Goal: Check status: Check status

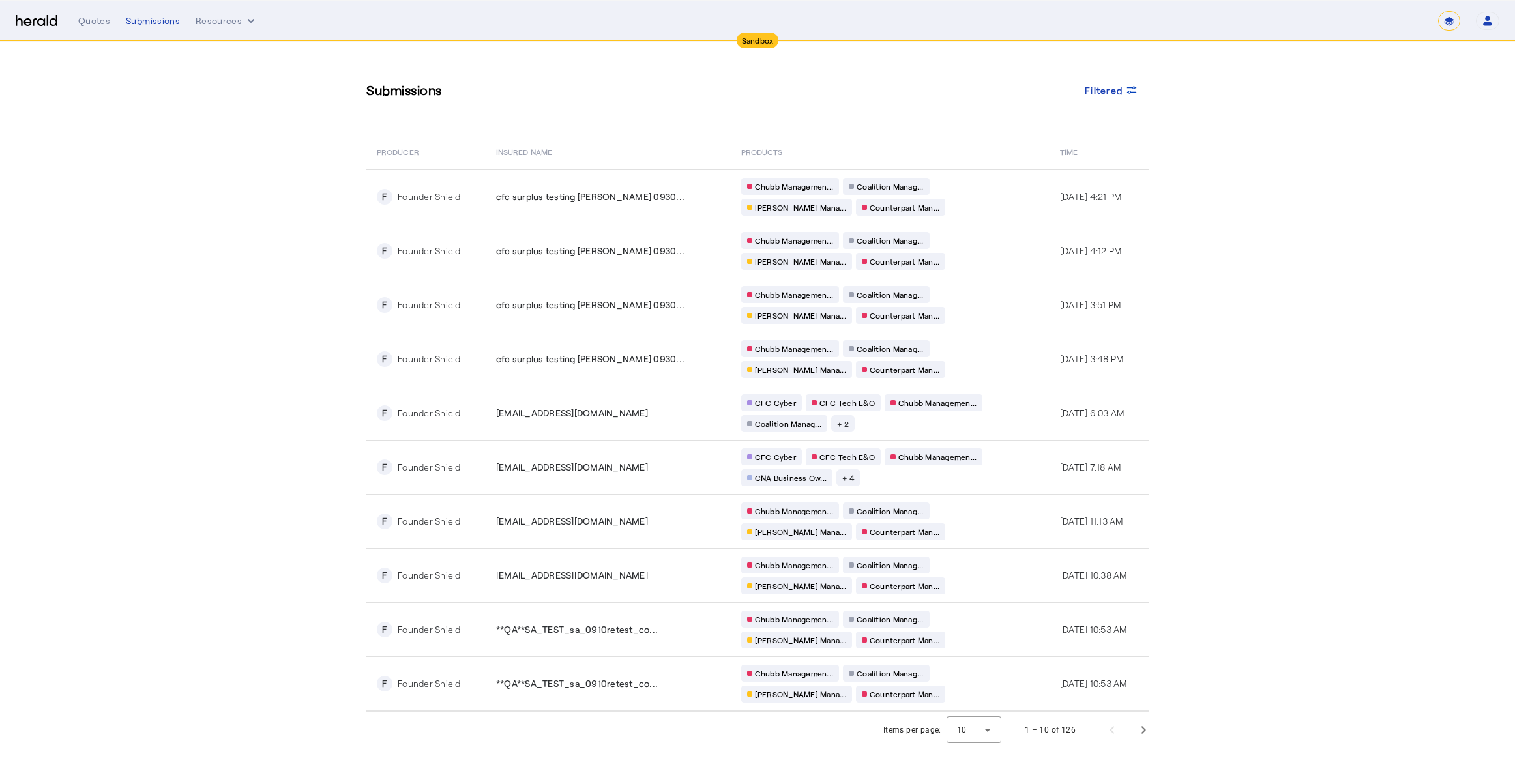
click at [1451, 20] on select "**********" at bounding box center [1449, 20] width 22 height 20
select select "**********"
click at [1438, 11] on select "**********" at bounding box center [1449, 20] width 22 height 20
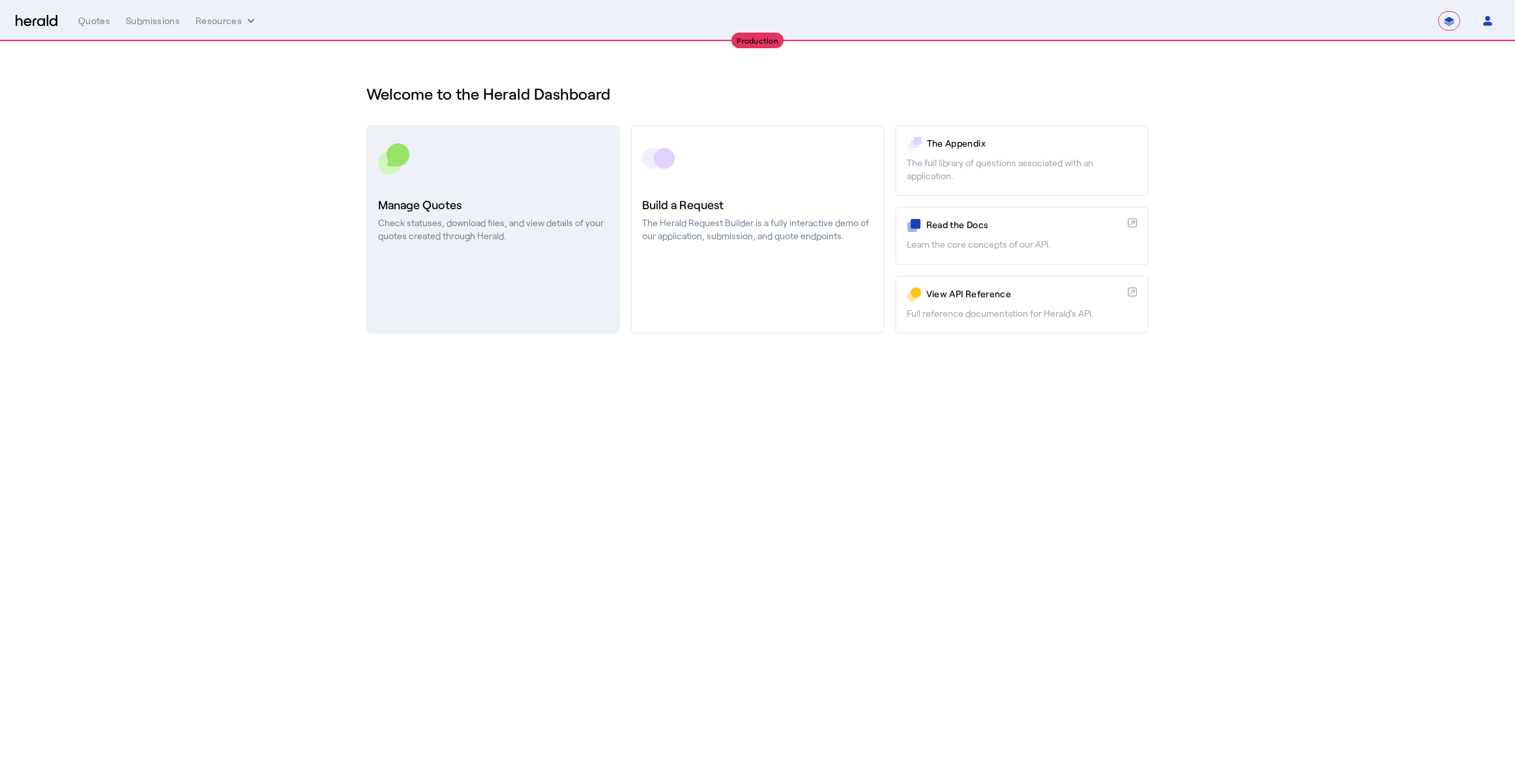
click at [431, 228] on p "Check statuses, download files, and view details of your quotes created through…" at bounding box center [493, 229] width 230 height 26
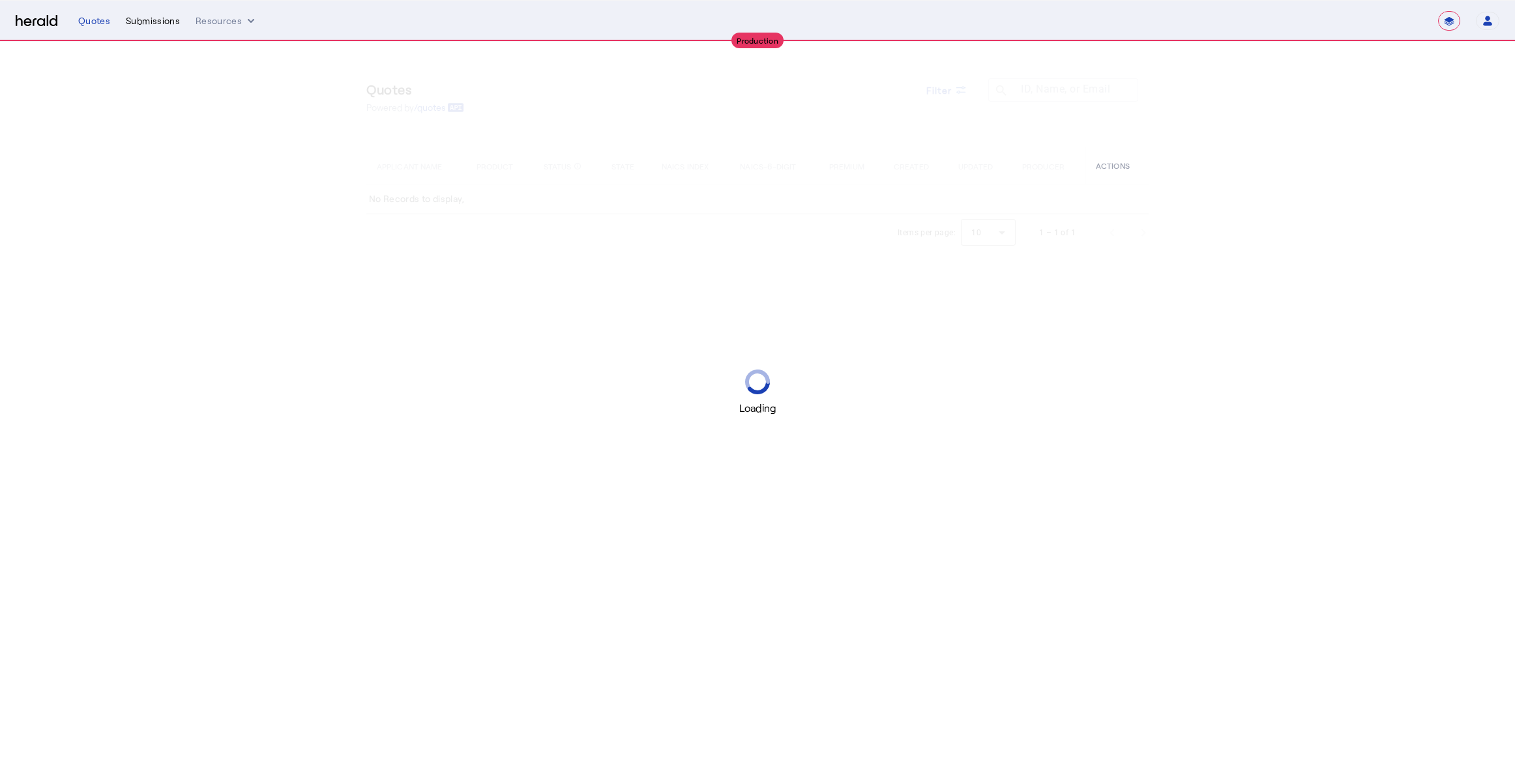
click at [160, 20] on div "Submissions" at bounding box center [153, 20] width 54 height 13
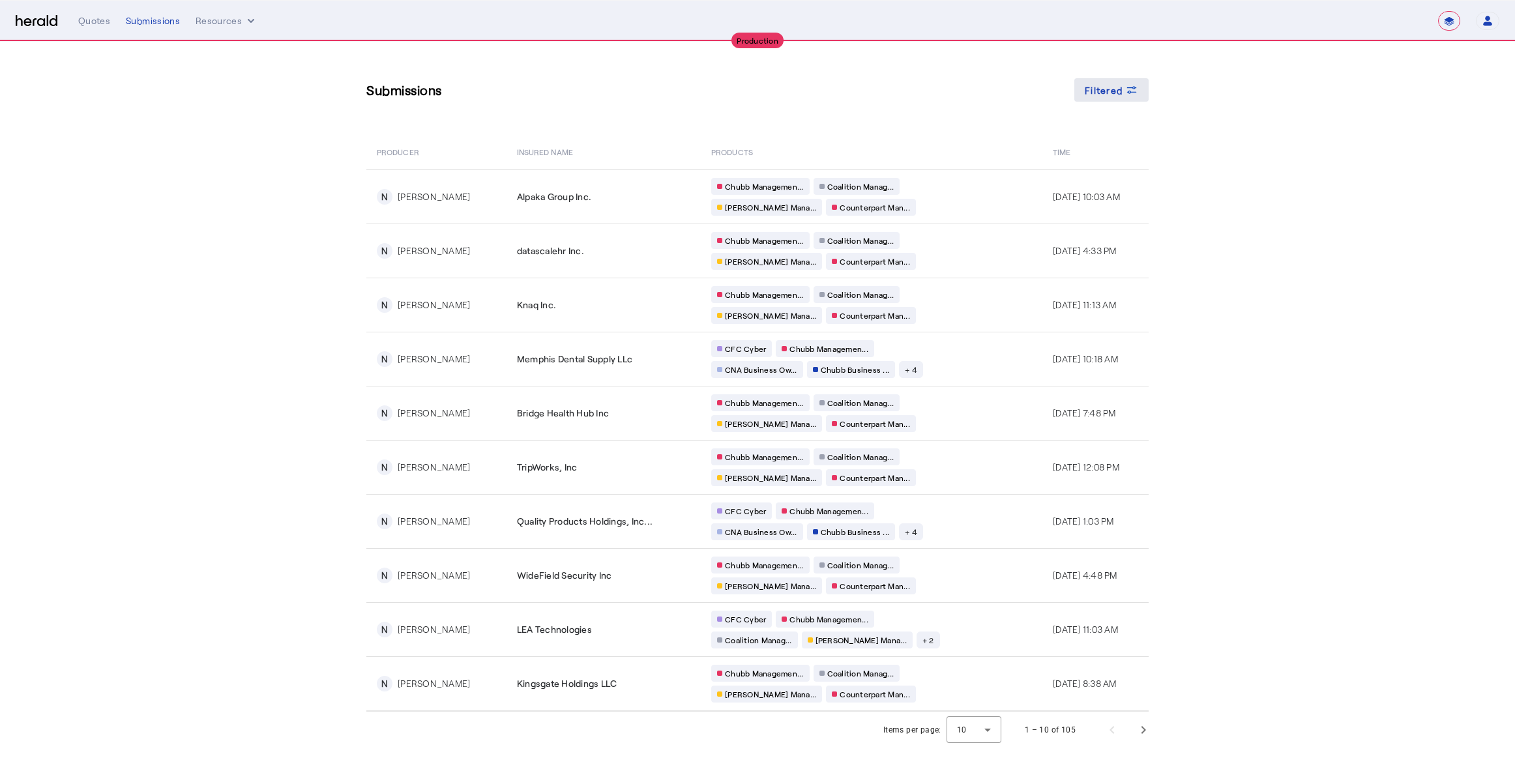
click at [1120, 88] on span "Filtered" at bounding box center [1104, 90] width 38 height 14
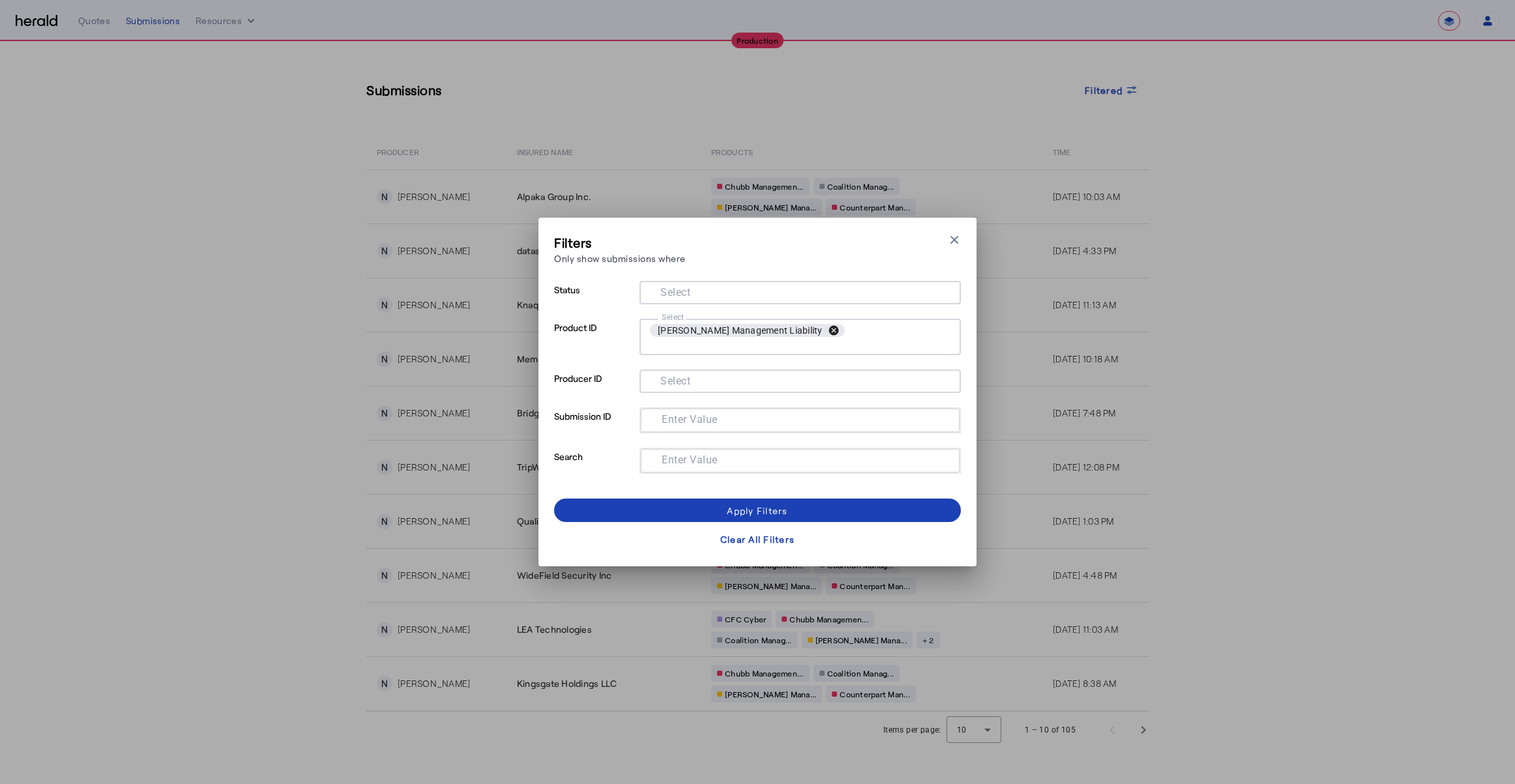
click at [823, 337] on button "cancel" at bounding box center [834, 330] width 22 height 11
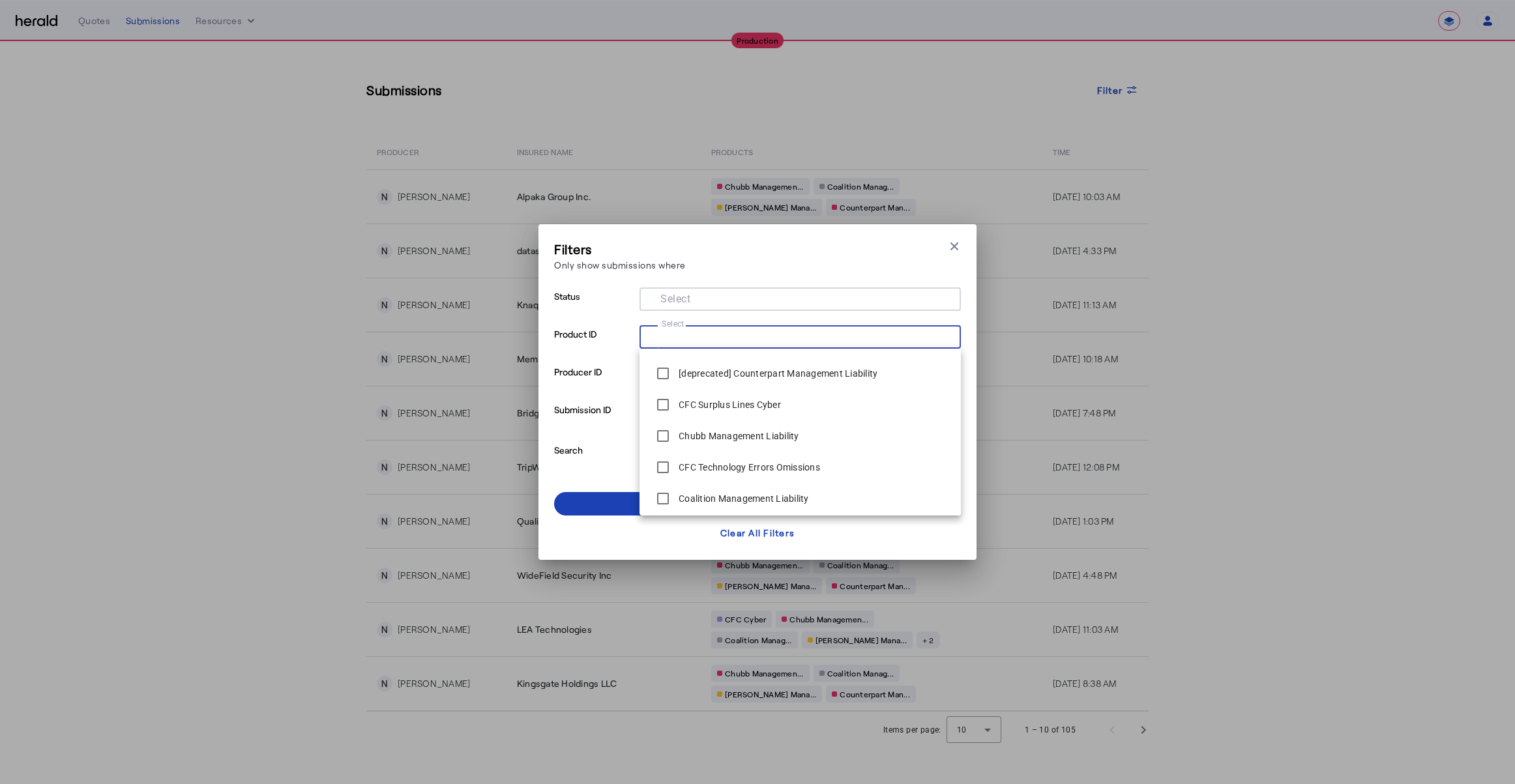
scroll to position [282, 0]
click at [711, 439] on div "Chubb Management Liability" at bounding box center [724, 432] width 149 height 26
click at [608, 504] on span at bounding box center [758, 504] width 407 height 31
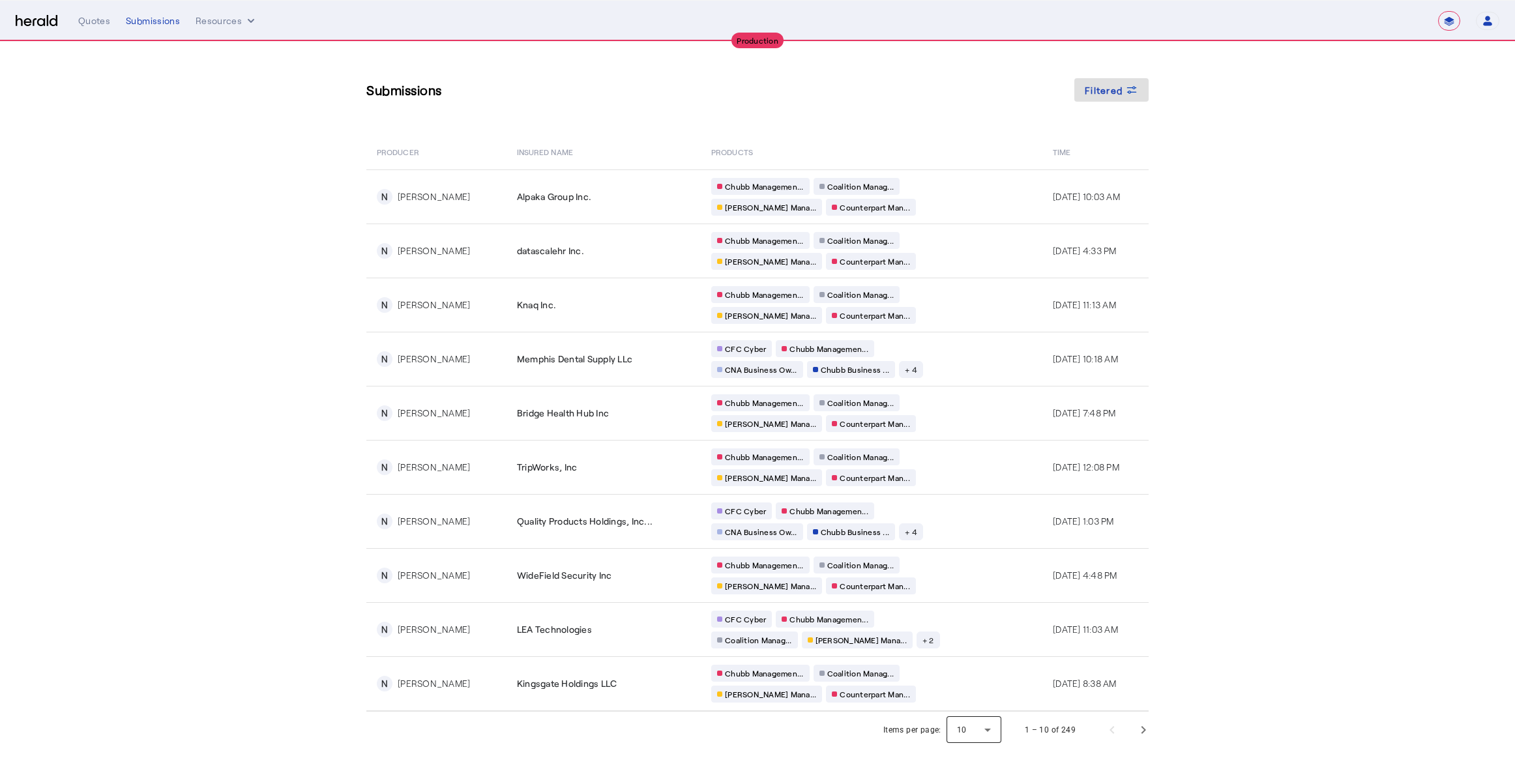
click at [987, 730] on div at bounding box center [973, 730] width 55 height 31
click at [983, 699] on span "50" at bounding box center [976, 695] width 34 height 16
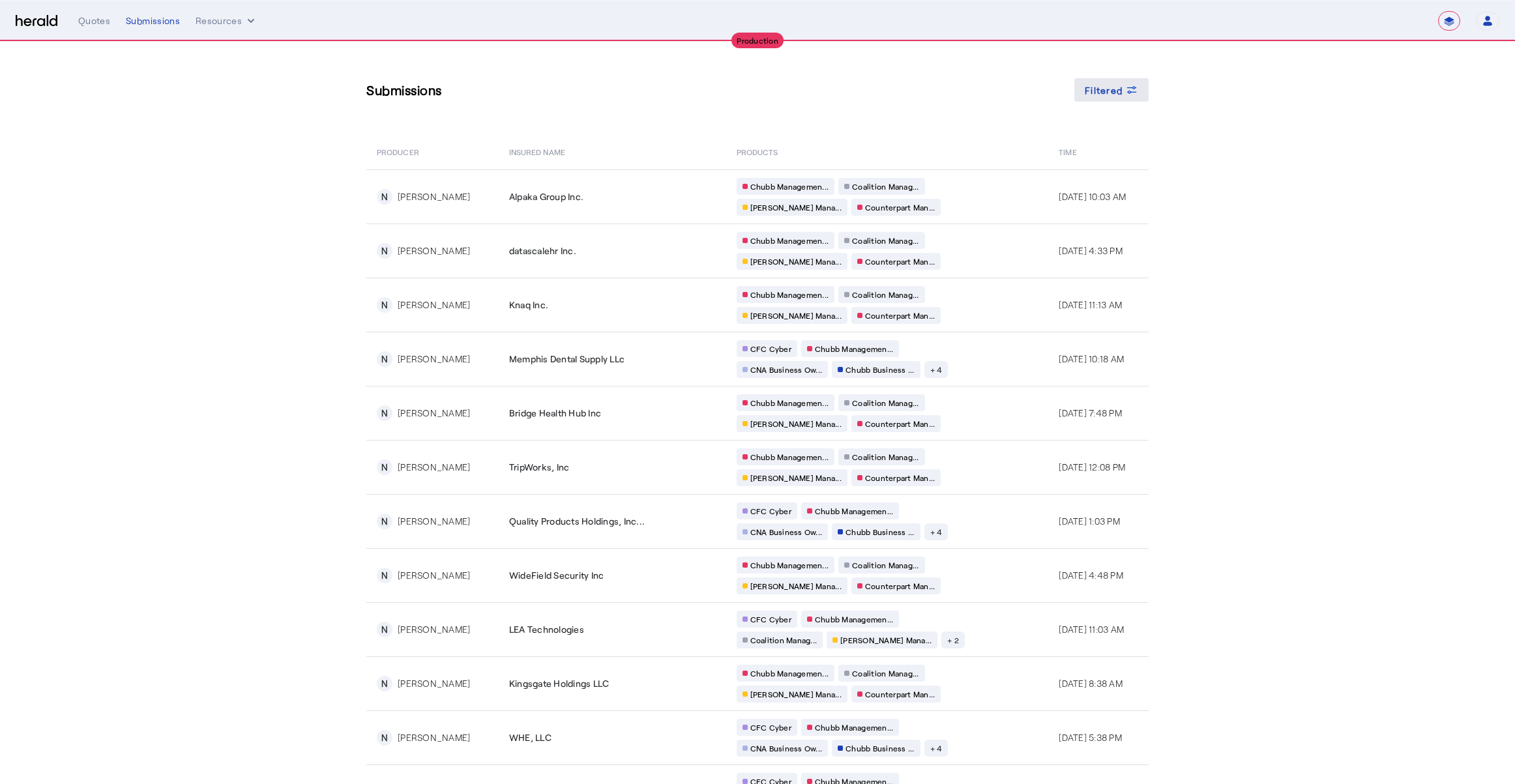
click at [1140, 92] on span at bounding box center [1111, 90] width 74 height 31
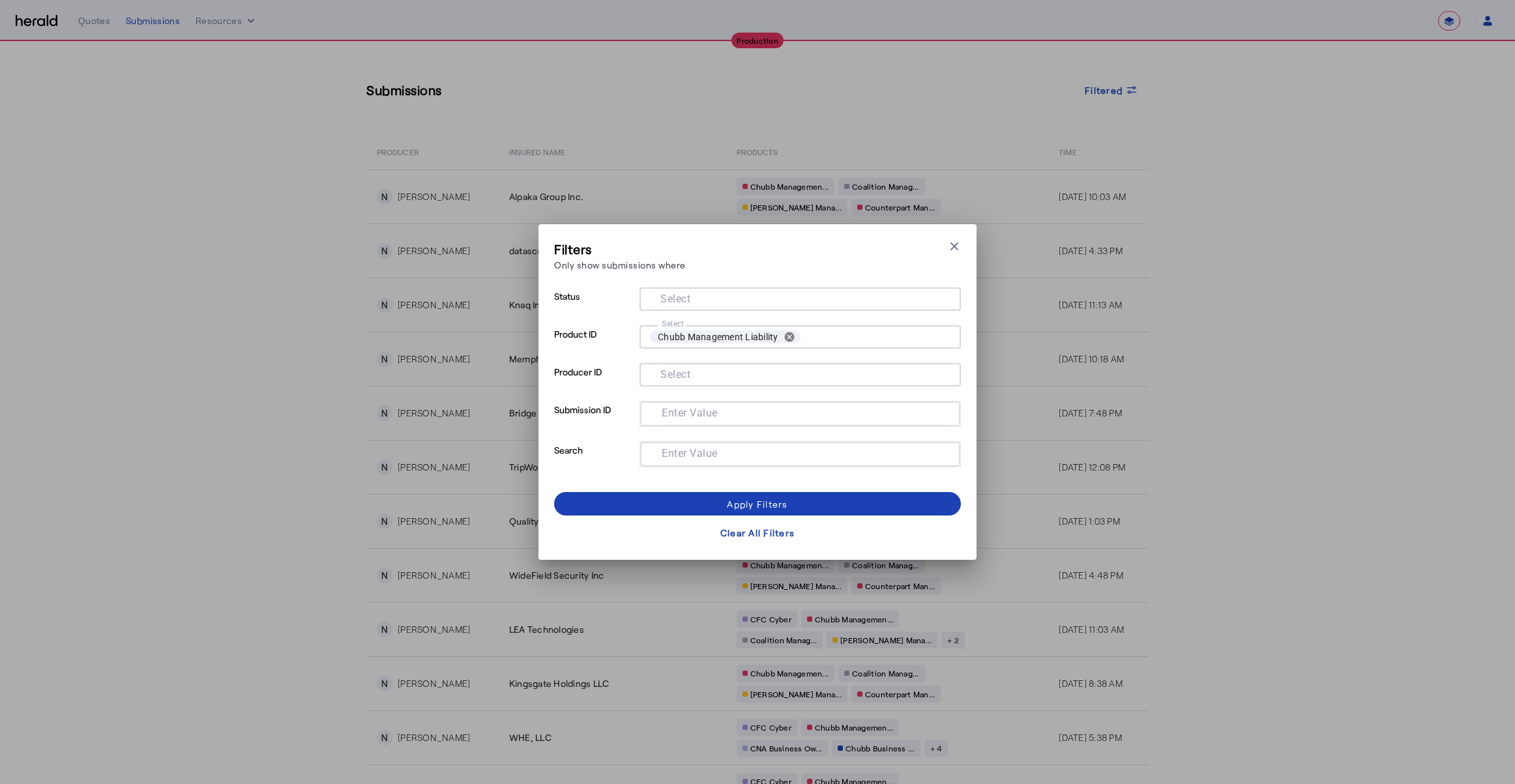
click at [1253, 137] on div "Filters Only show submissions where Close modal Status Select Product ID Select…" at bounding box center [757, 392] width 1515 height 784
click at [957, 246] on icon "button" at bounding box center [954, 246] width 13 height 13
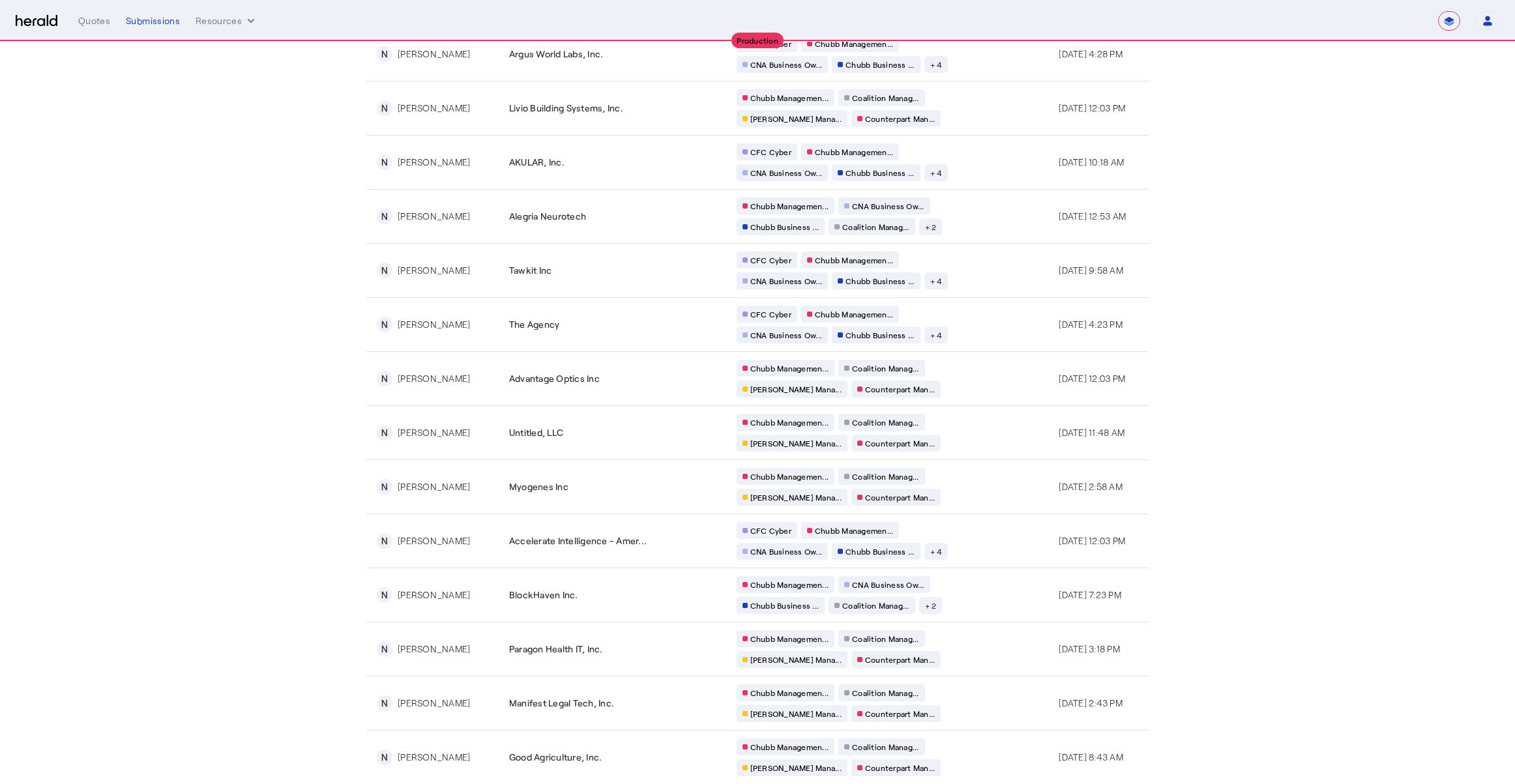
scroll to position [2128, 0]
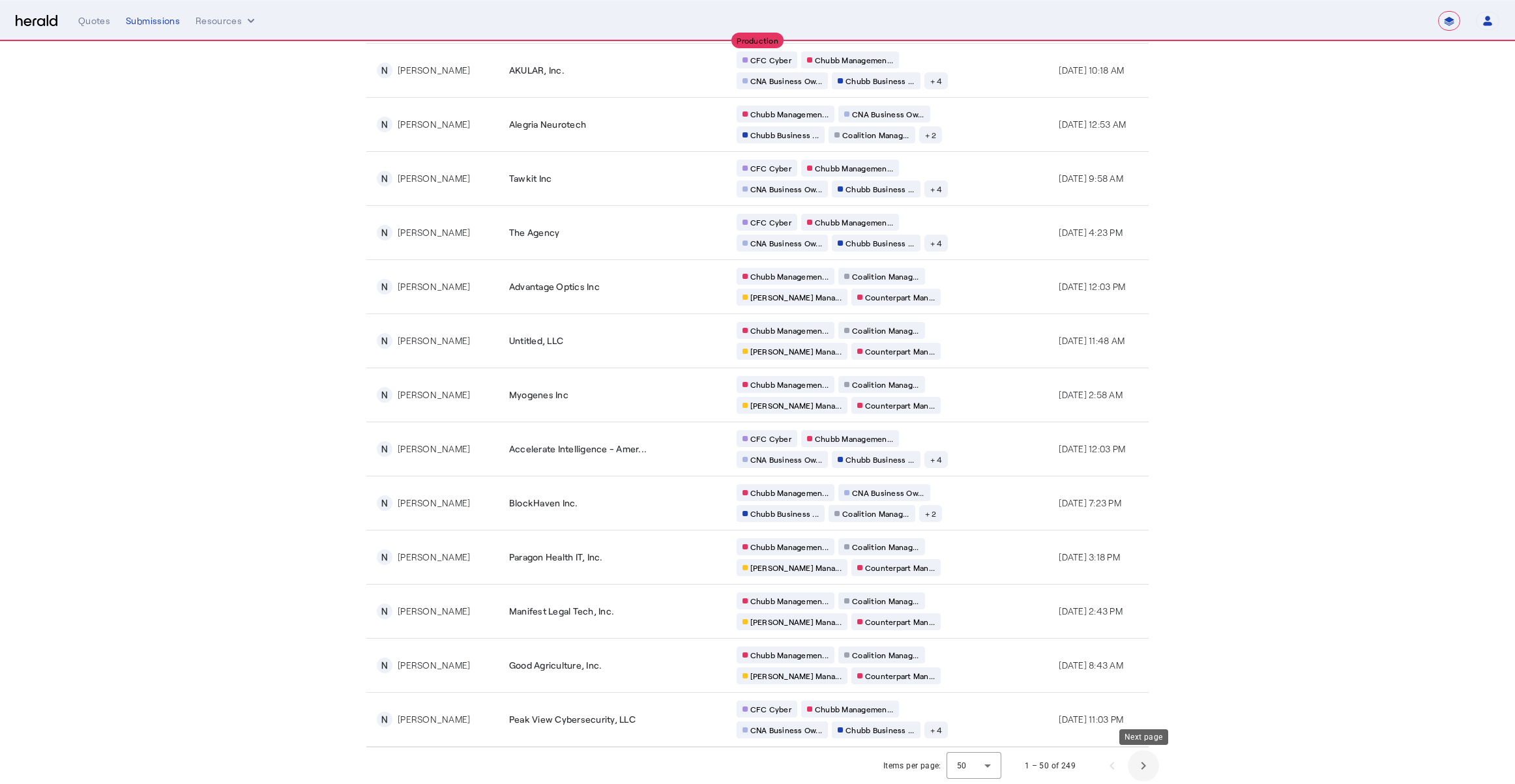
click at [1147, 768] on span "Next page" at bounding box center [1143, 766] width 31 height 31
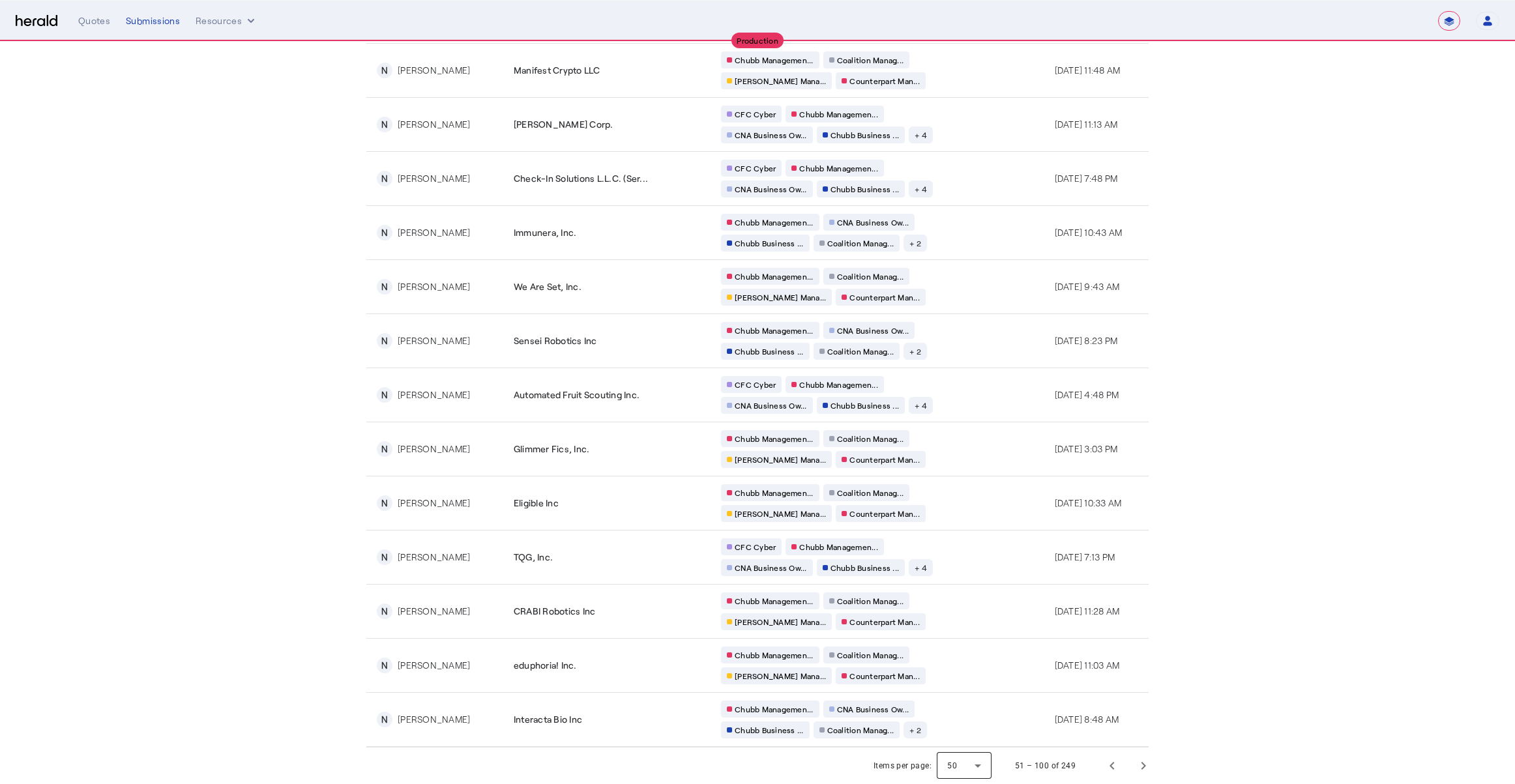
click at [976, 762] on div at bounding box center [964, 766] width 55 height 31
click at [961, 725] on span "50" at bounding box center [965, 731] width 34 height 16
click at [1154, 769] on span "Next page" at bounding box center [1143, 766] width 31 height 31
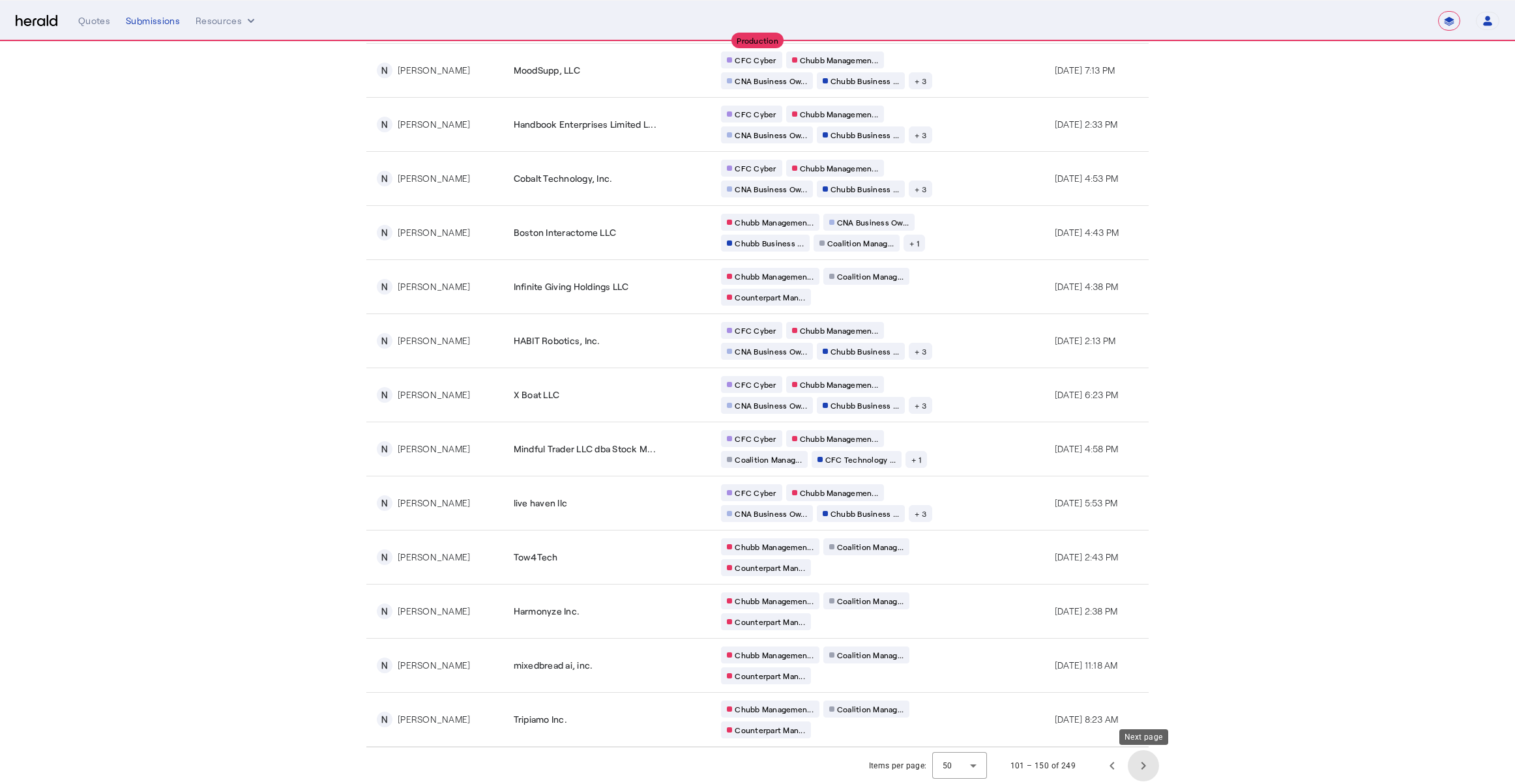
click at [1154, 769] on span "Next page" at bounding box center [1143, 766] width 31 height 31
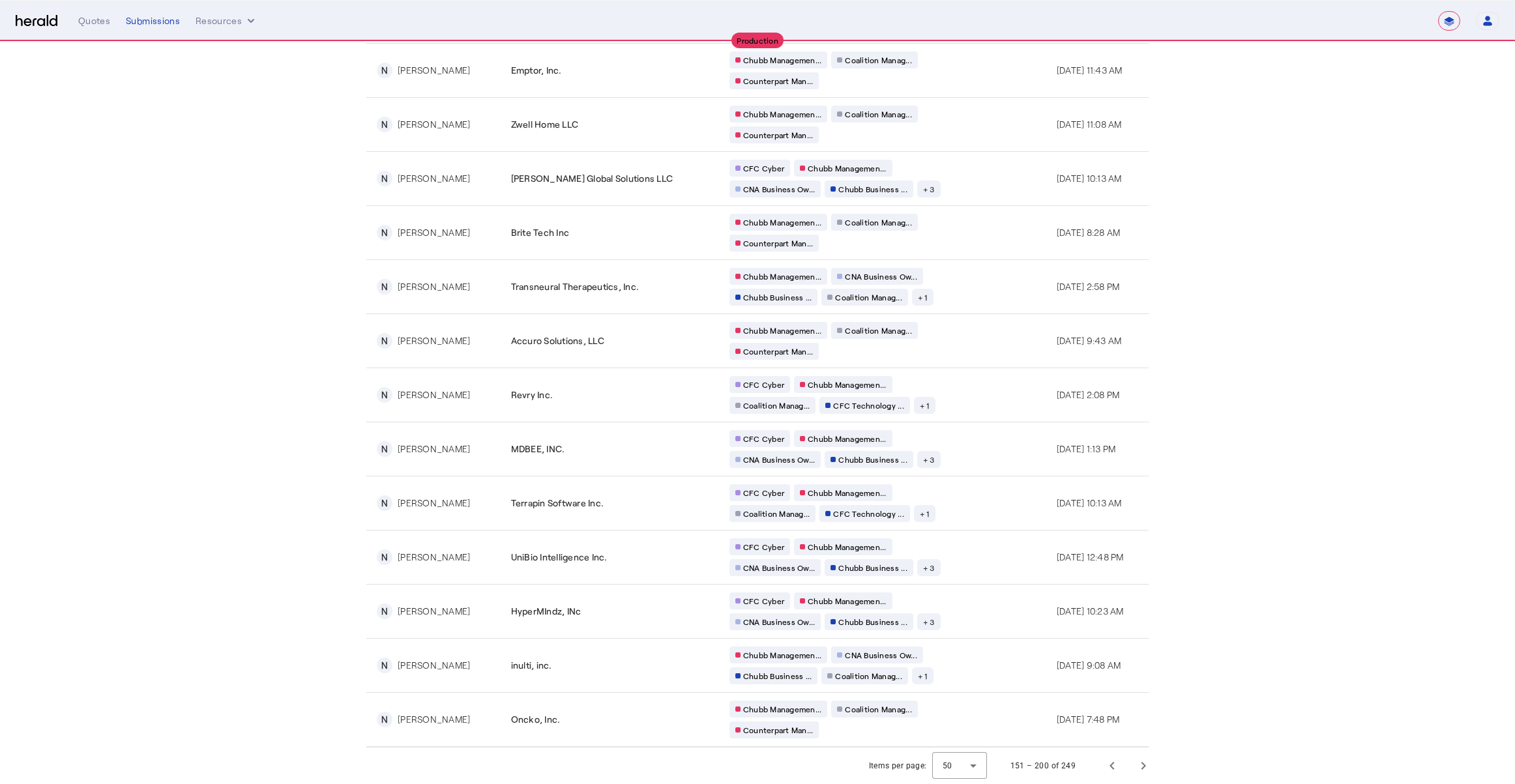
scroll to position [2088, 0]
click at [1143, 768] on span "Next page" at bounding box center [1143, 766] width 31 height 31
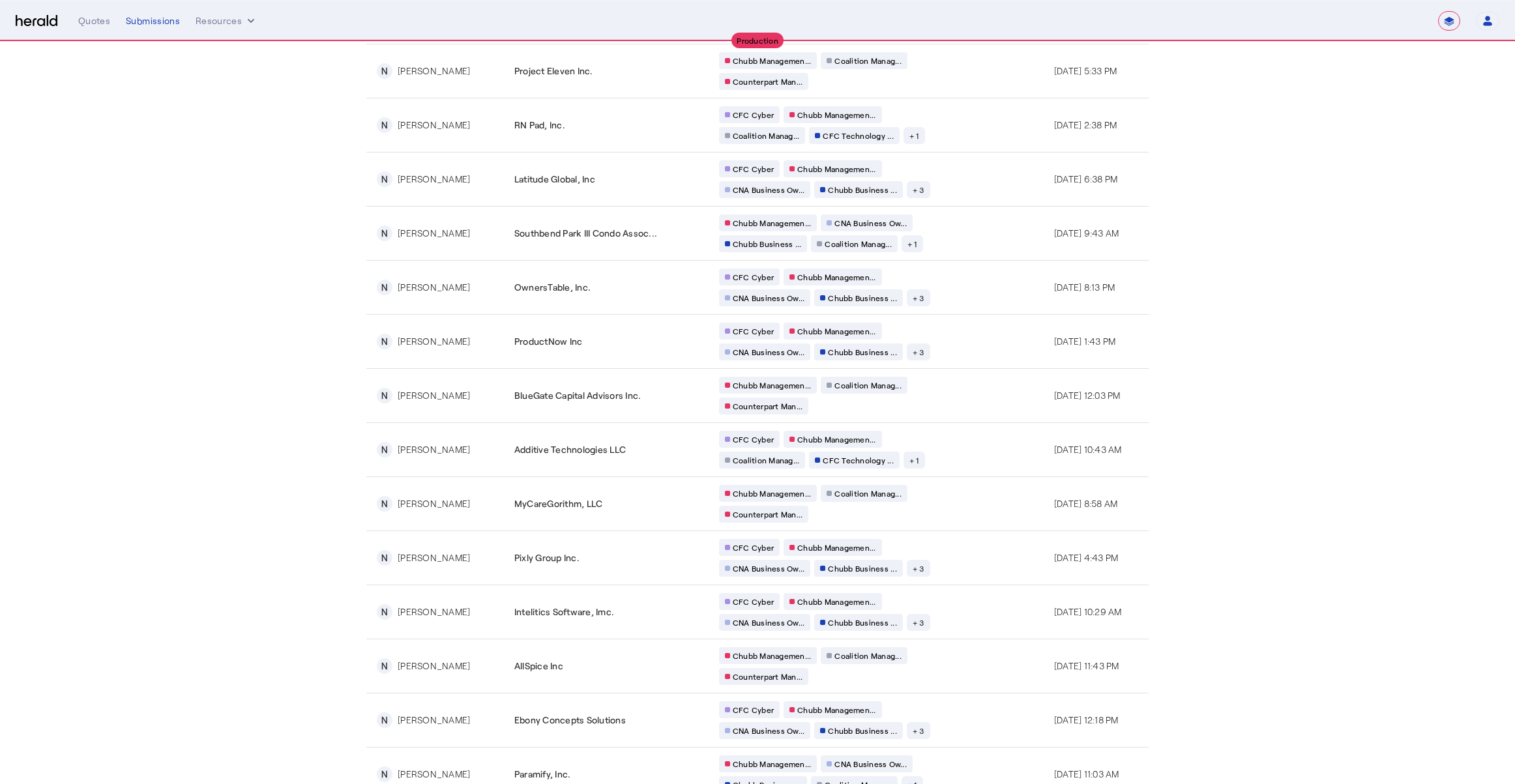
scroll to position [898, 0]
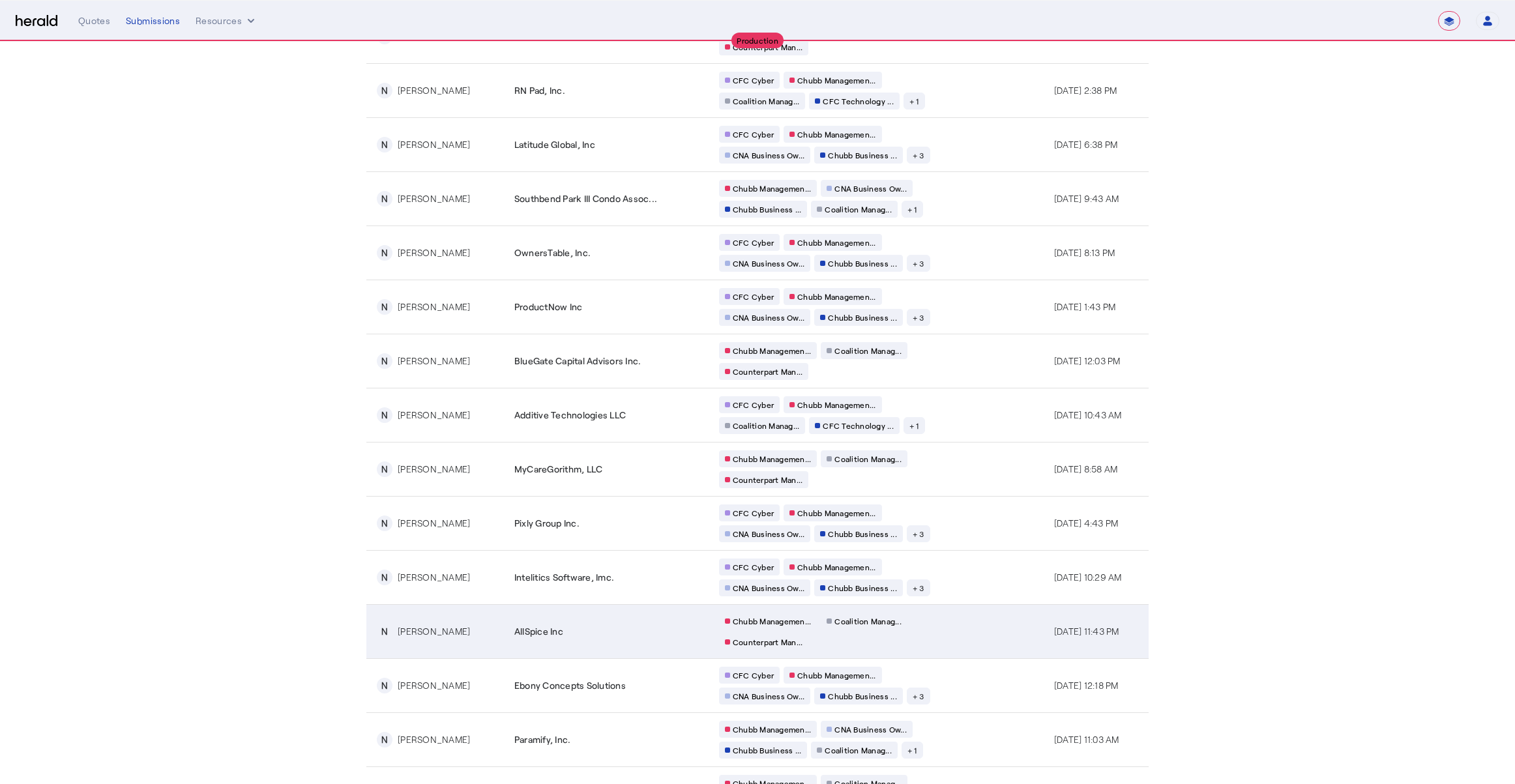
click at [955, 630] on td "Chubb Managemen... Coalition Manag... Counterpart Man..." at bounding box center [876, 631] width 335 height 54
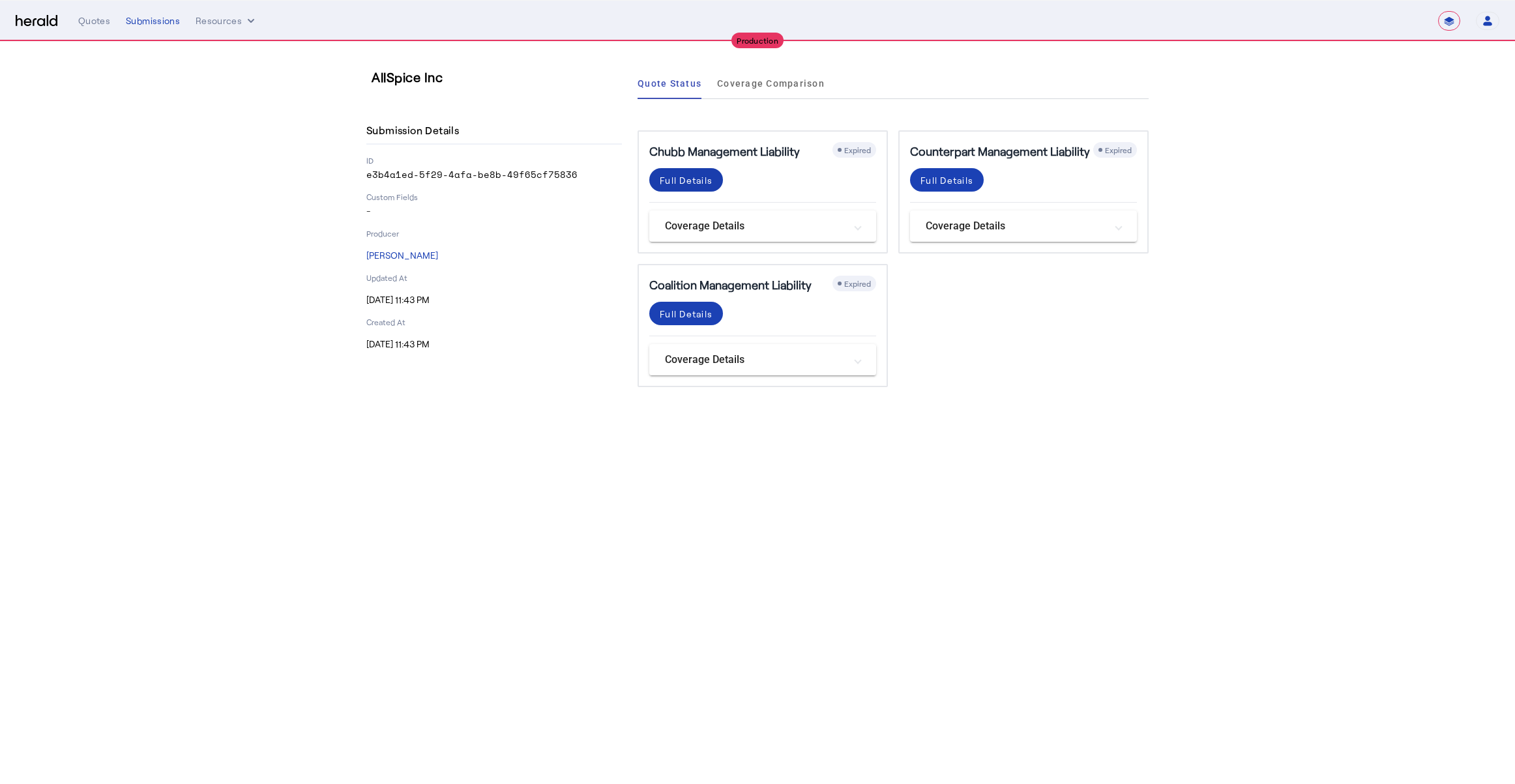
click at [685, 177] on div "Full Details" at bounding box center [686, 180] width 53 height 14
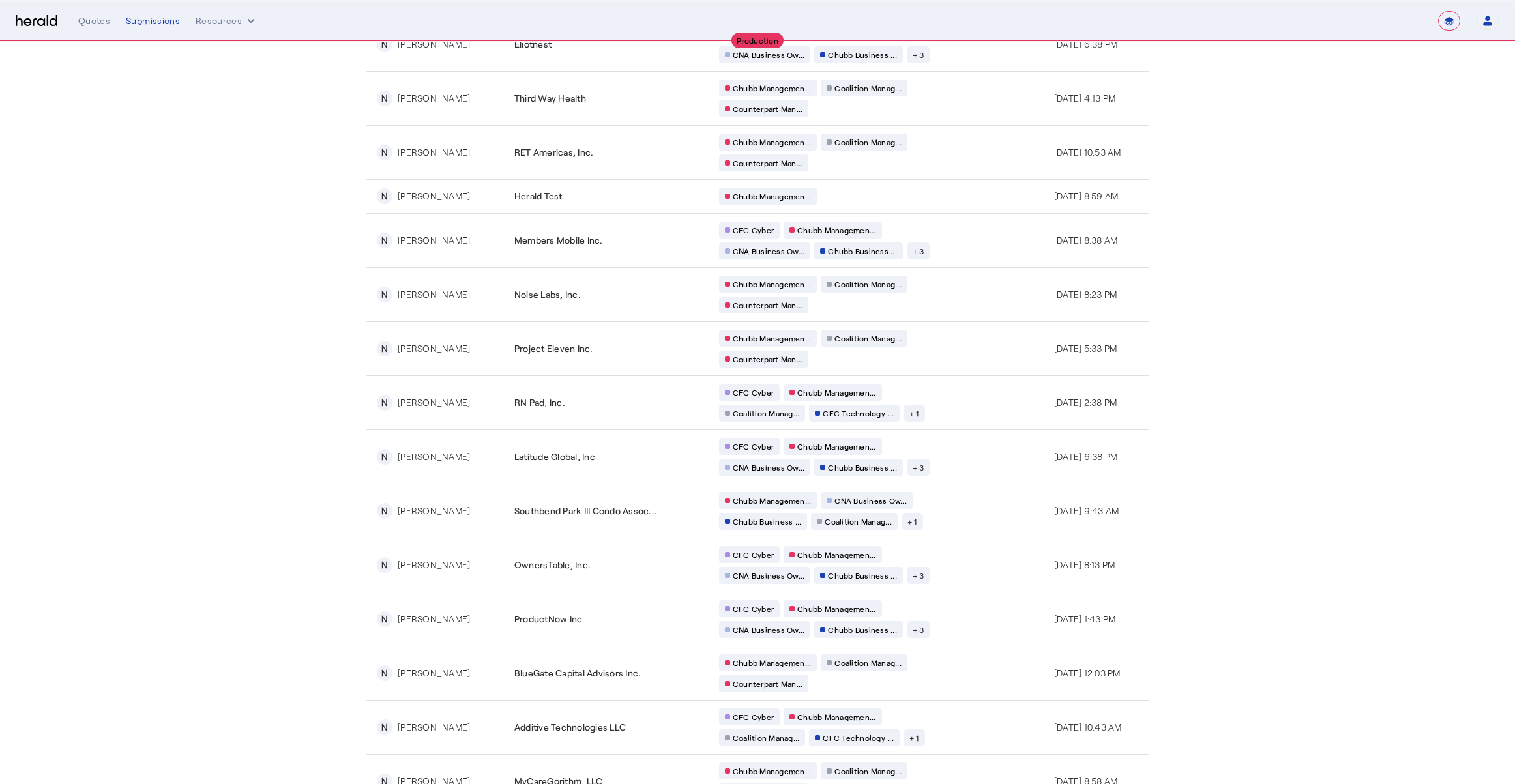
scroll to position [2033, 0]
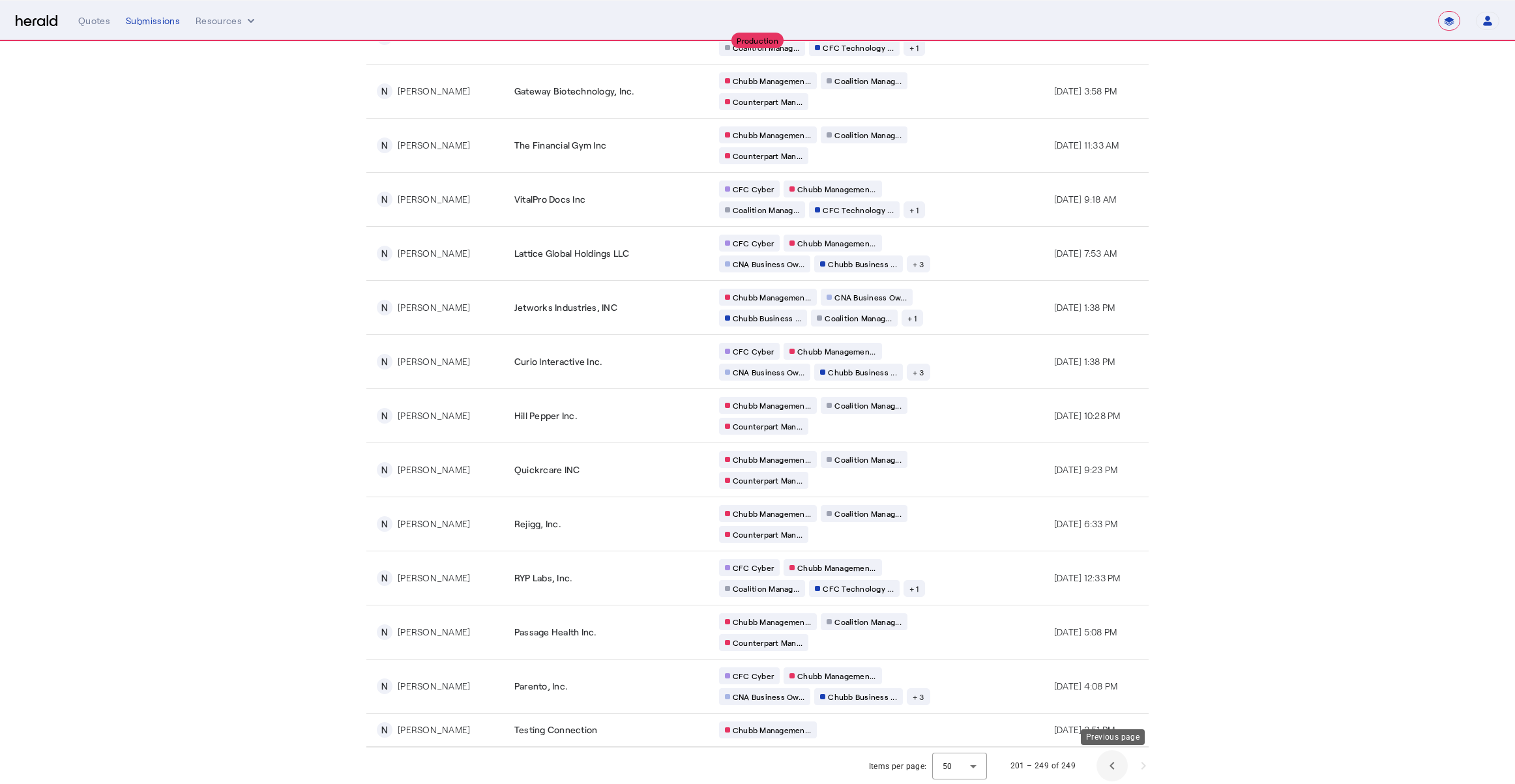
click at [1111, 766] on span "Previous page" at bounding box center [1112, 766] width 31 height 31
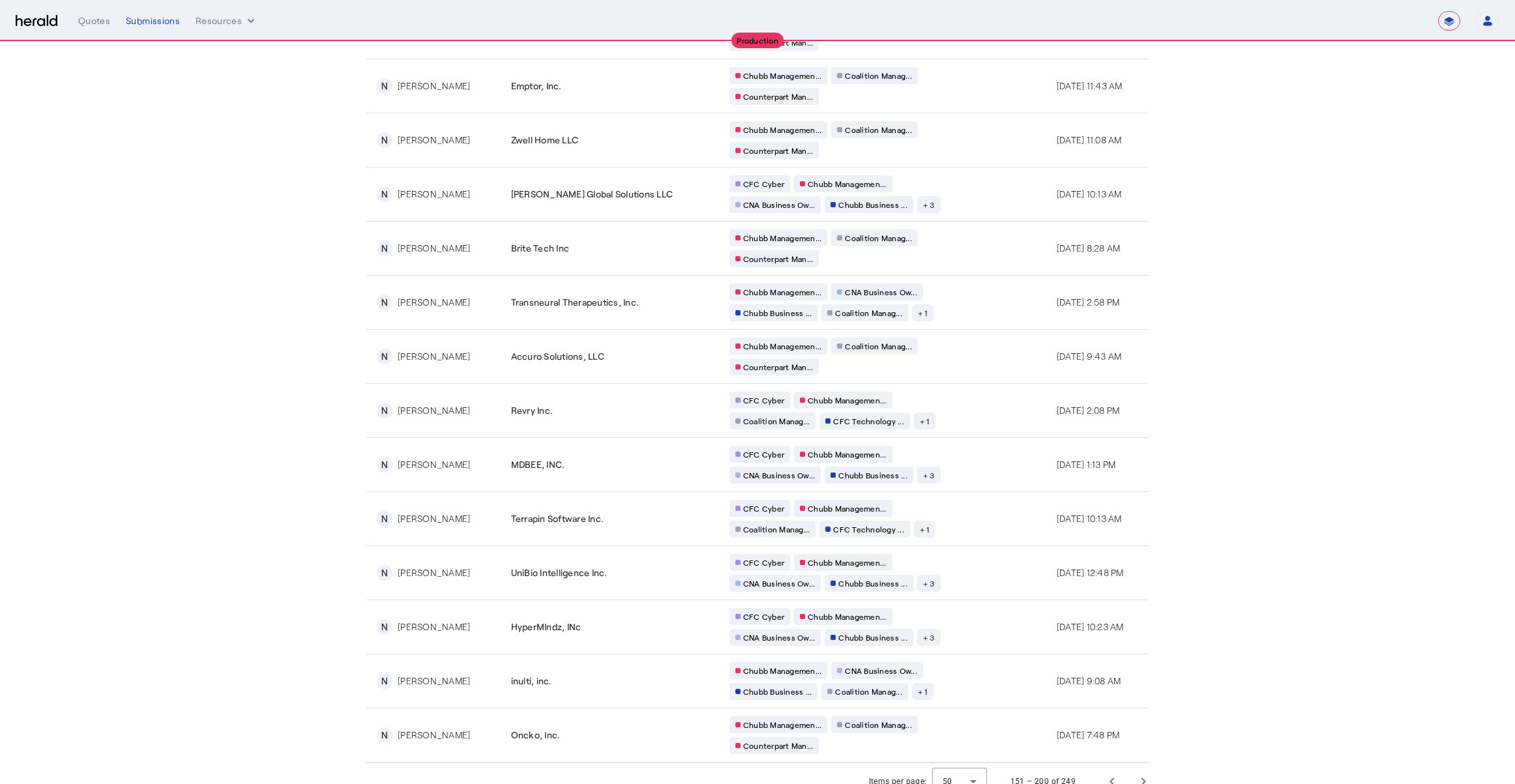
scroll to position [2088, 0]
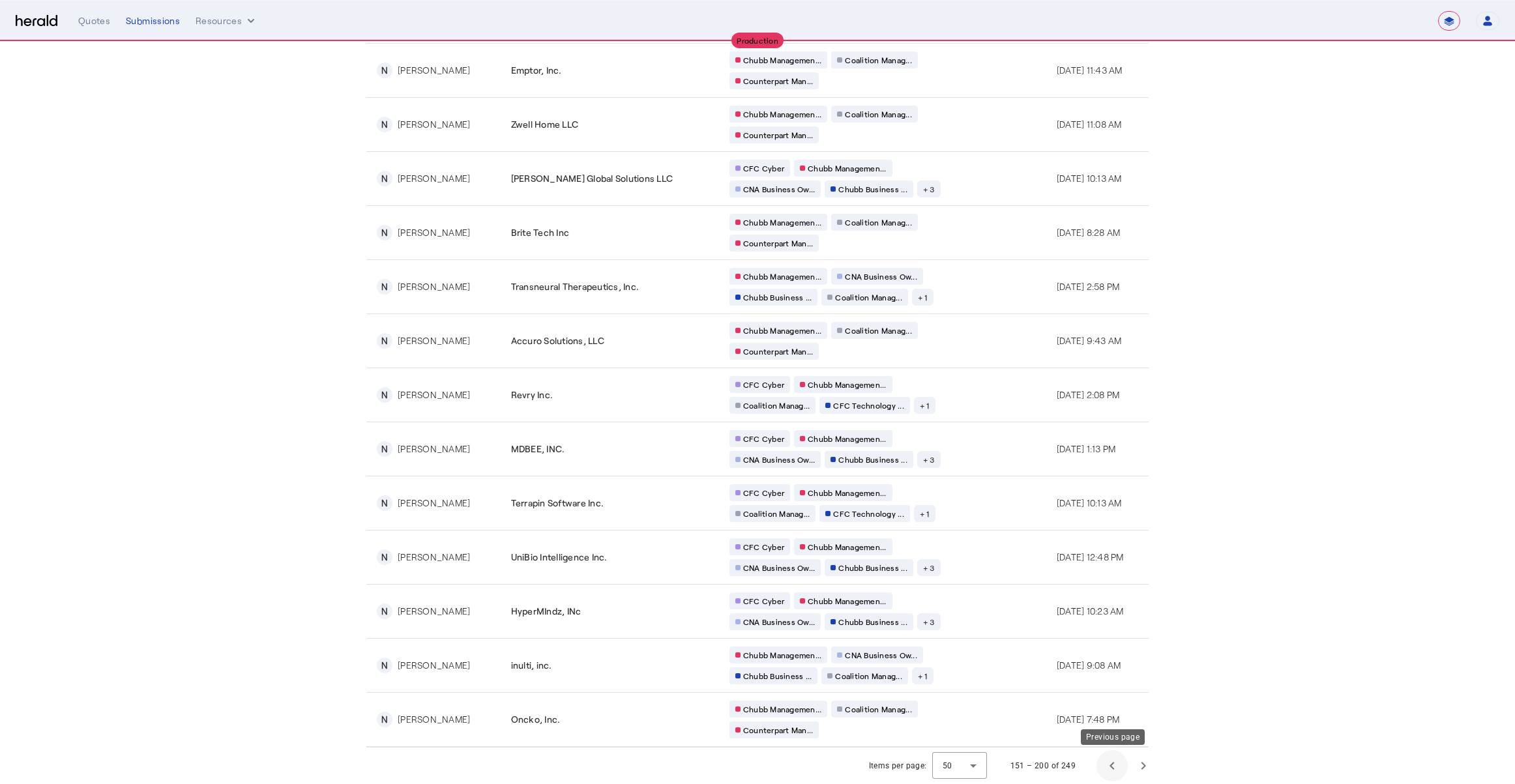
click at [1115, 762] on span "Previous page" at bounding box center [1112, 766] width 31 height 31
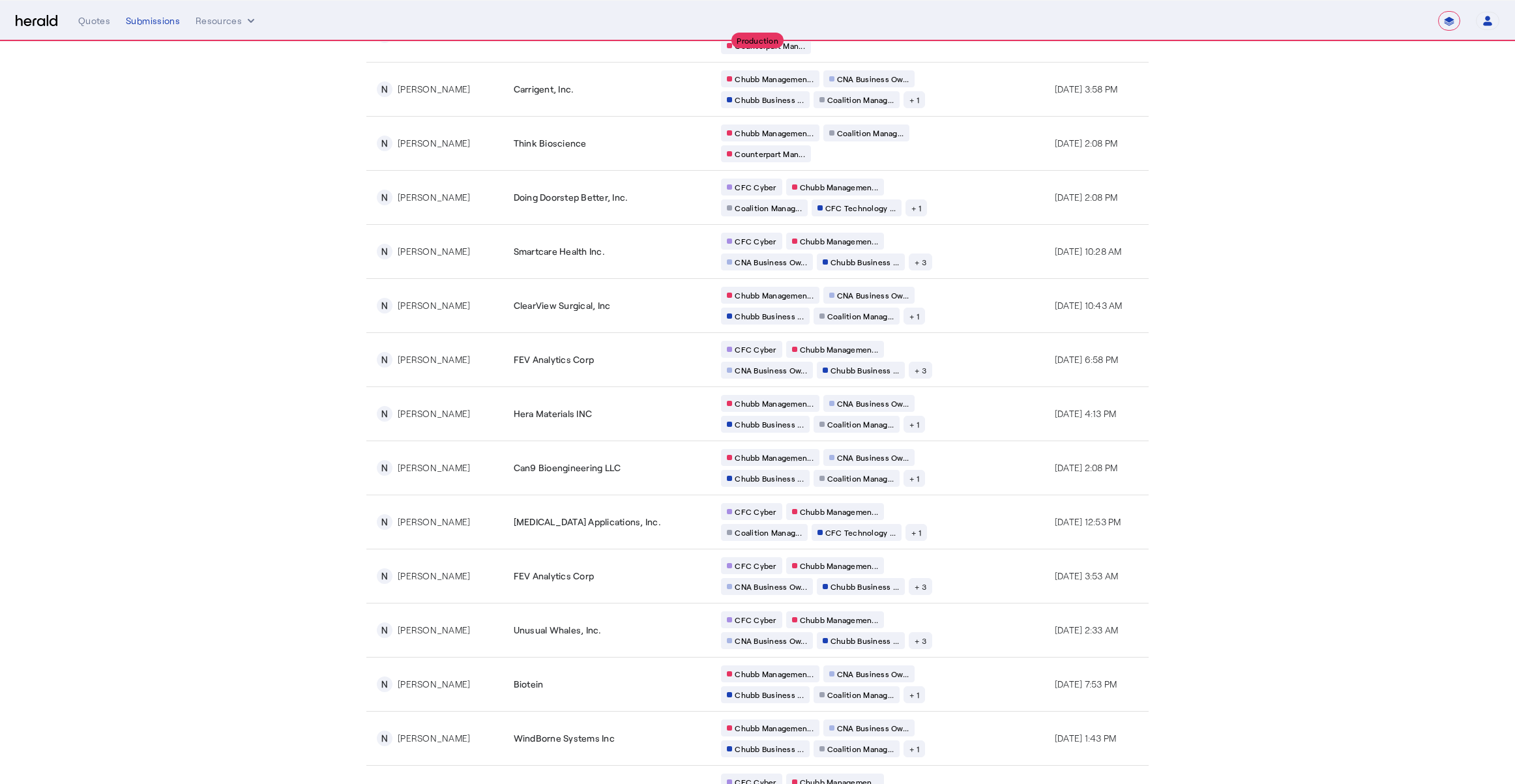
scroll to position [2128, 0]
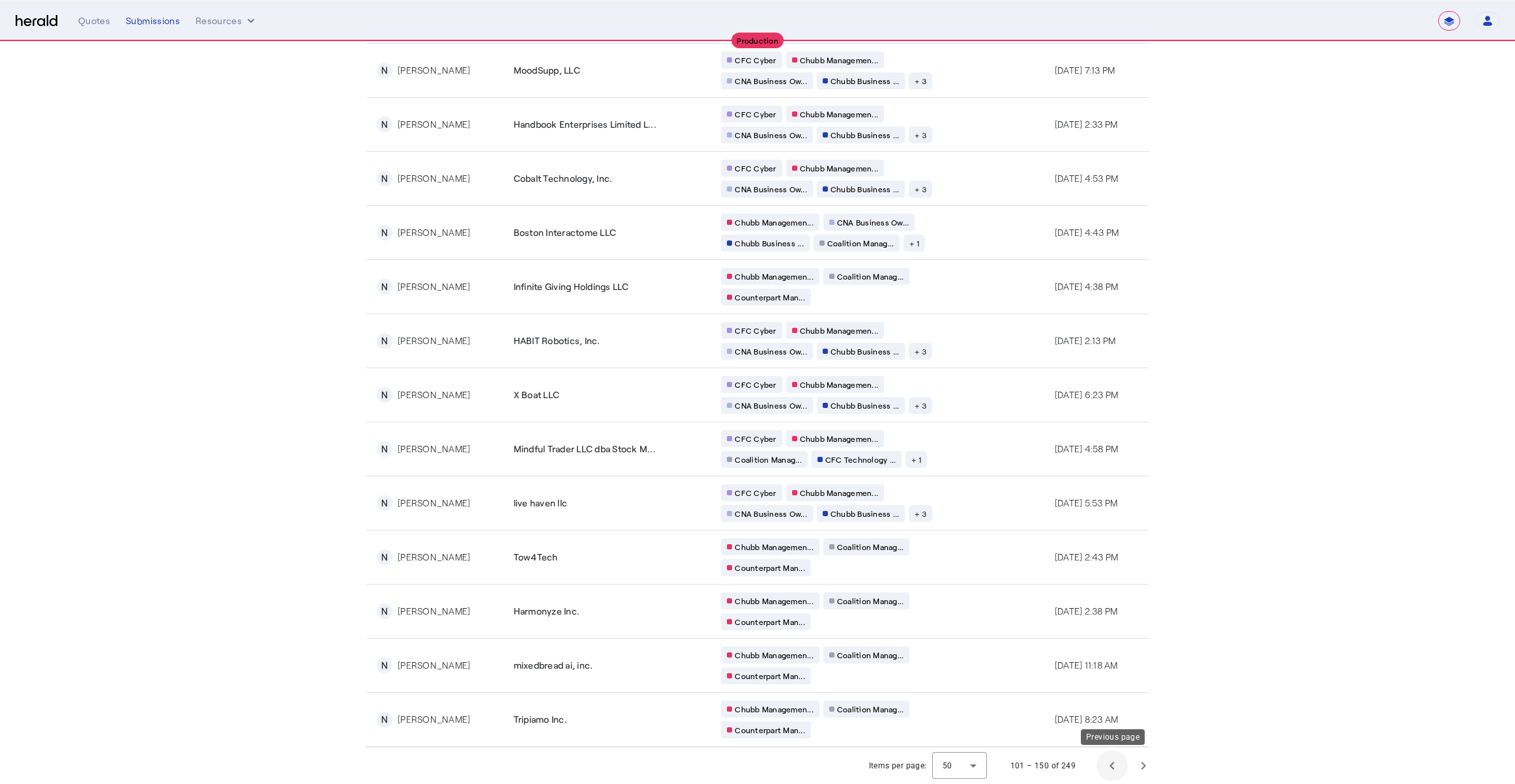
click at [1109, 760] on span "Previous page" at bounding box center [1112, 766] width 31 height 31
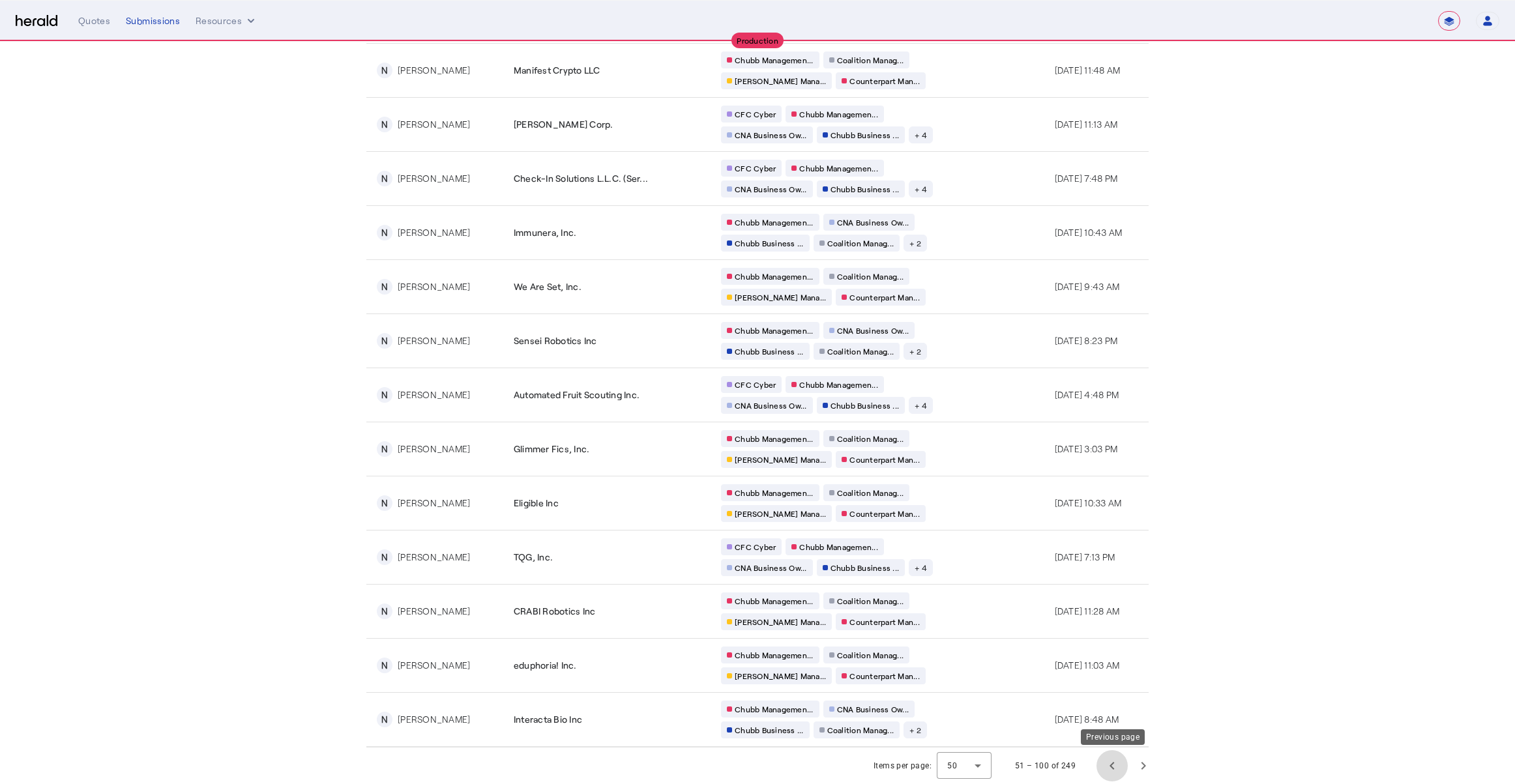
click at [1107, 764] on span "Previous page" at bounding box center [1112, 766] width 31 height 31
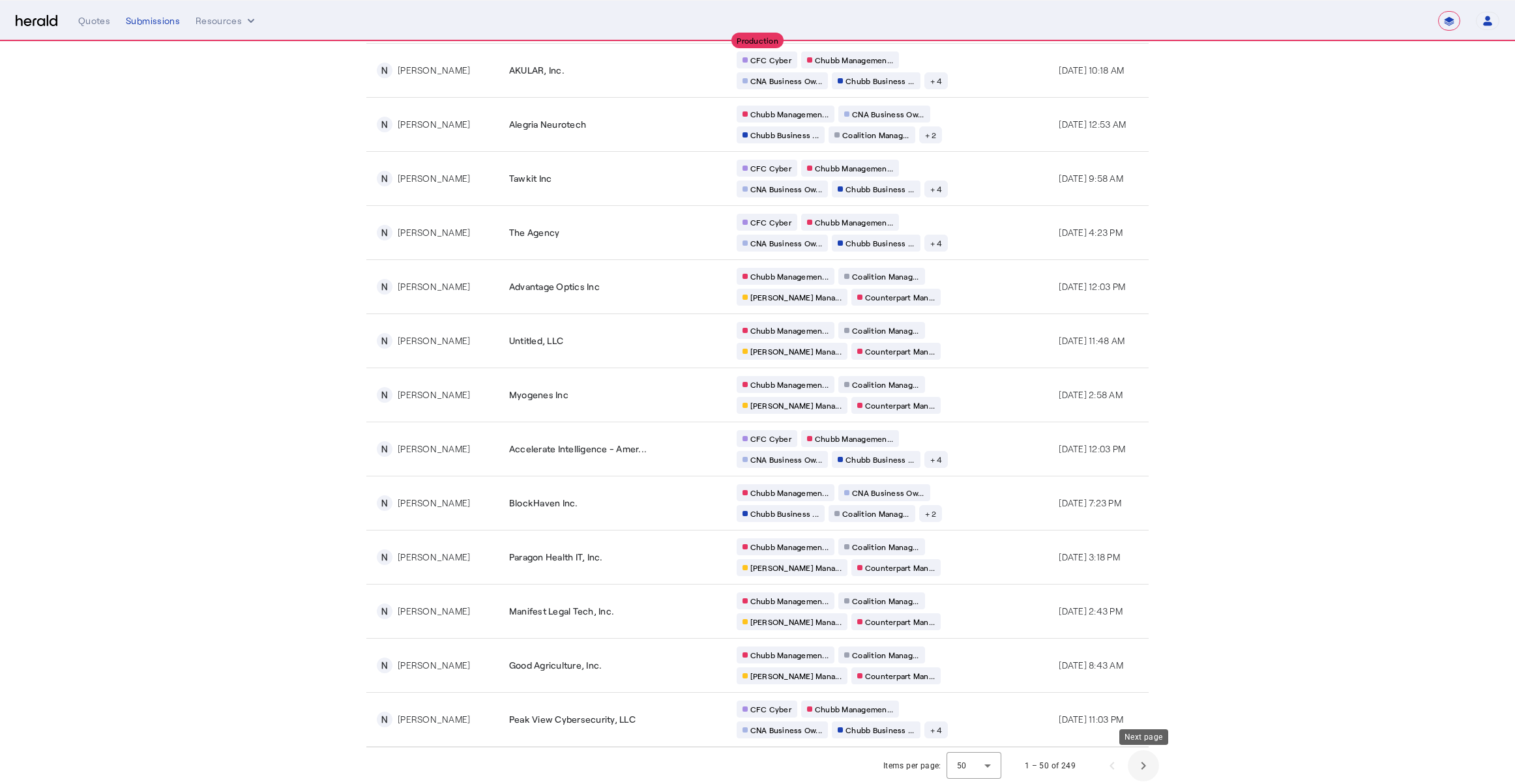
click at [1145, 769] on span "Next page" at bounding box center [1143, 766] width 31 height 31
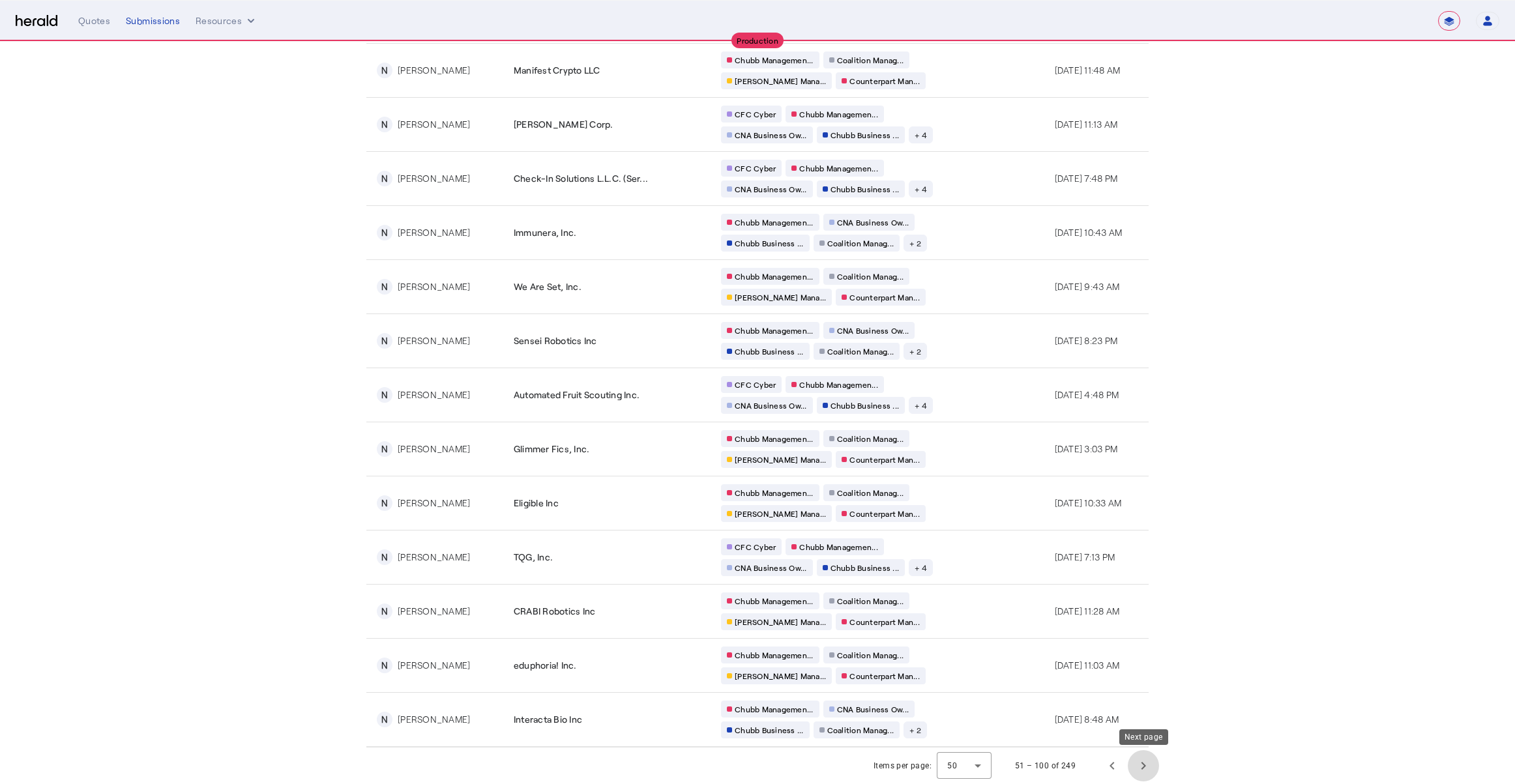
click at [1136, 768] on span "Next page" at bounding box center [1143, 766] width 31 height 31
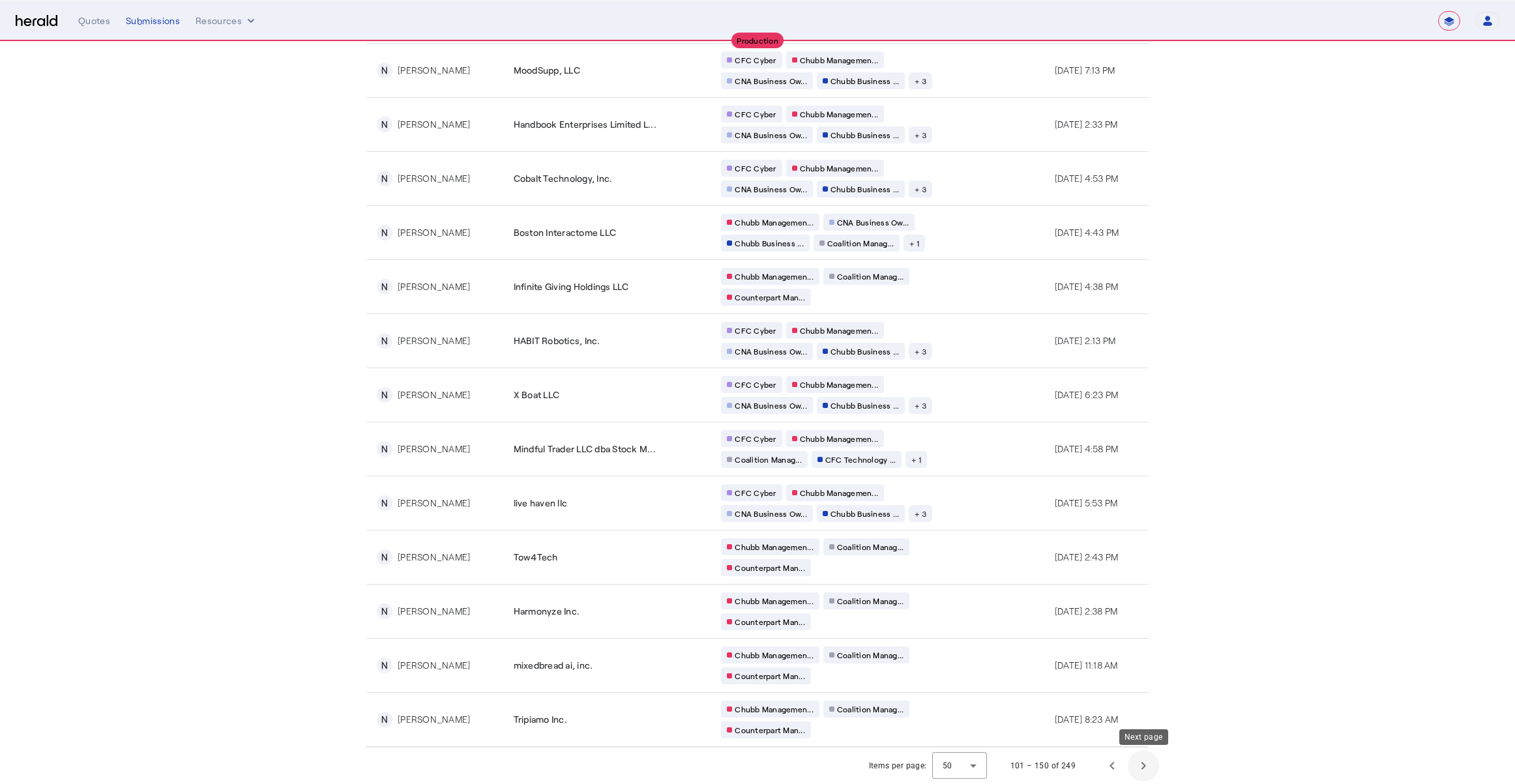
click at [1135, 764] on span "Next page" at bounding box center [1143, 766] width 31 height 31
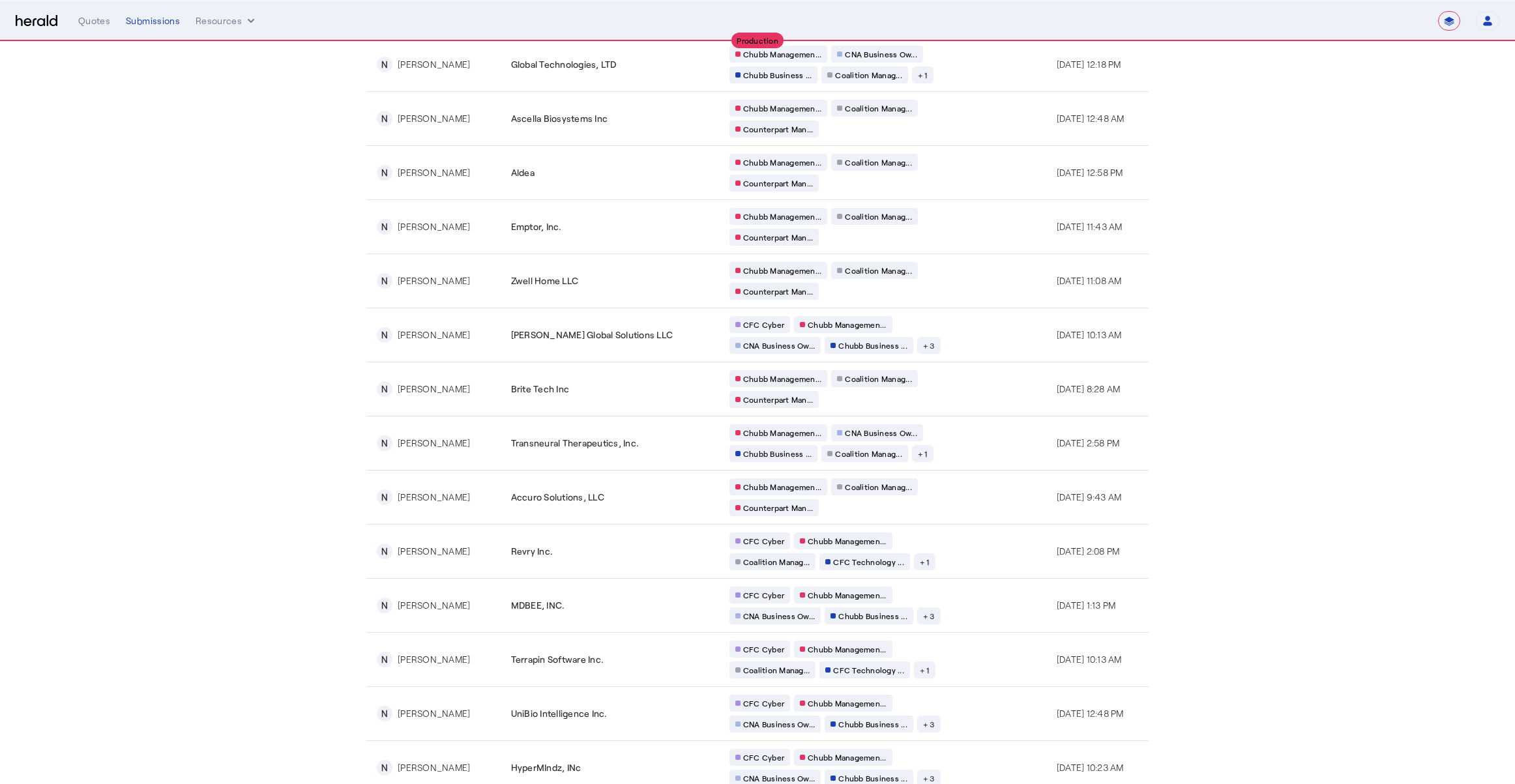
scroll to position [2088, 0]
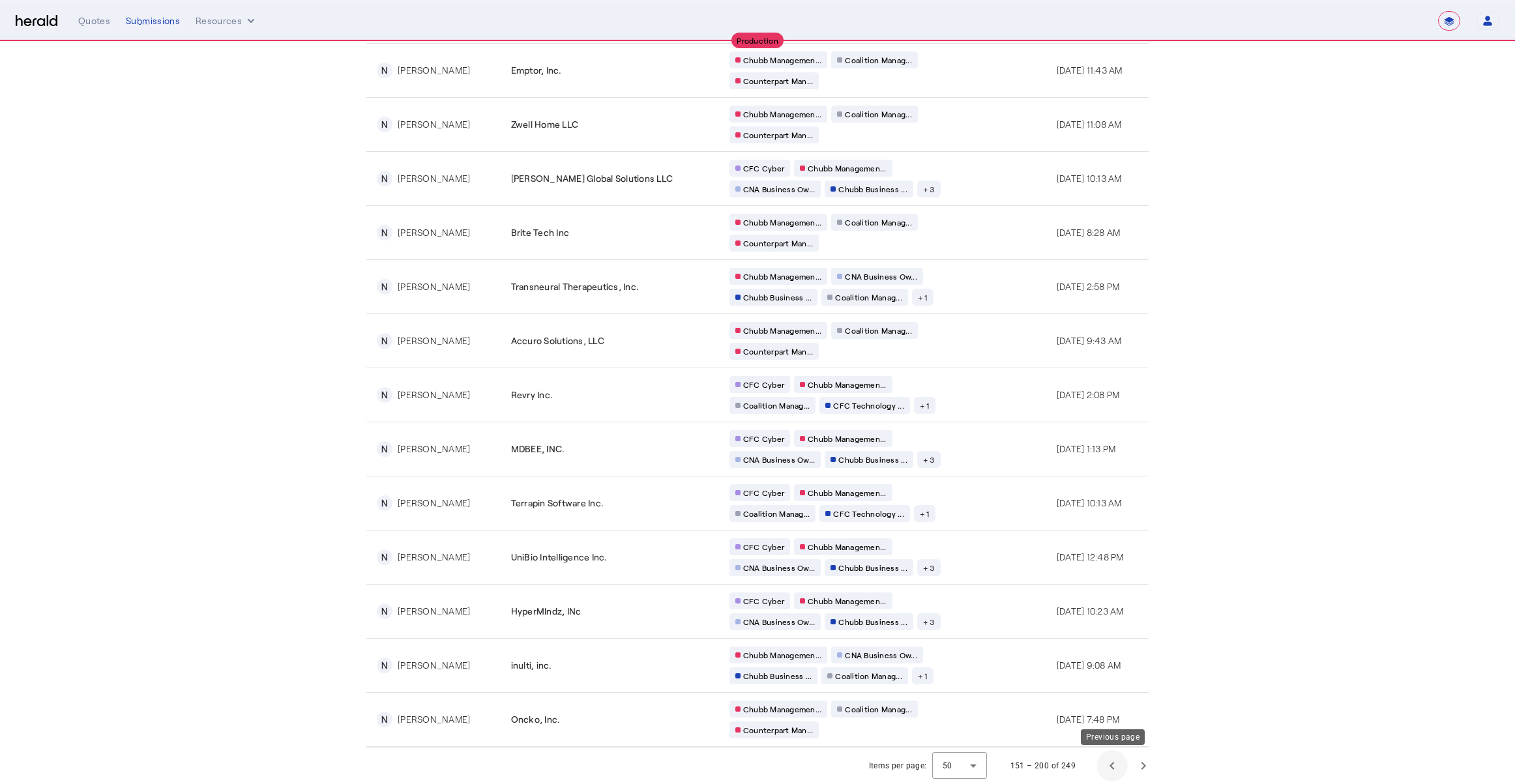
click at [1118, 776] on span "Previous page" at bounding box center [1112, 766] width 31 height 31
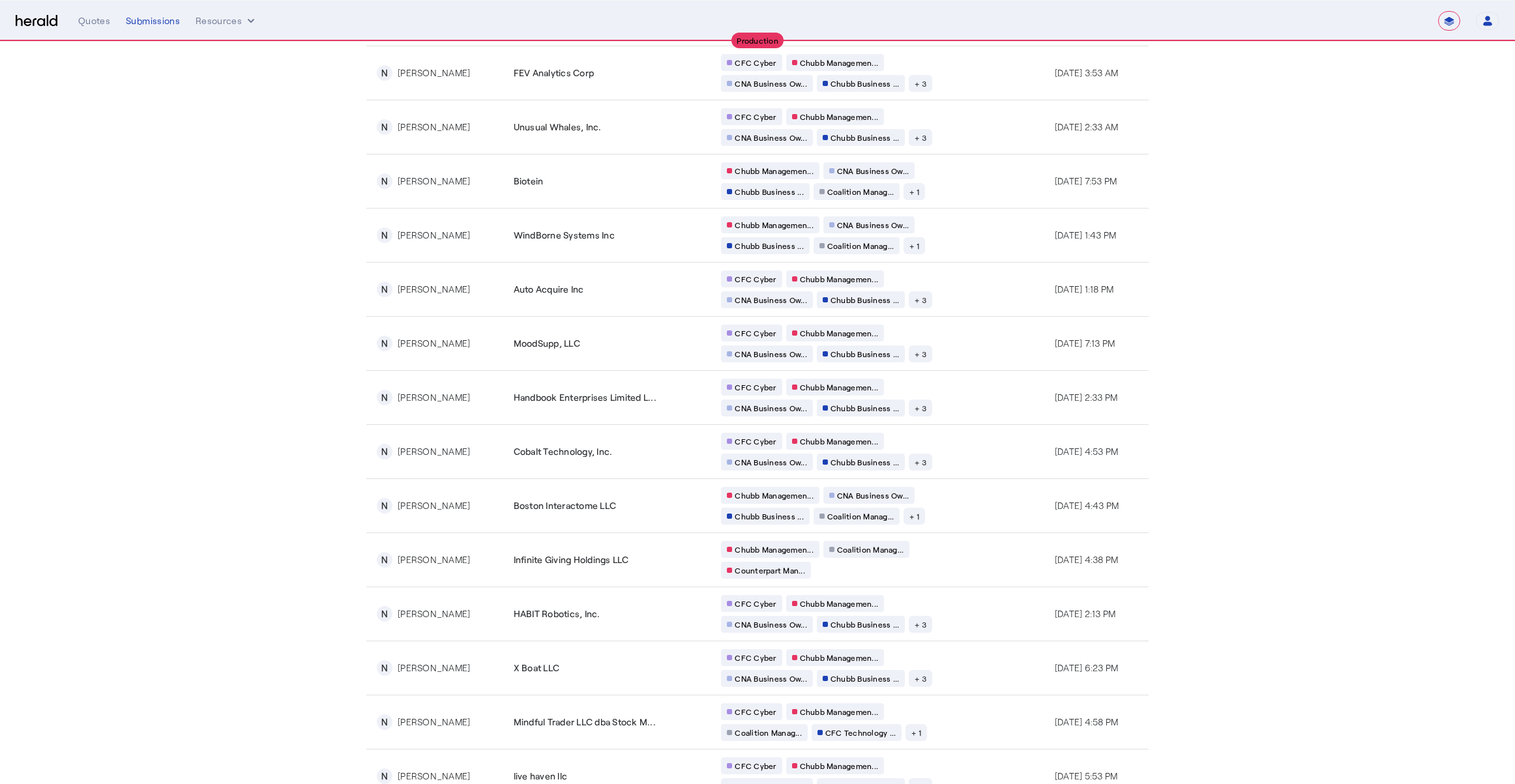
scroll to position [1853, 0]
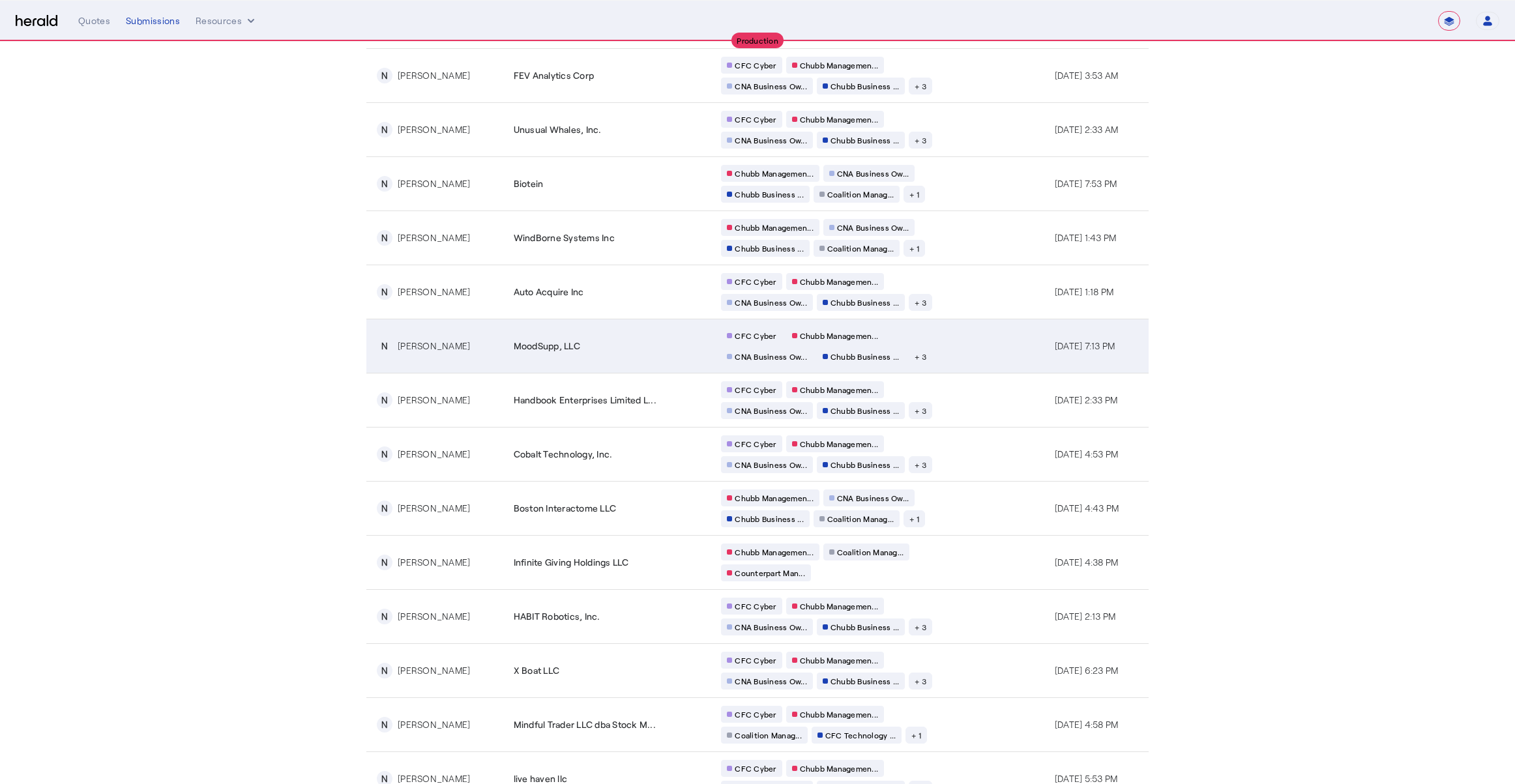
click at [915, 348] on div "CFC Cyber Chubb Managemen... CNA Business Ow... Chubb Business ... + 3" at bounding box center [846, 346] width 250 height 38
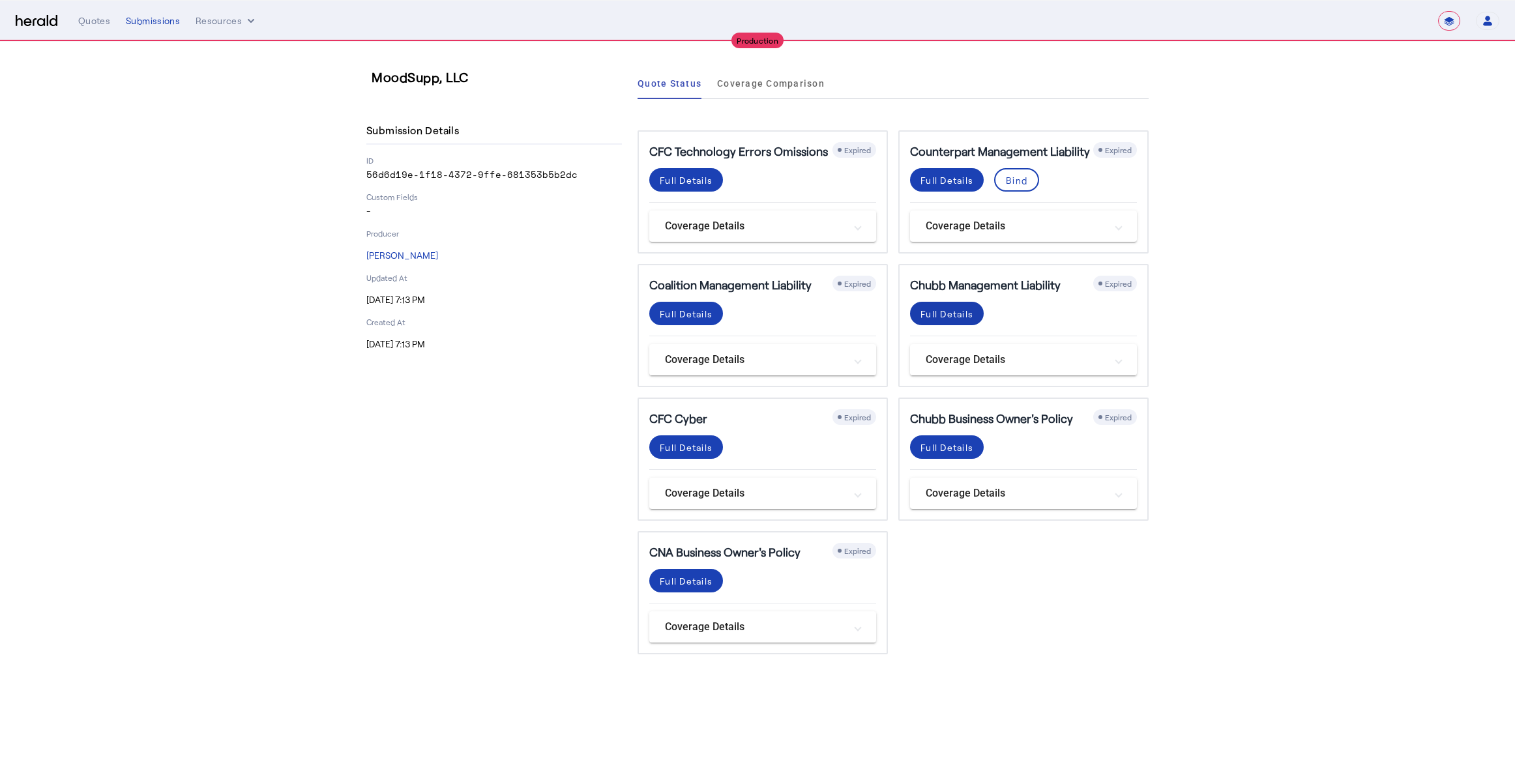
click at [946, 316] on div "Full Details" at bounding box center [947, 314] width 53 height 14
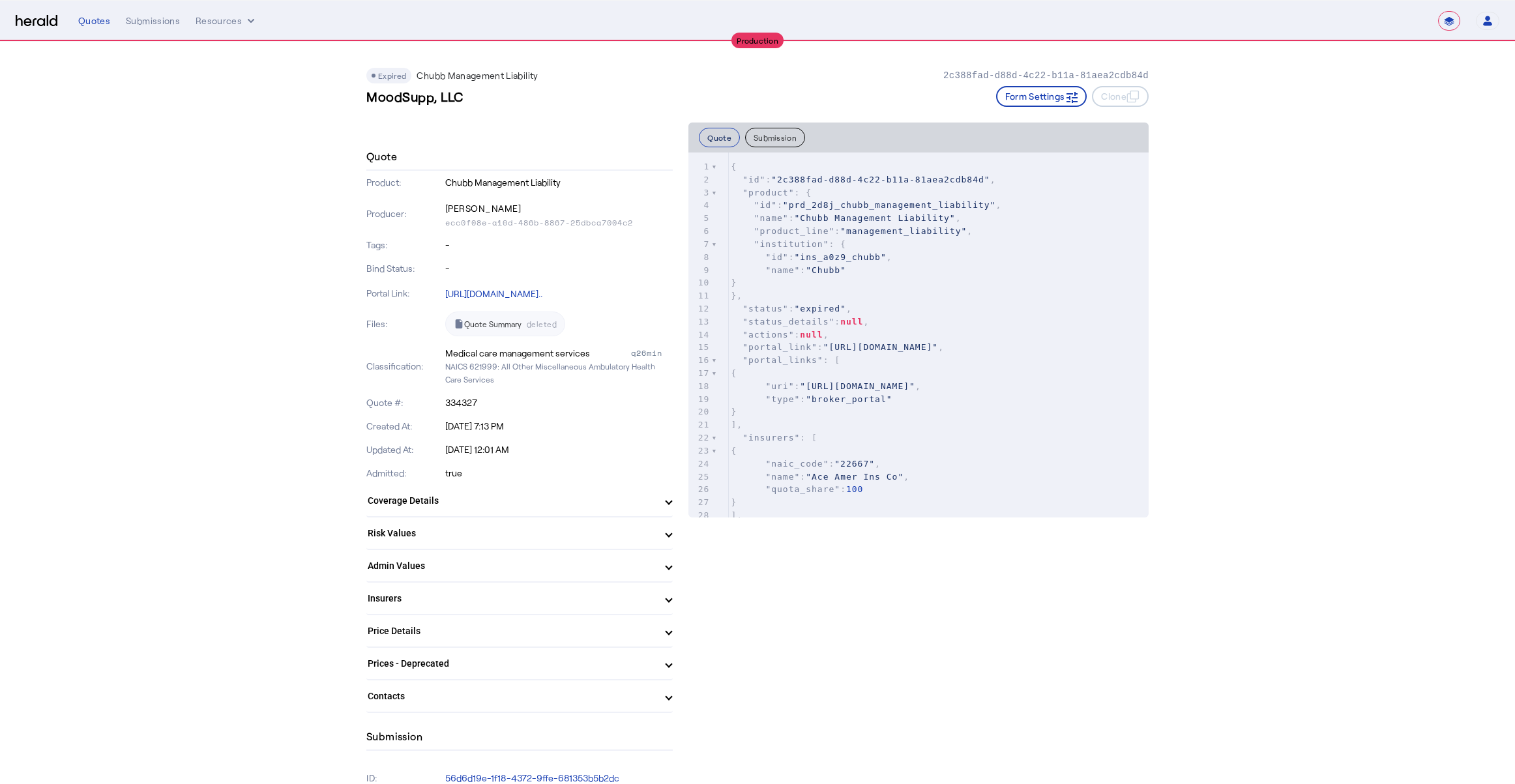
click at [720, 147] on button "Quote" at bounding box center [719, 137] width 41 height 20
click at [712, 137] on button "Quote" at bounding box center [719, 137] width 41 height 20
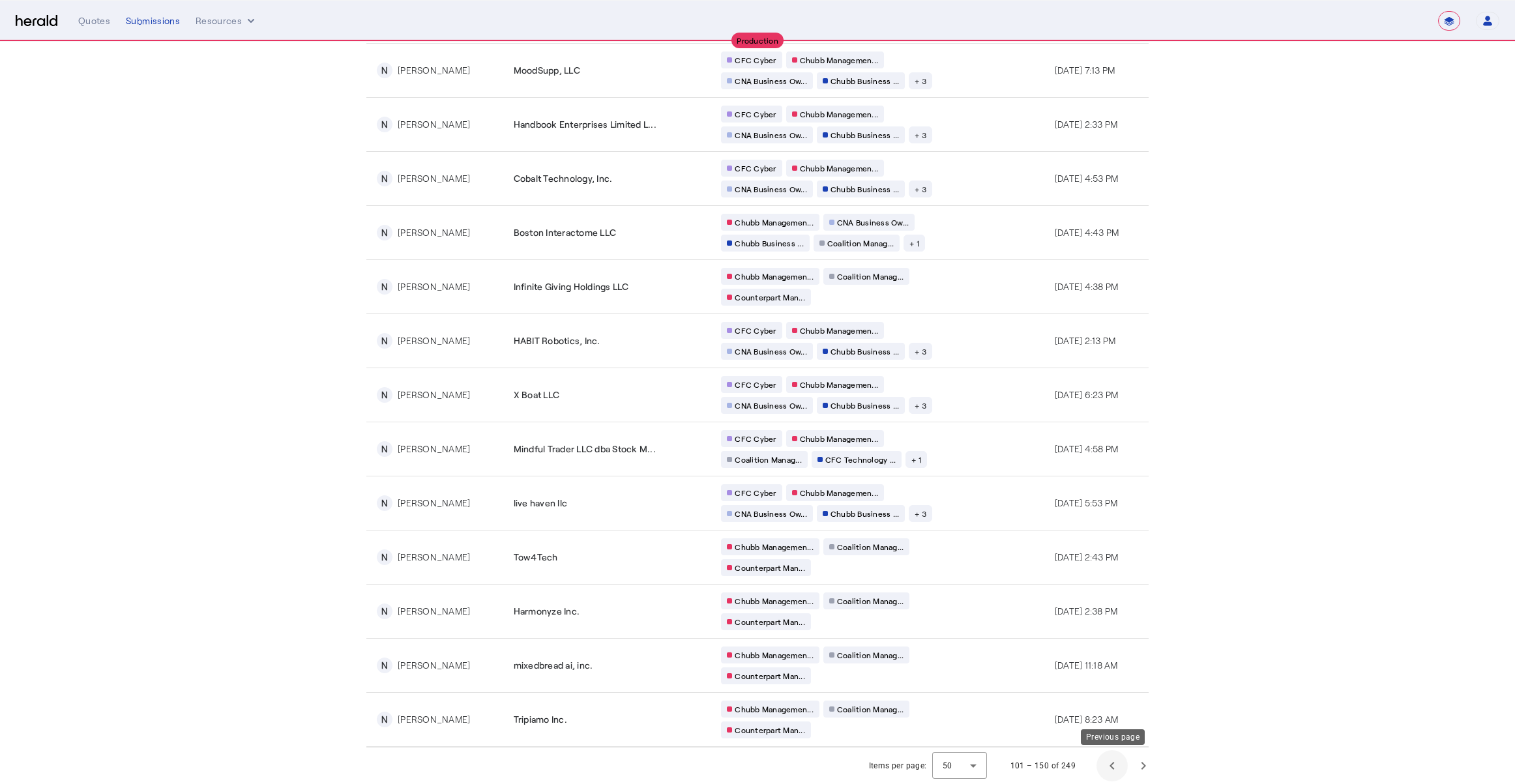
click at [1119, 758] on span "Previous page" at bounding box center [1112, 766] width 31 height 31
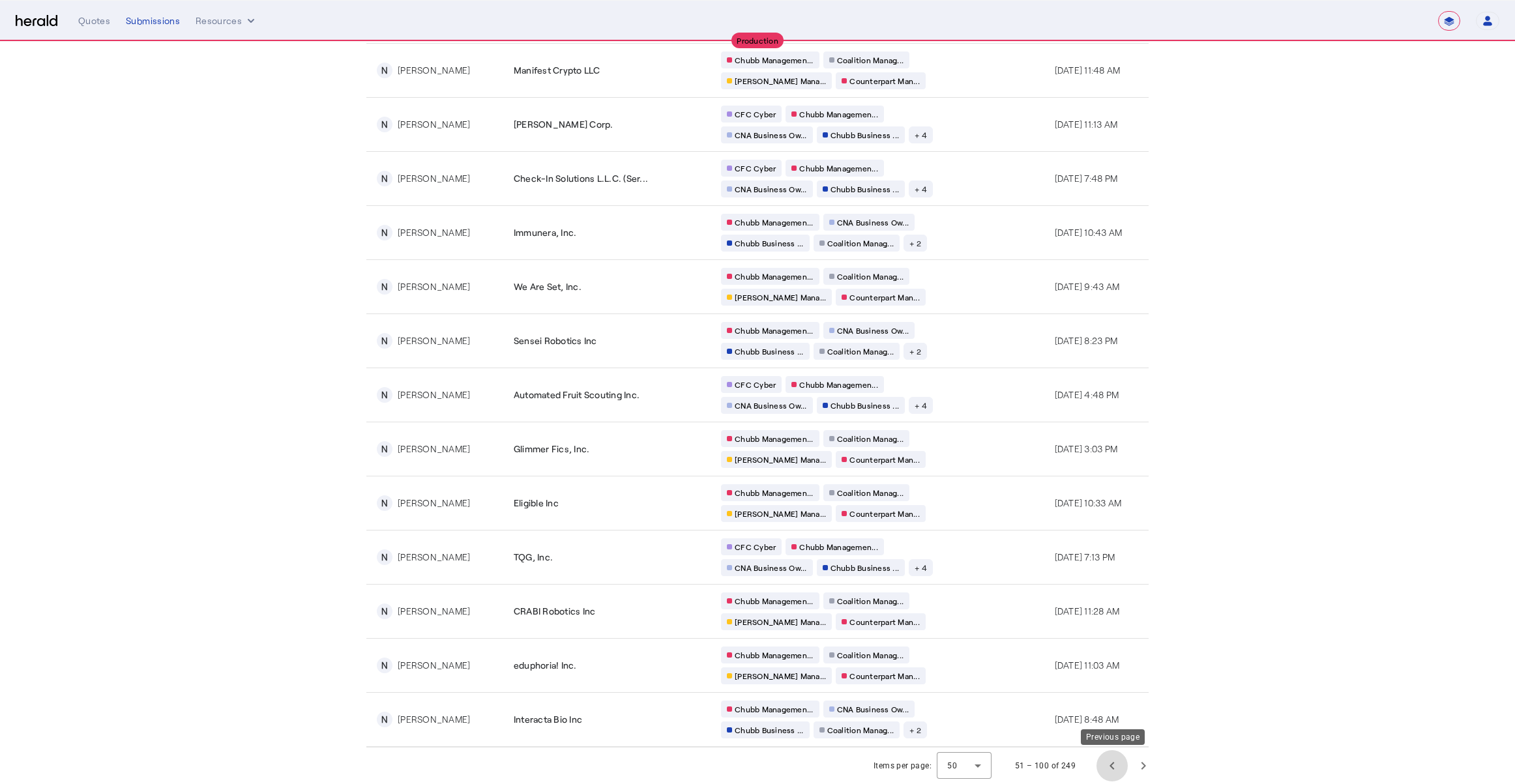
click at [1111, 762] on span "Previous page" at bounding box center [1112, 766] width 31 height 31
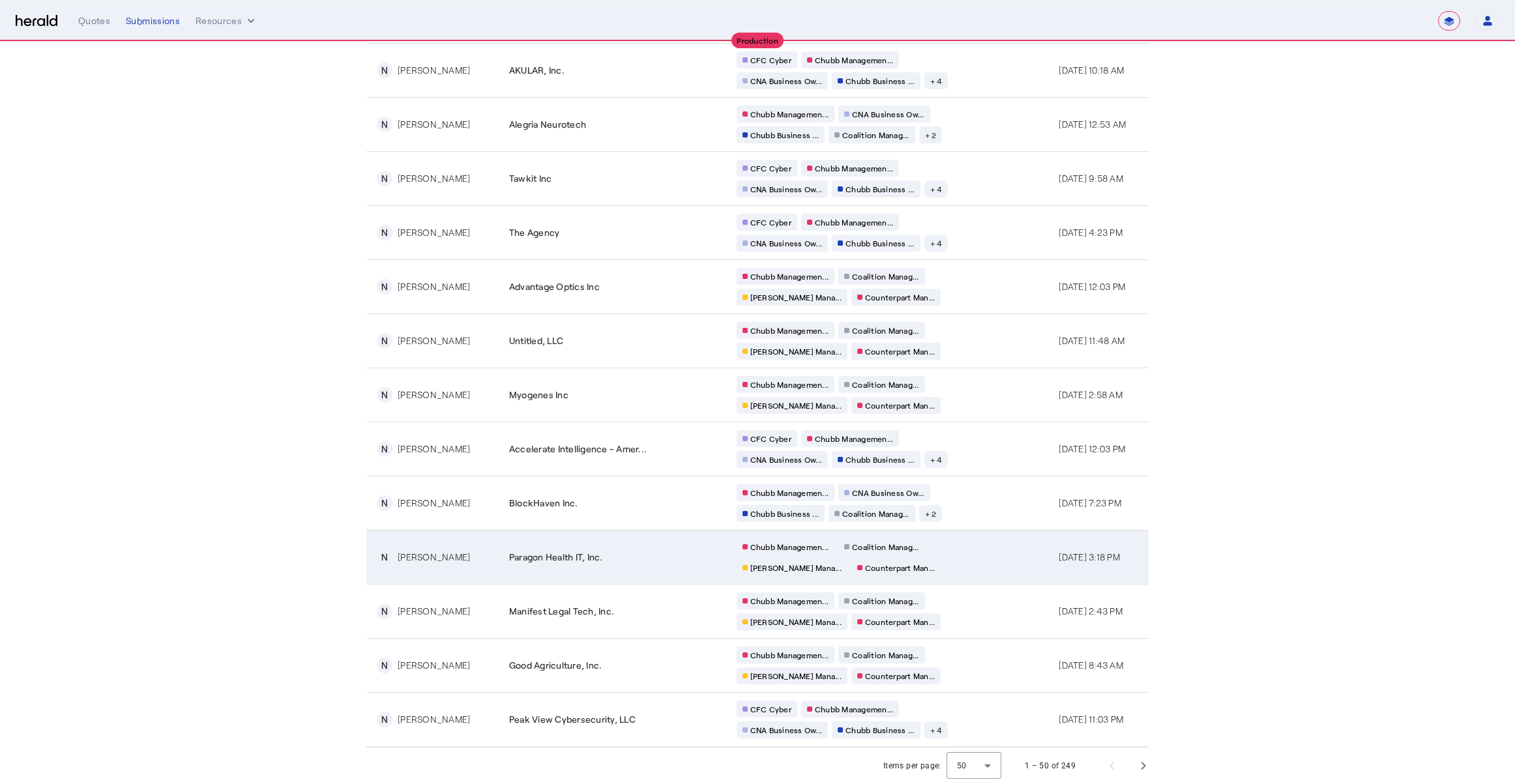
click at [951, 562] on td "Chubb Managemen... Coalition Manag... [PERSON_NAME] Mana... Counterpart Man..." at bounding box center [887, 557] width 322 height 54
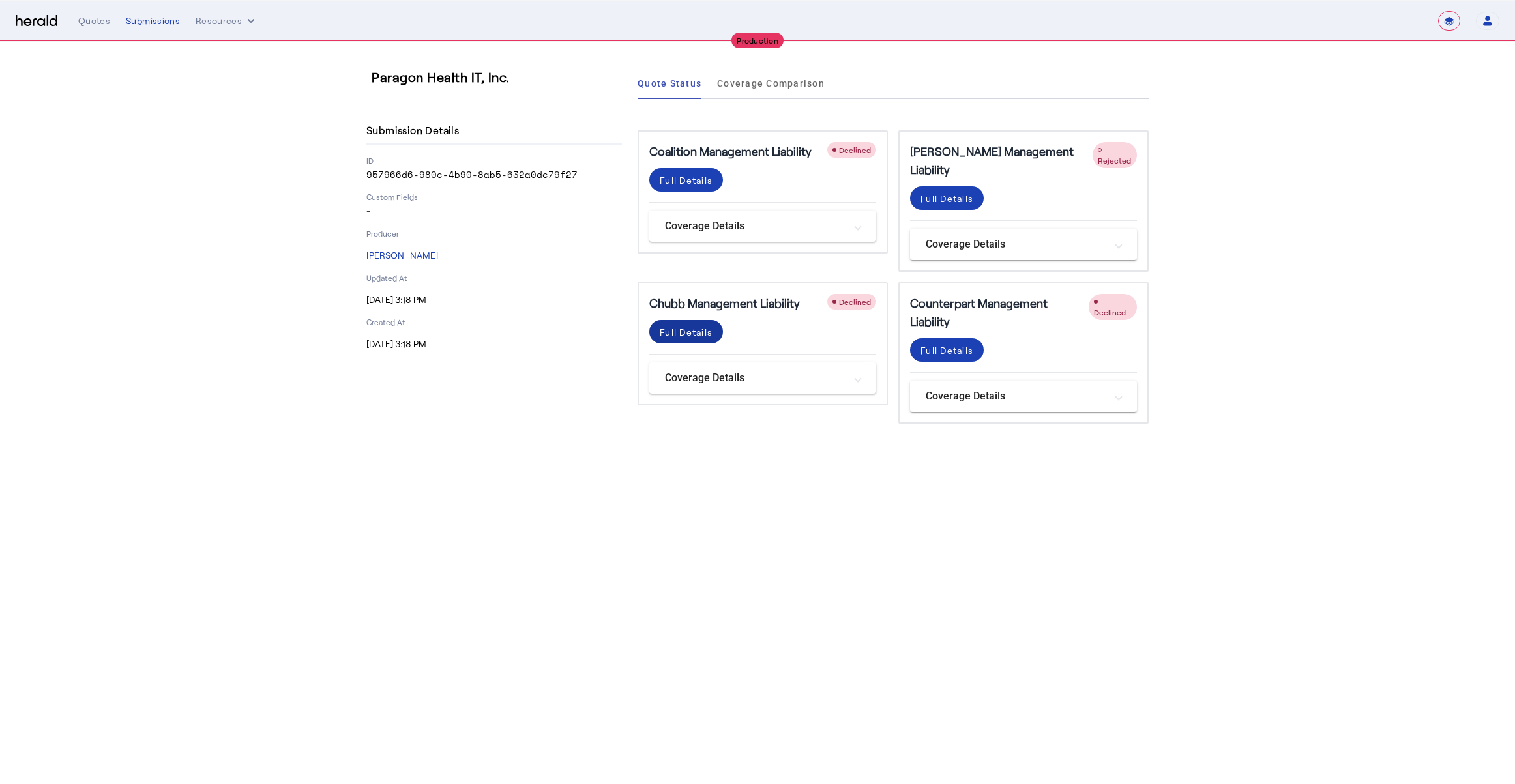
click at [694, 325] on div "Full Details" at bounding box center [686, 332] width 53 height 14
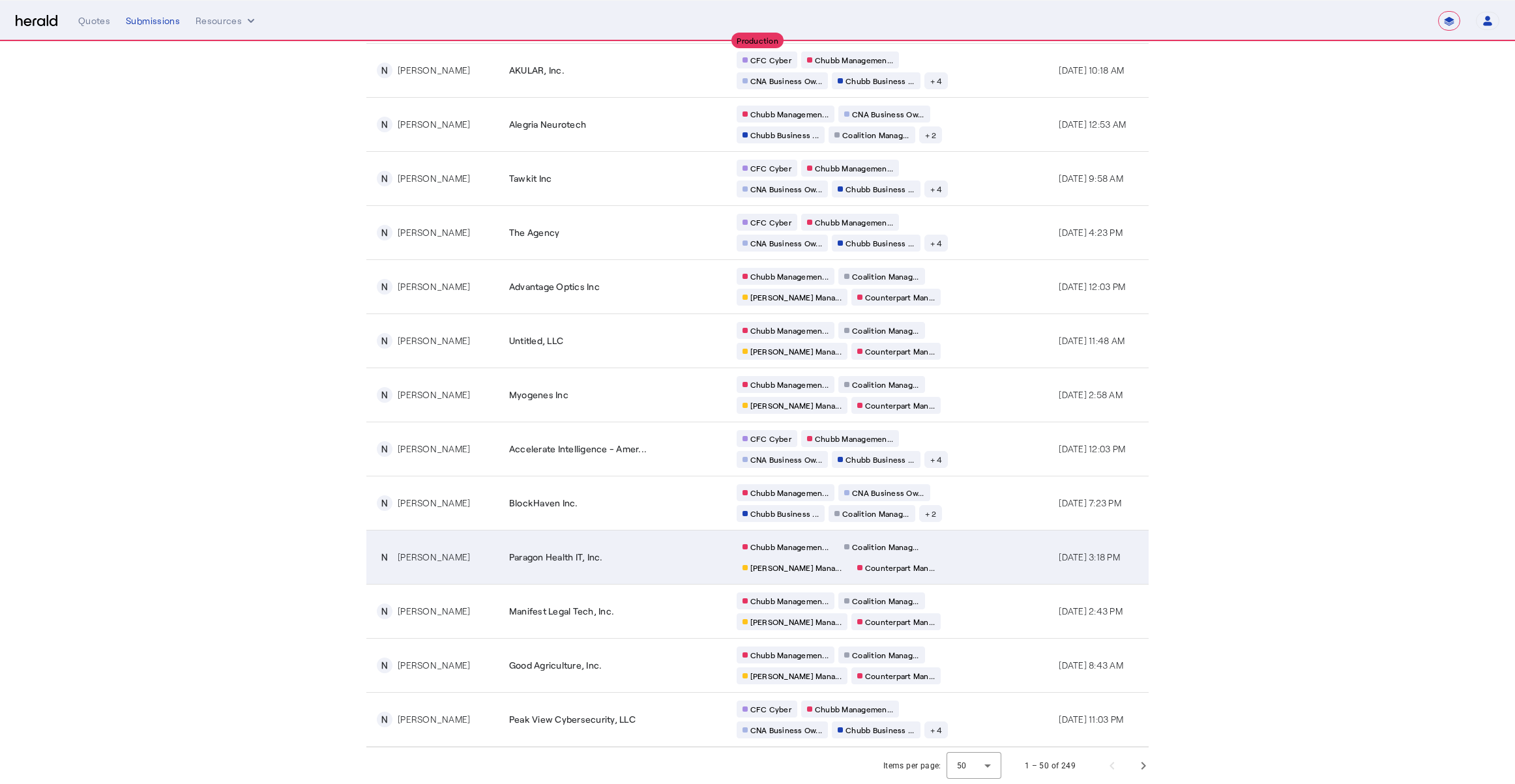
click at [925, 564] on div "Chubb Managemen... Coalition Manag... [PERSON_NAME] Mana... Counterpart Man..." at bounding box center [862, 558] width 250 height 38
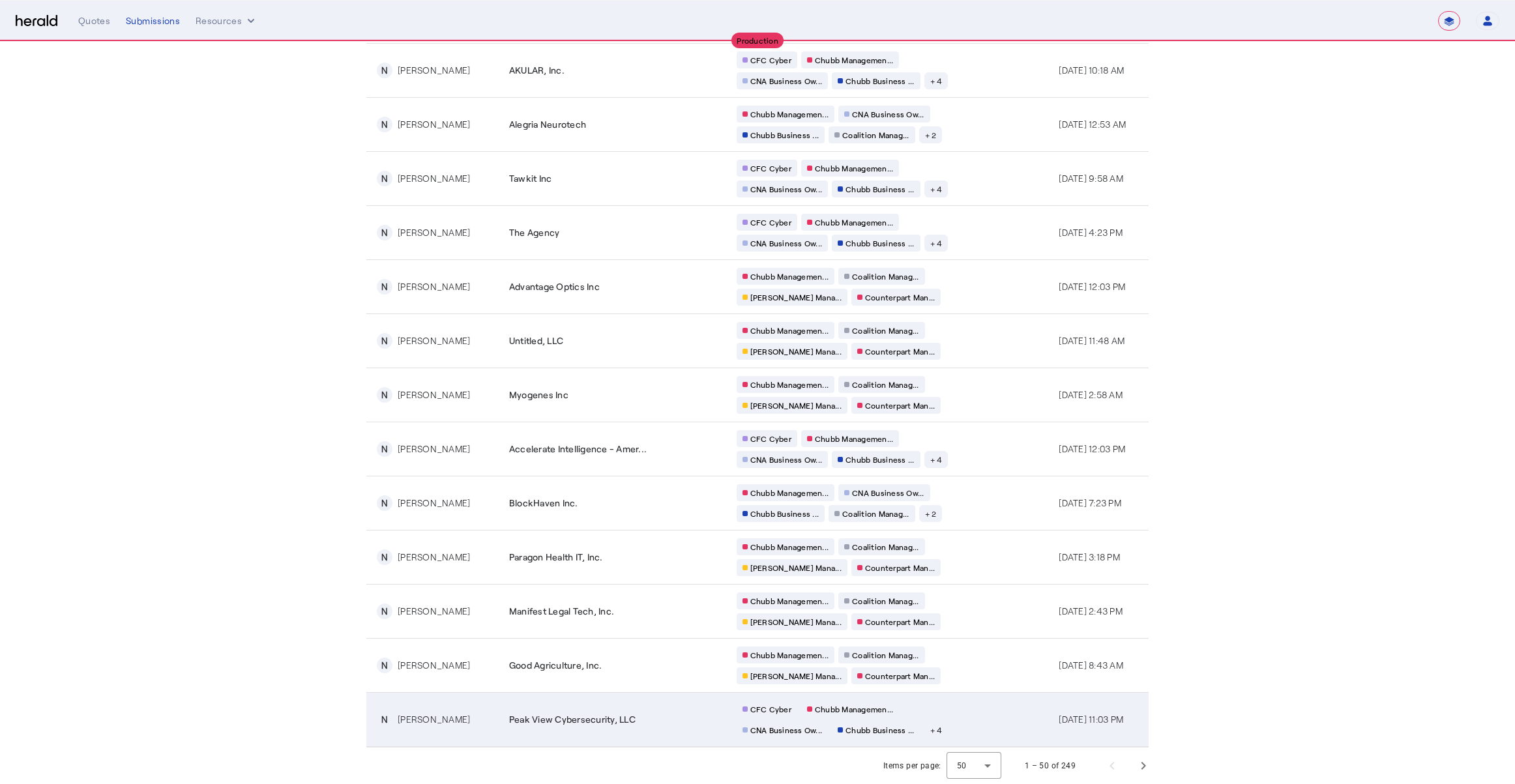
click at [941, 720] on div "CFC Cyber Chubb Managemen... CNA Business Ow... Chubb Business ... + 4" at bounding box center [862, 720] width 250 height 38
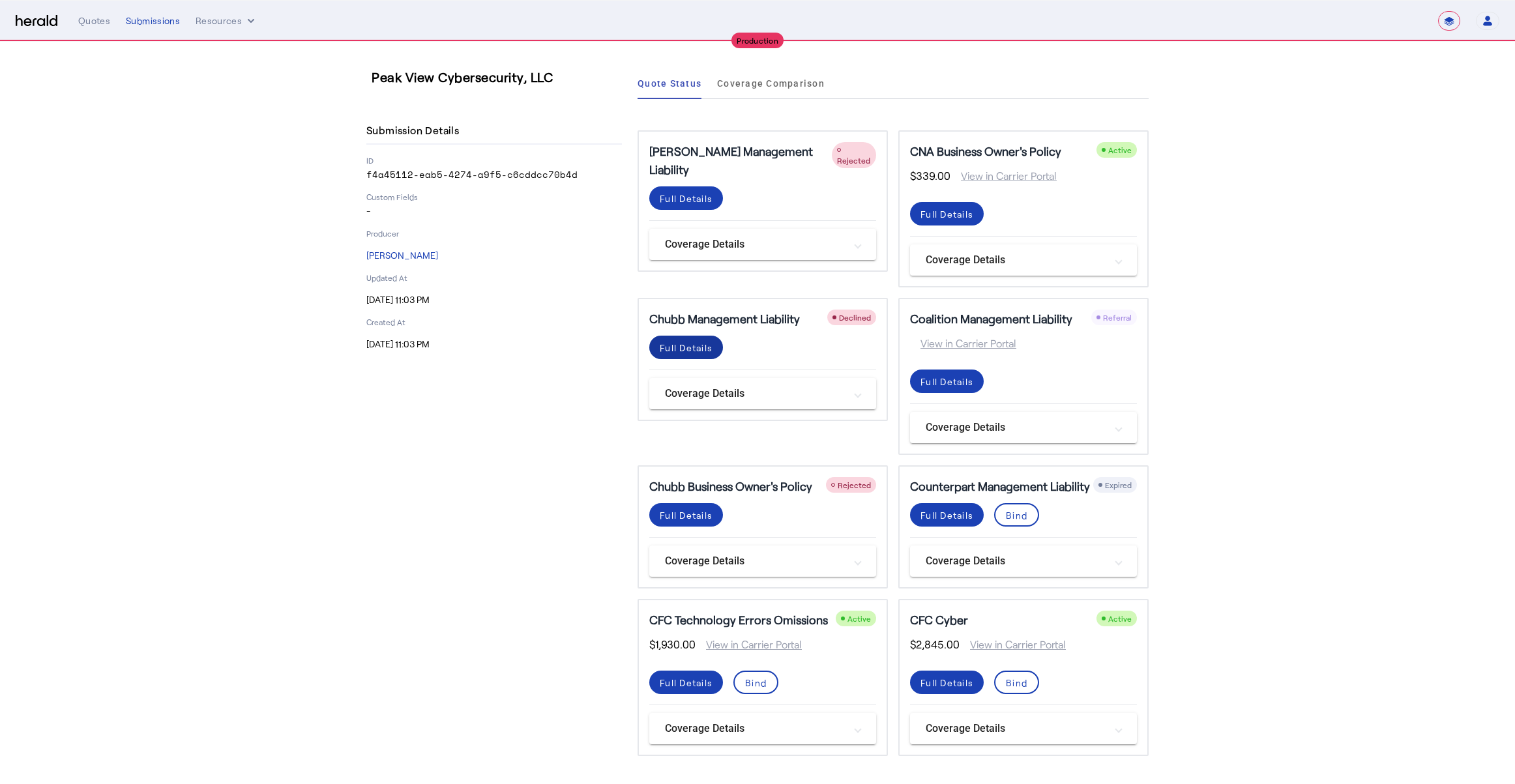
click at [677, 349] on div "Full Details" at bounding box center [686, 347] width 53 height 14
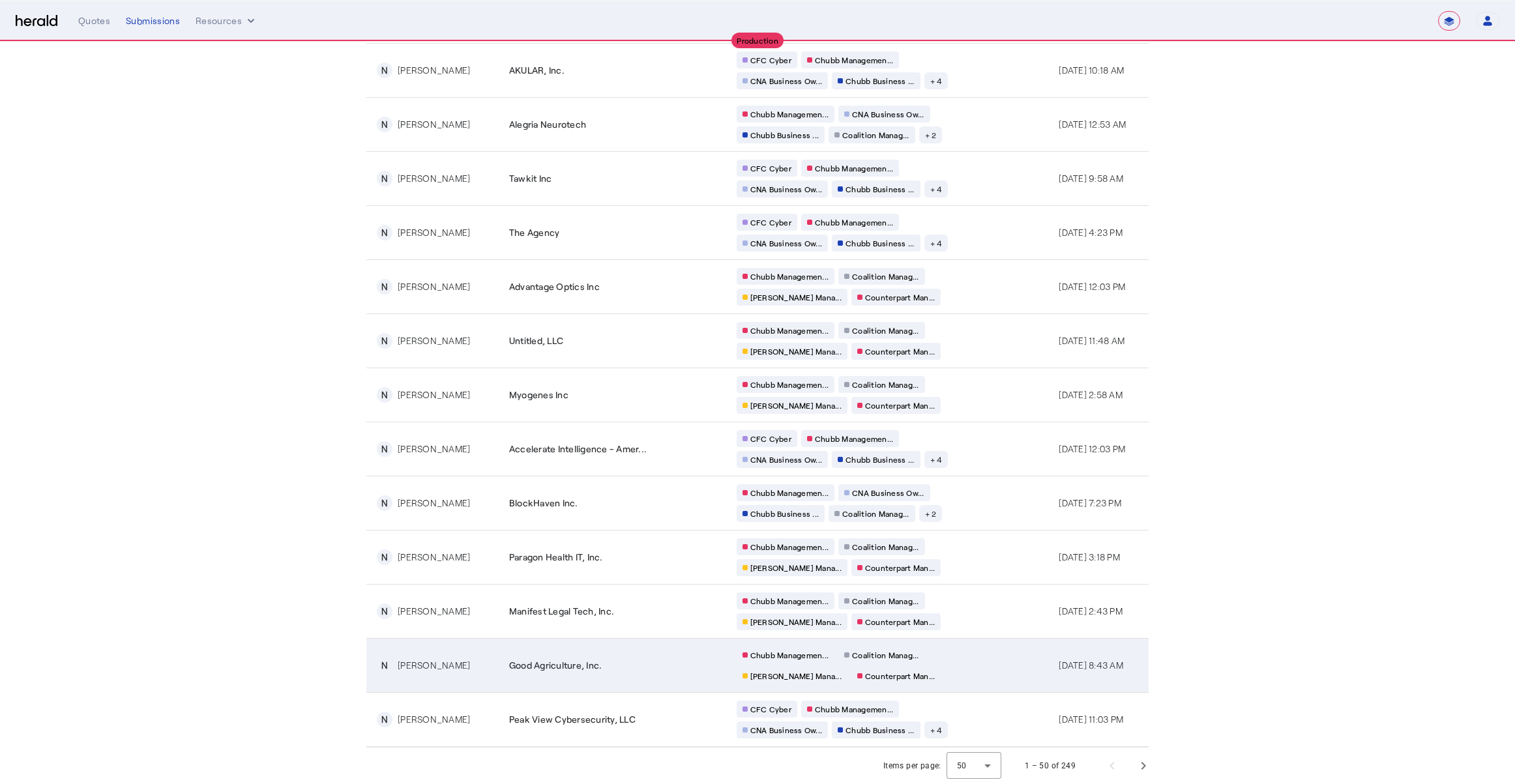
click at [922, 664] on div "Chubb Managemen... Coalition Manag... [PERSON_NAME] Mana... Counterpart Man..." at bounding box center [862, 666] width 250 height 38
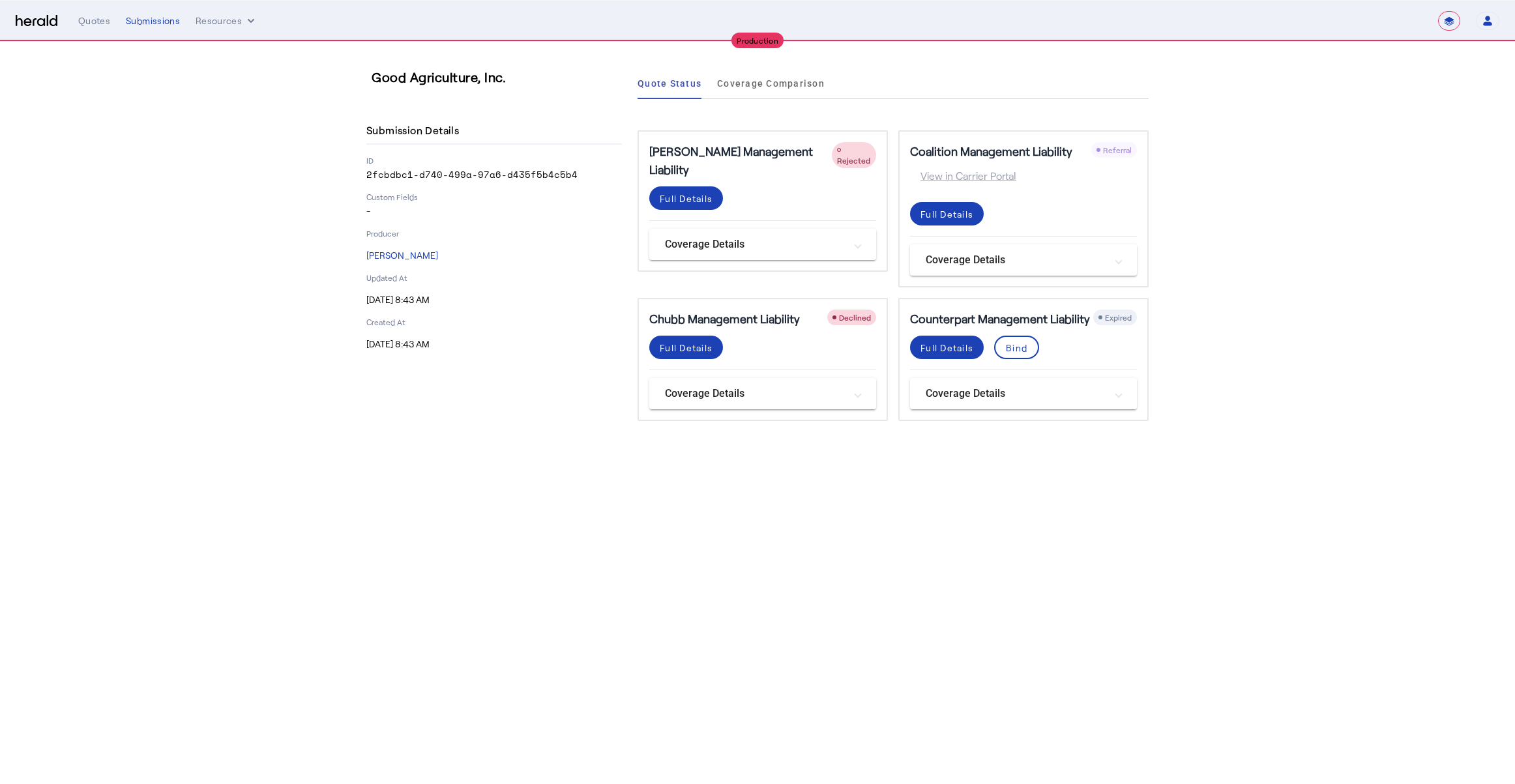
click at [724, 346] on div "Full Details" at bounding box center [763, 353] width 227 height 34
click at [711, 351] on div "Full Details" at bounding box center [686, 347] width 53 height 14
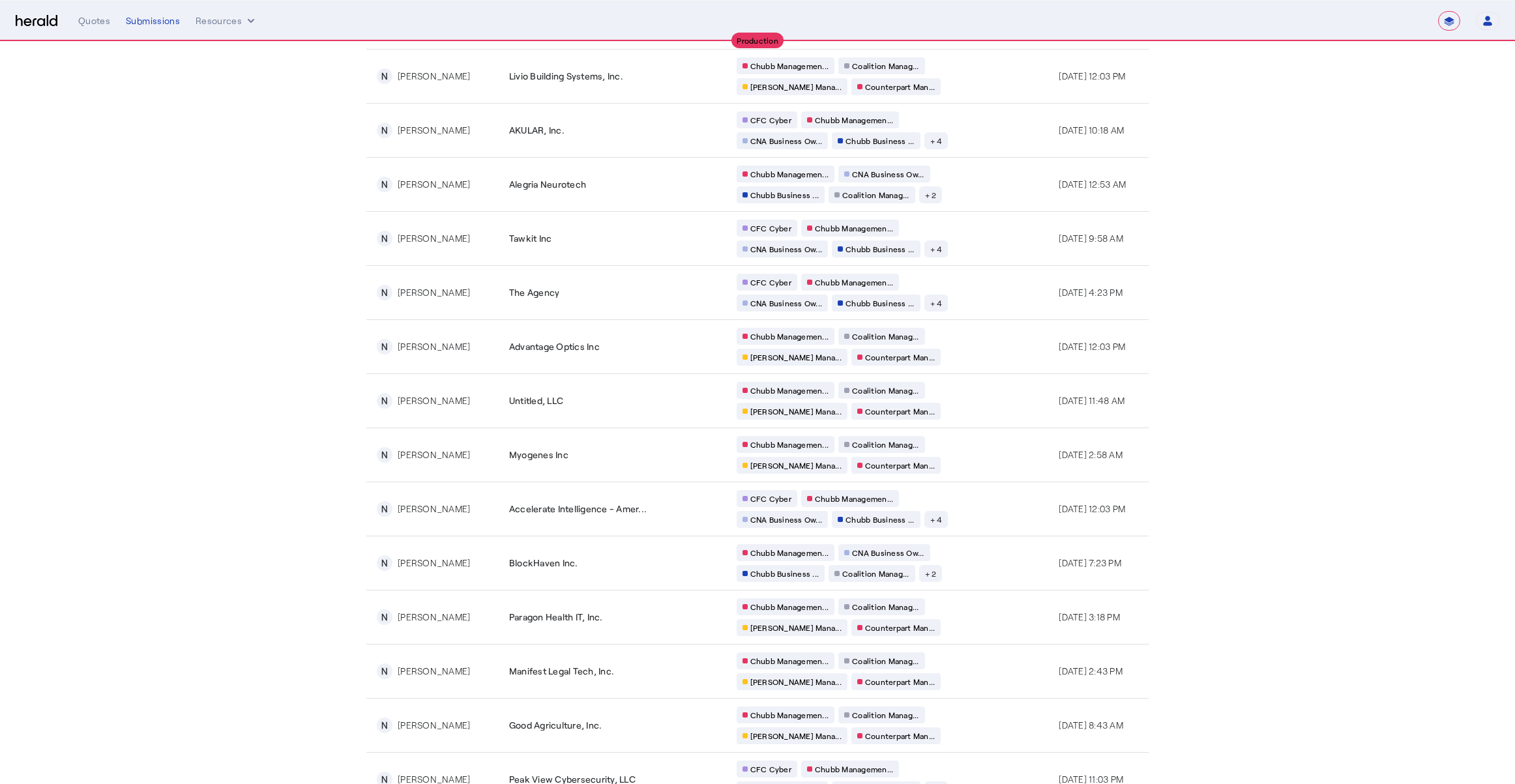
scroll to position [2128, 0]
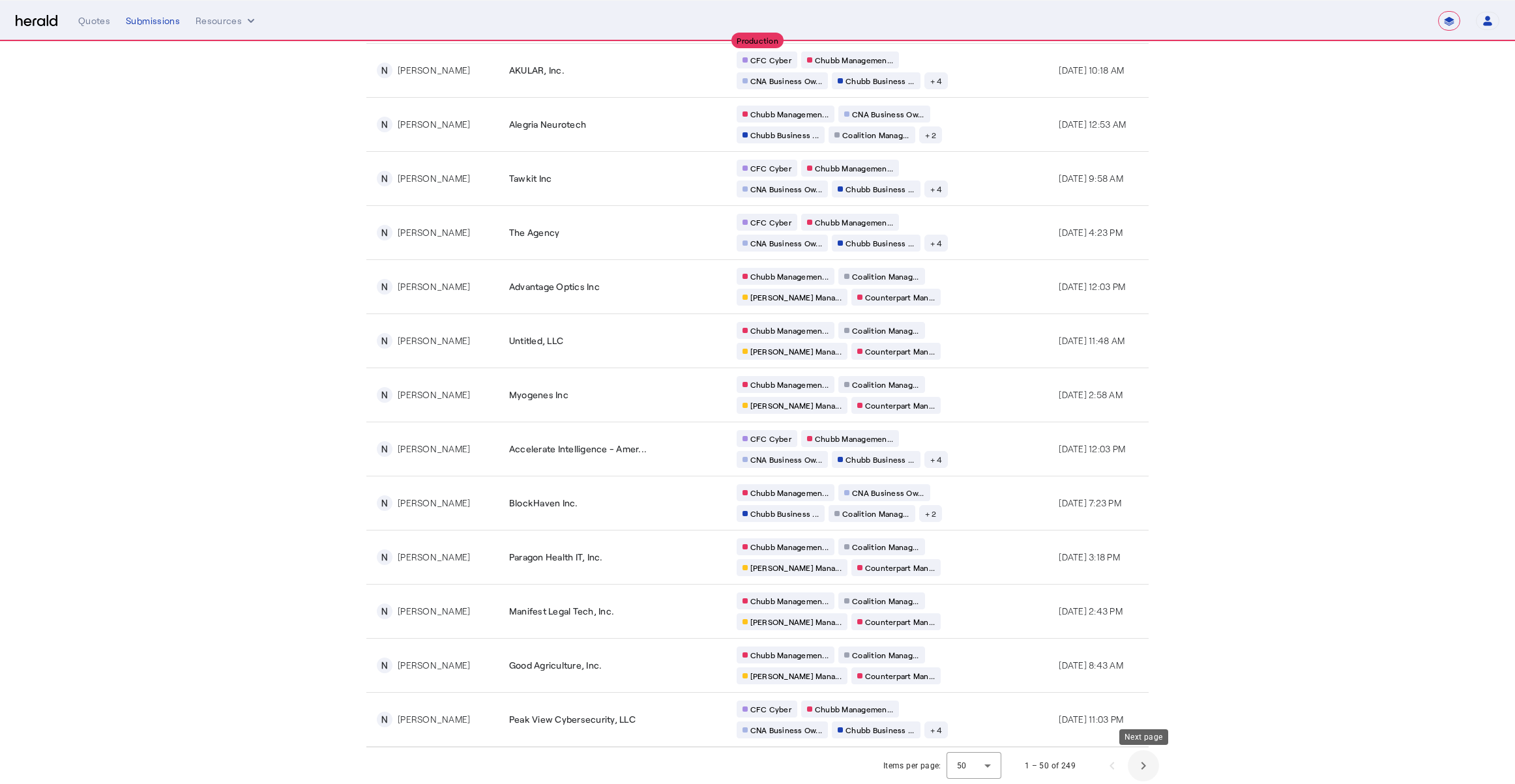
click at [1151, 766] on span "Next page" at bounding box center [1143, 766] width 31 height 31
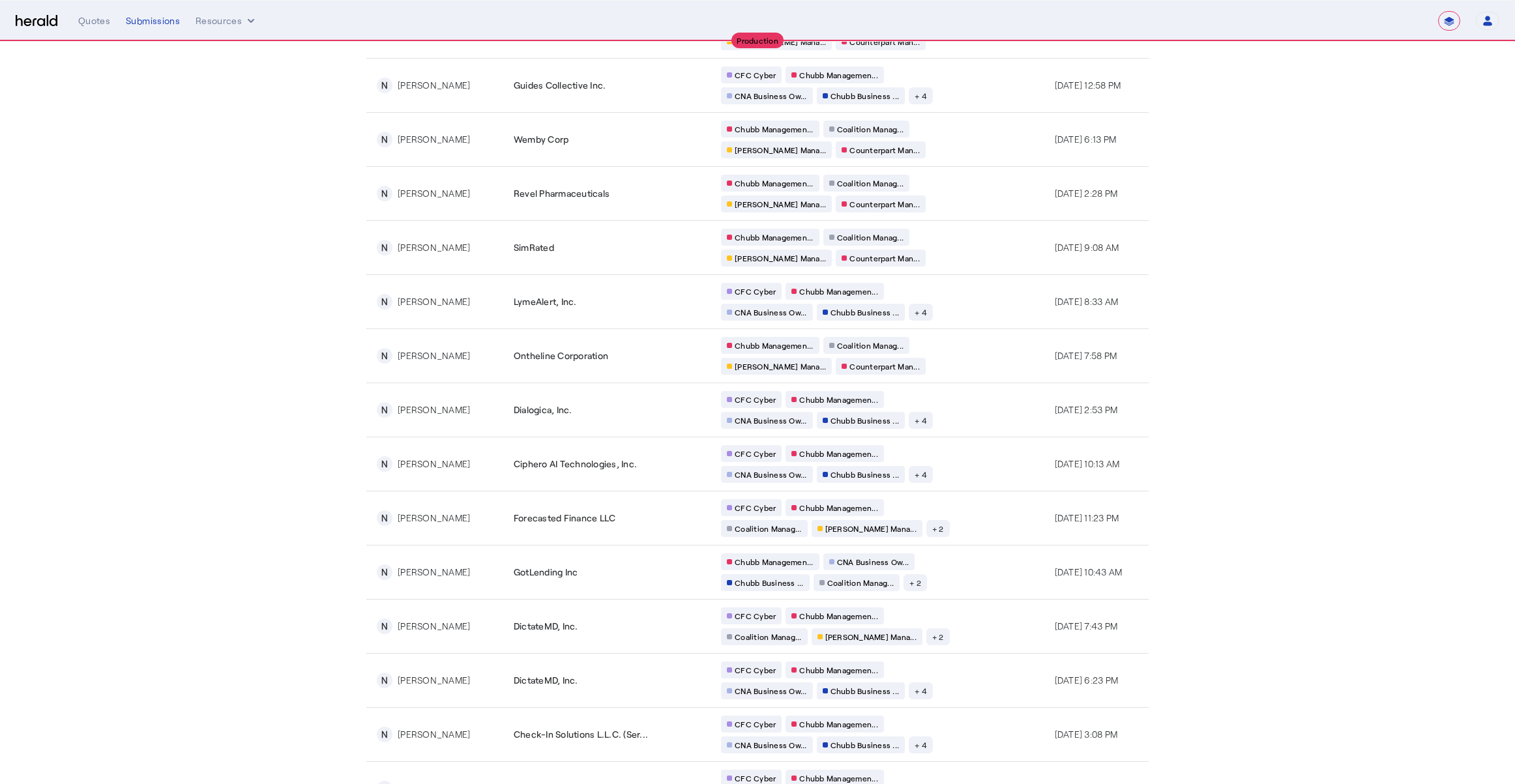
scroll to position [0, 0]
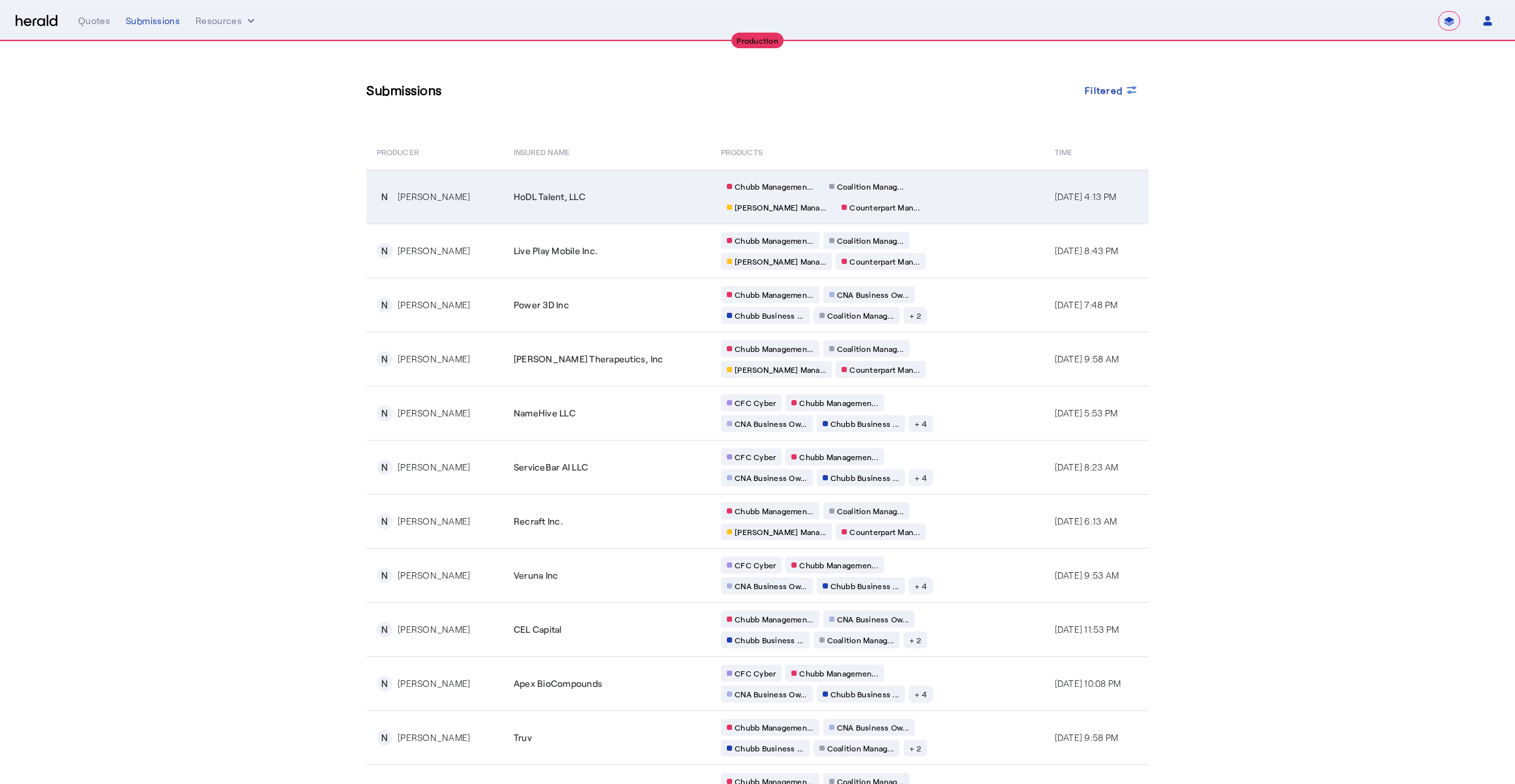
click at [962, 210] on td "Chubb Managemen... Coalition Manag... [PERSON_NAME] Mana... Counterpart Man..." at bounding box center [877, 197] width 334 height 54
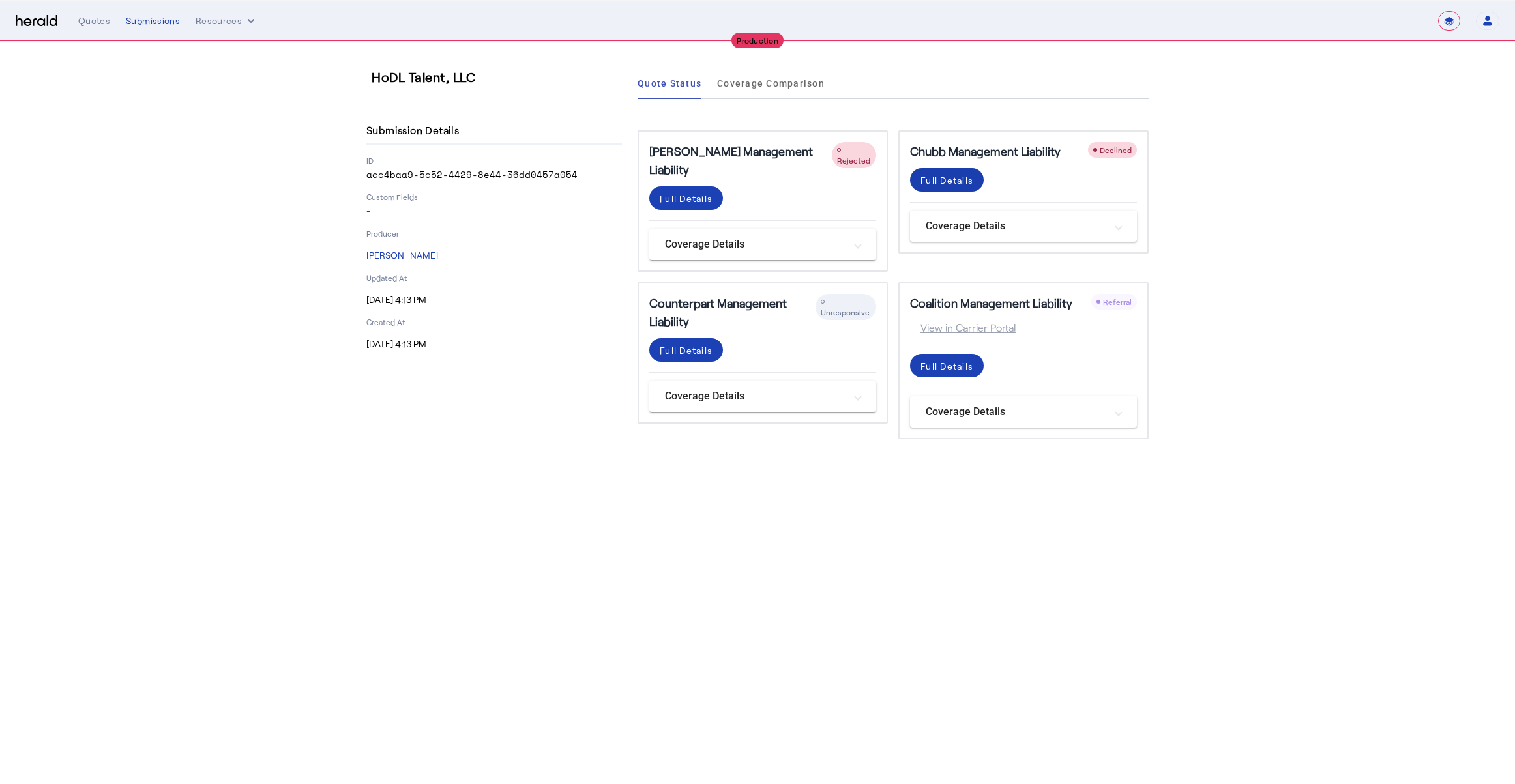
click at [950, 184] on div "Full Details" at bounding box center [947, 180] width 53 height 14
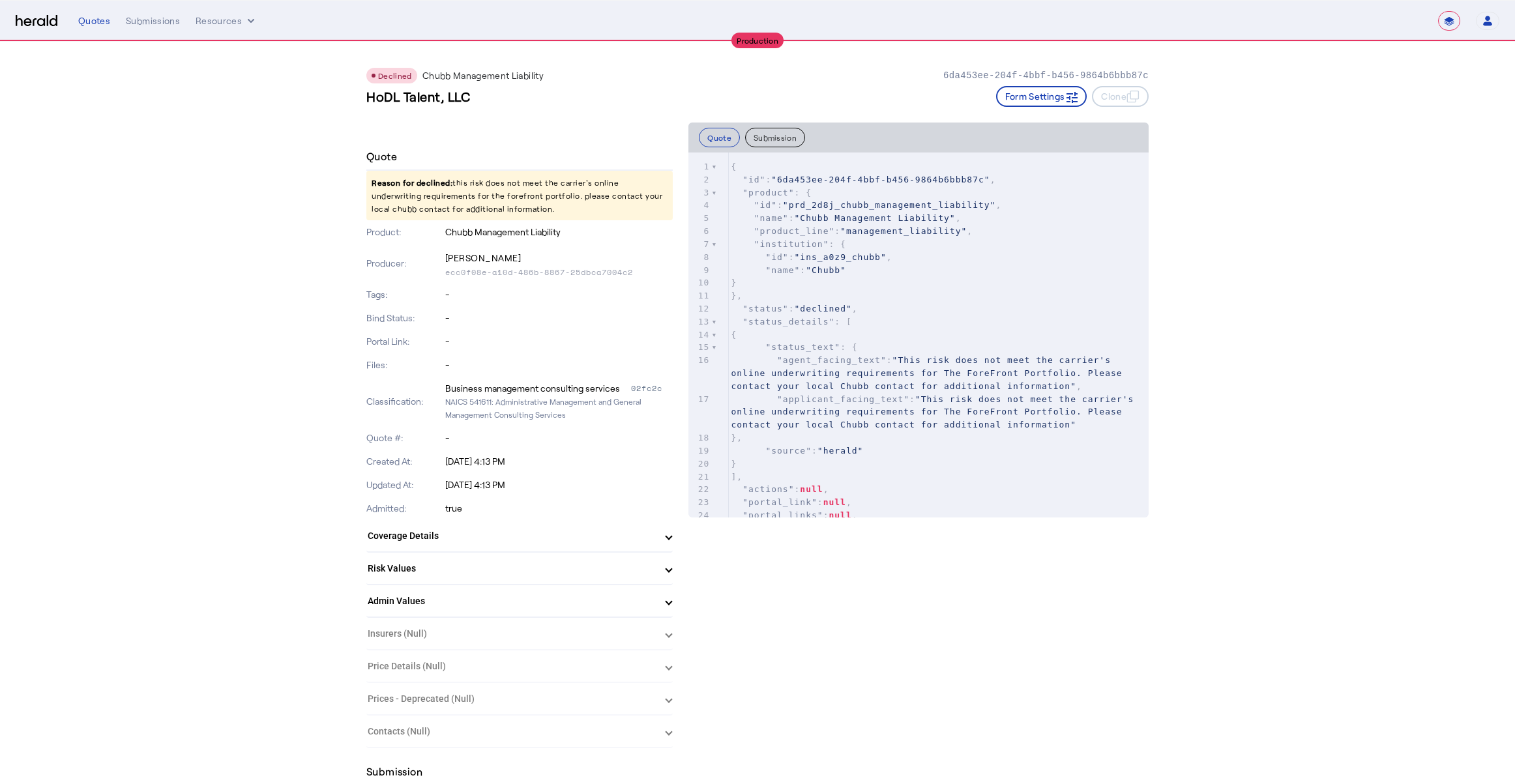
click at [371, 298] on p "Tags:" at bounding box center [404, 294] width 76 height 13
drag, startPoint x: 519, startPoint y: 207, endPoint x: 358, endPoint y: 187, distance: 162.2
copy p "Reason for declined: this risk does not meet the carrier's online underwriting …"
click at [562, 192] on p "Reason for declined: this risk does not meet the carrier's online underwriting …" at bounding box center [519, 195] width 306 height 49
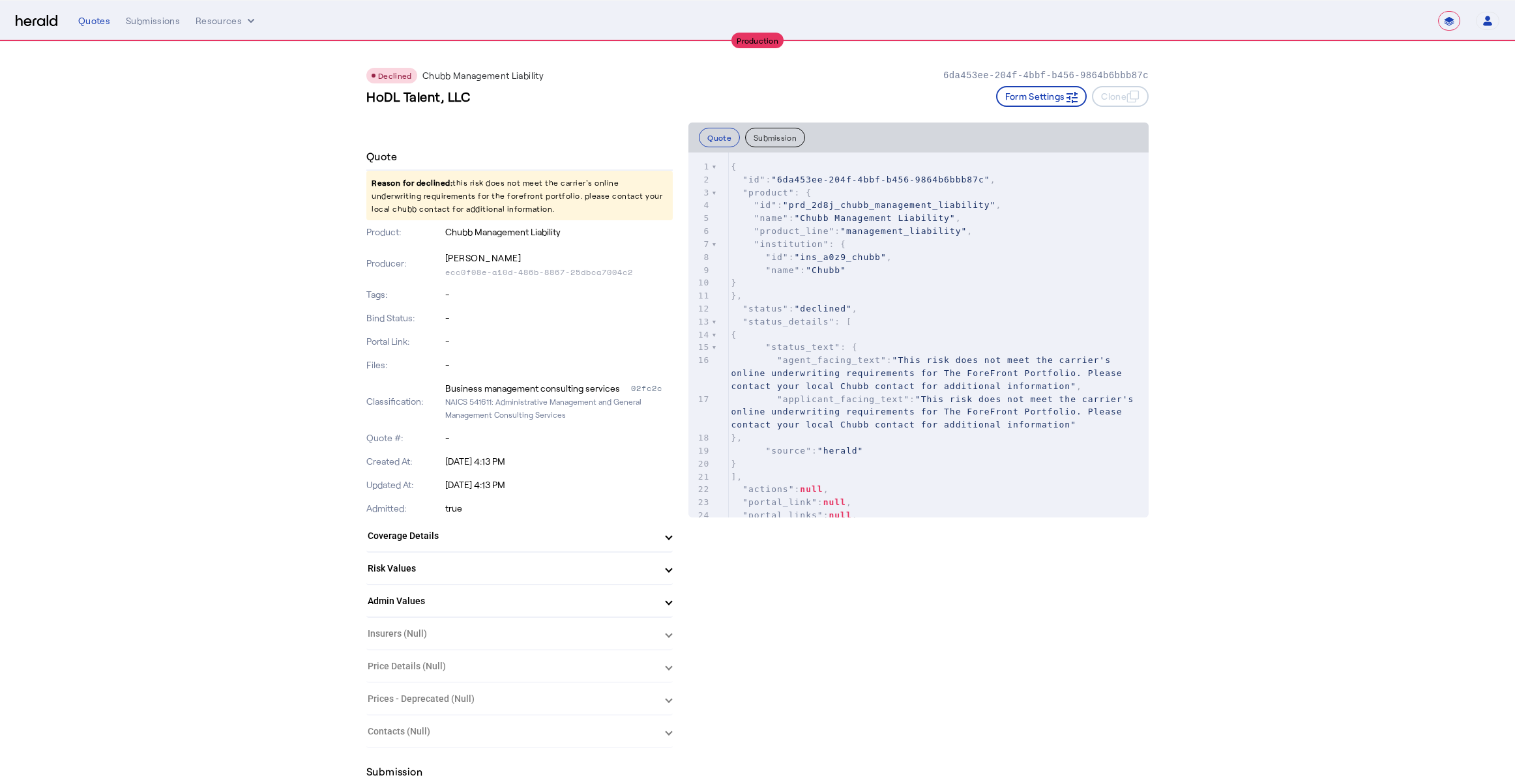
drag, startPoint x: 523, startPoint y: 205, endPoint x: 362, endPoint y: 183, distance: 162.5
copy p "Reason for declined: this risk does not meet the carrier's online underwriting …"
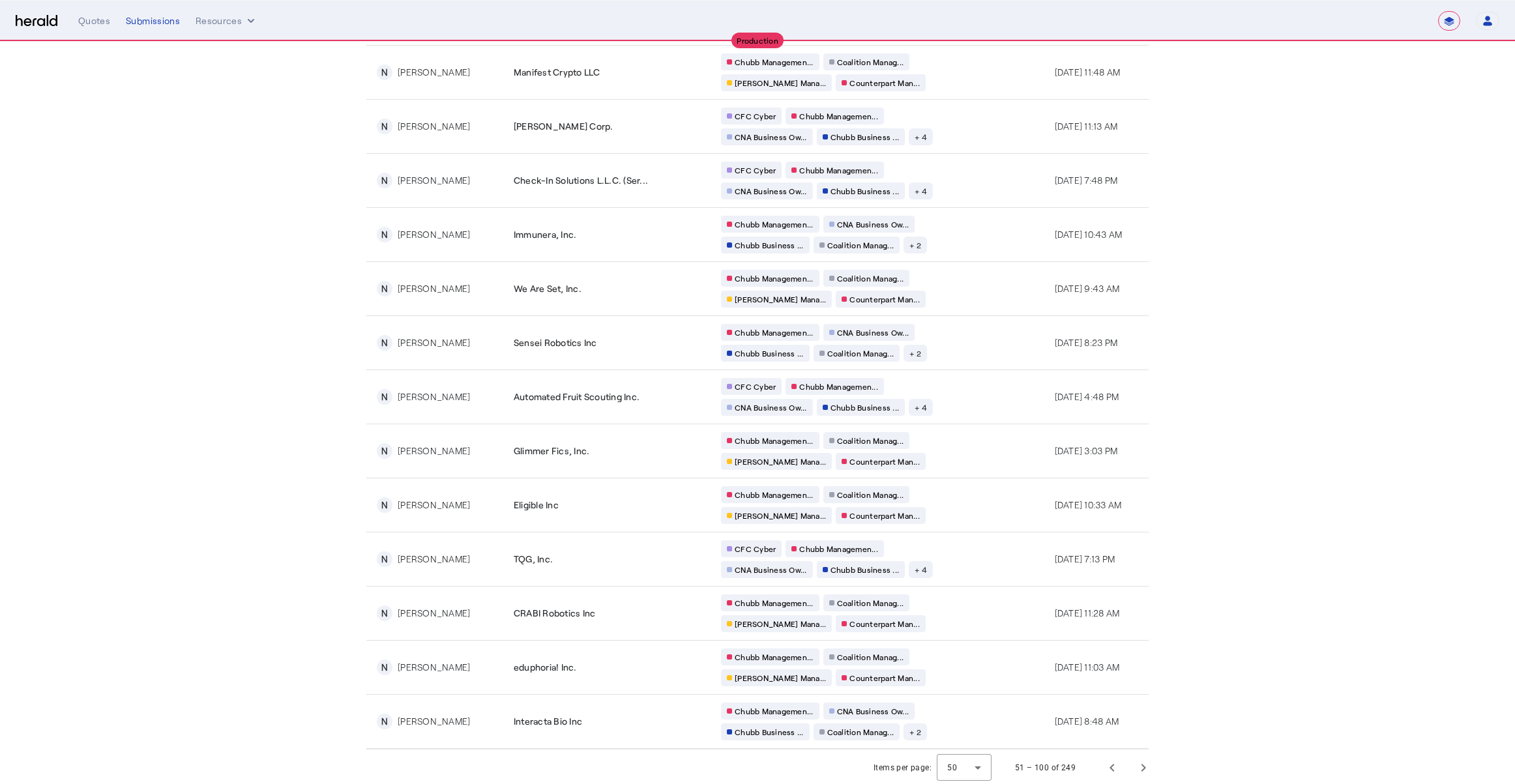
scroll to position [2128, 0]
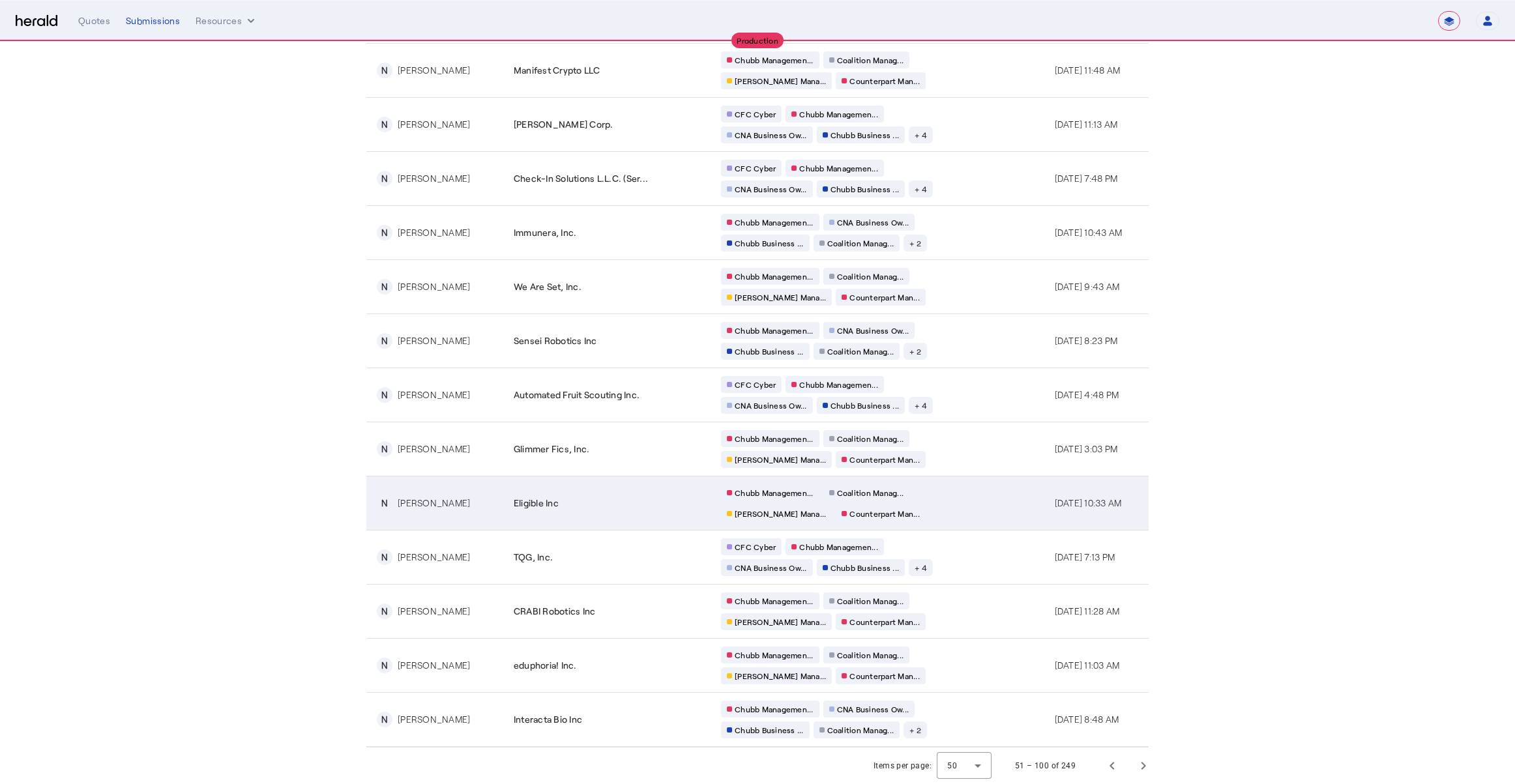
click at [572, 508] on div "Eligible Inc" at bounding box center [610, 503] width 192 height 13
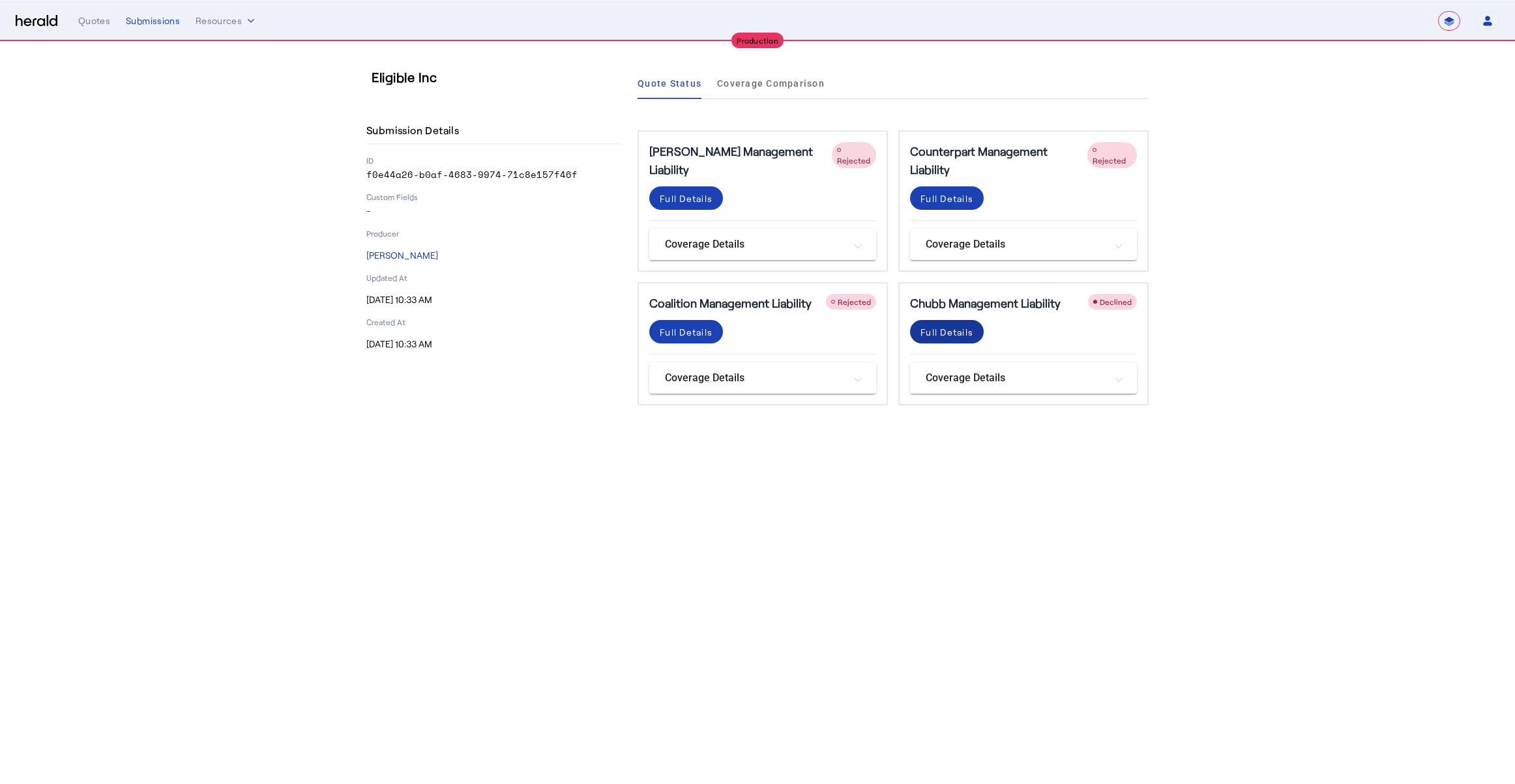
click at [953, 331] on div "Full Details" at bounding box center [947, 332] width 53 height 14
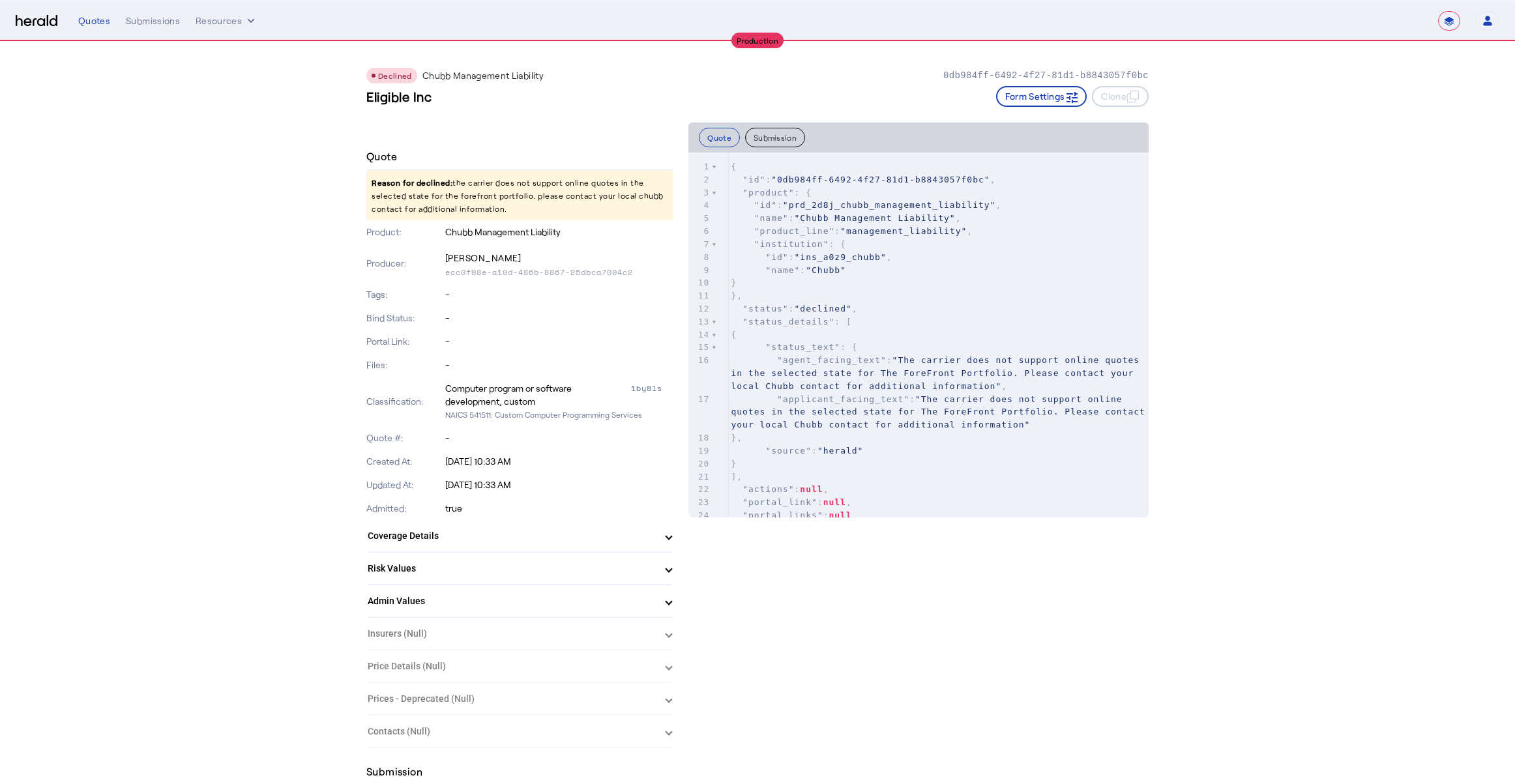
drag, startPoint x: 517, startPoint y: 211, endPoint x: 363, endPoint y: 179, distance: 157.3
copy p "Reason for declined: the carrier does not support online quotes in the selected…"
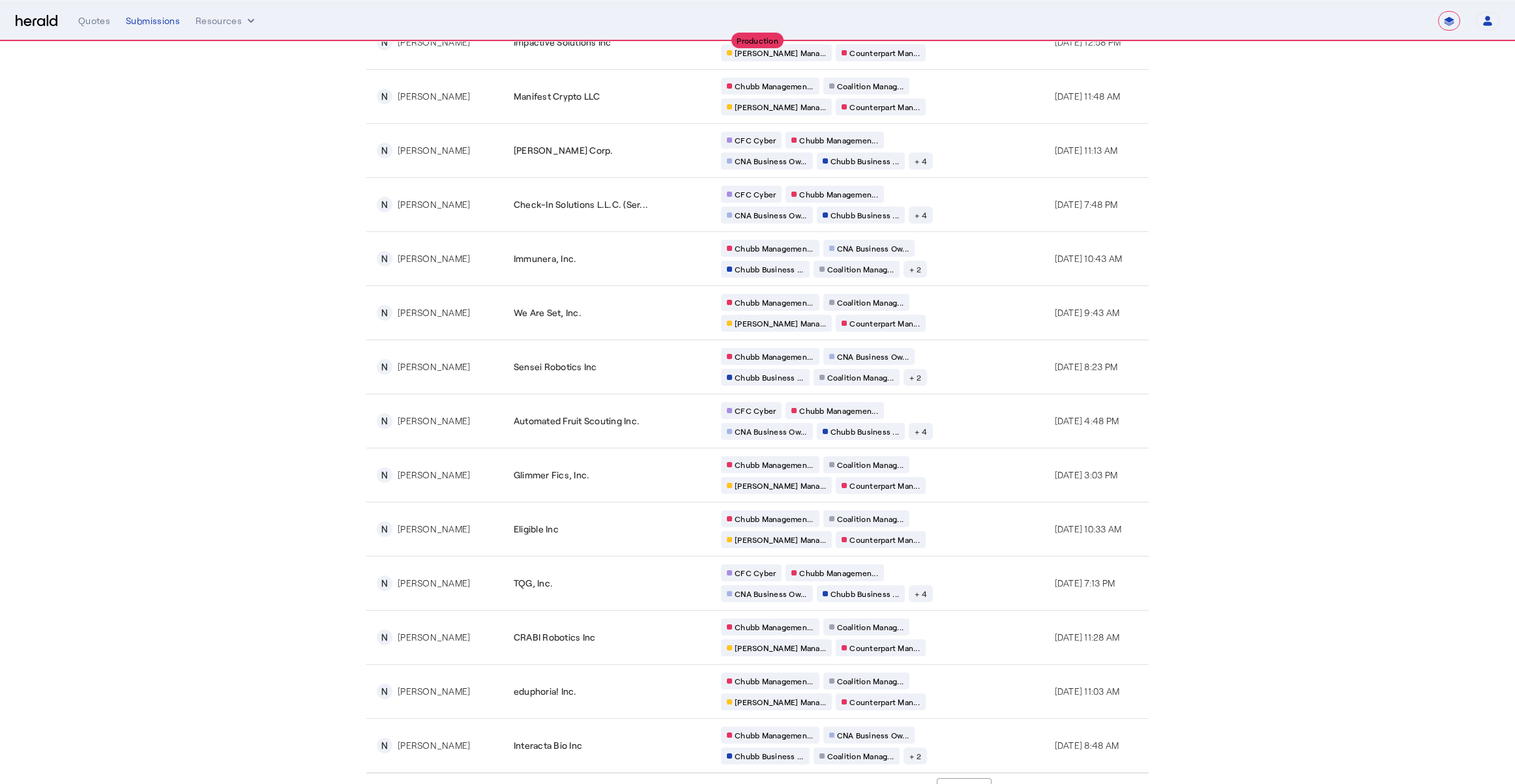
scroll to position [2128, 0]
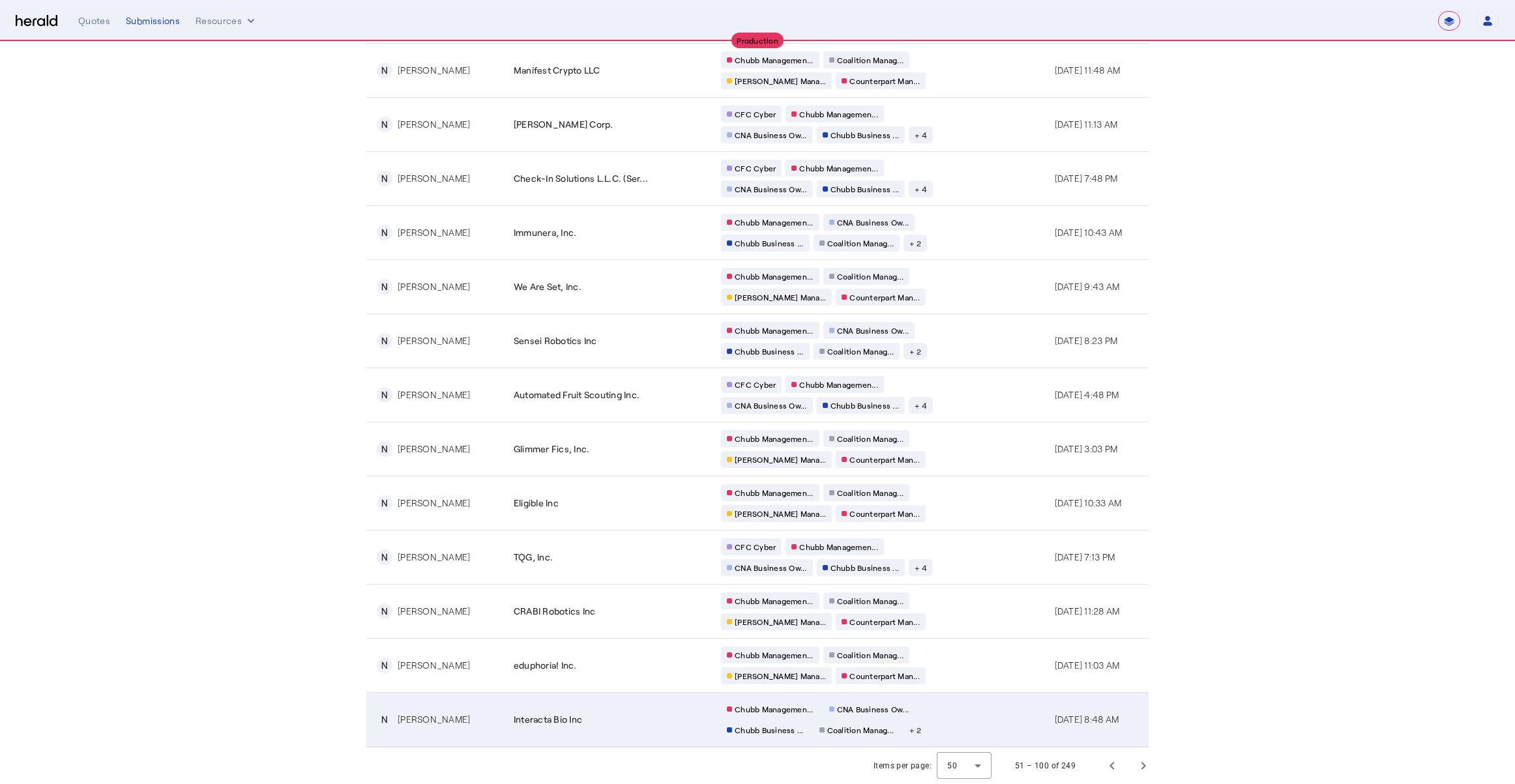
click at [583, 718] on div "Interacta Bio Inc" at bounding box center [610, 719] width 192 height 13
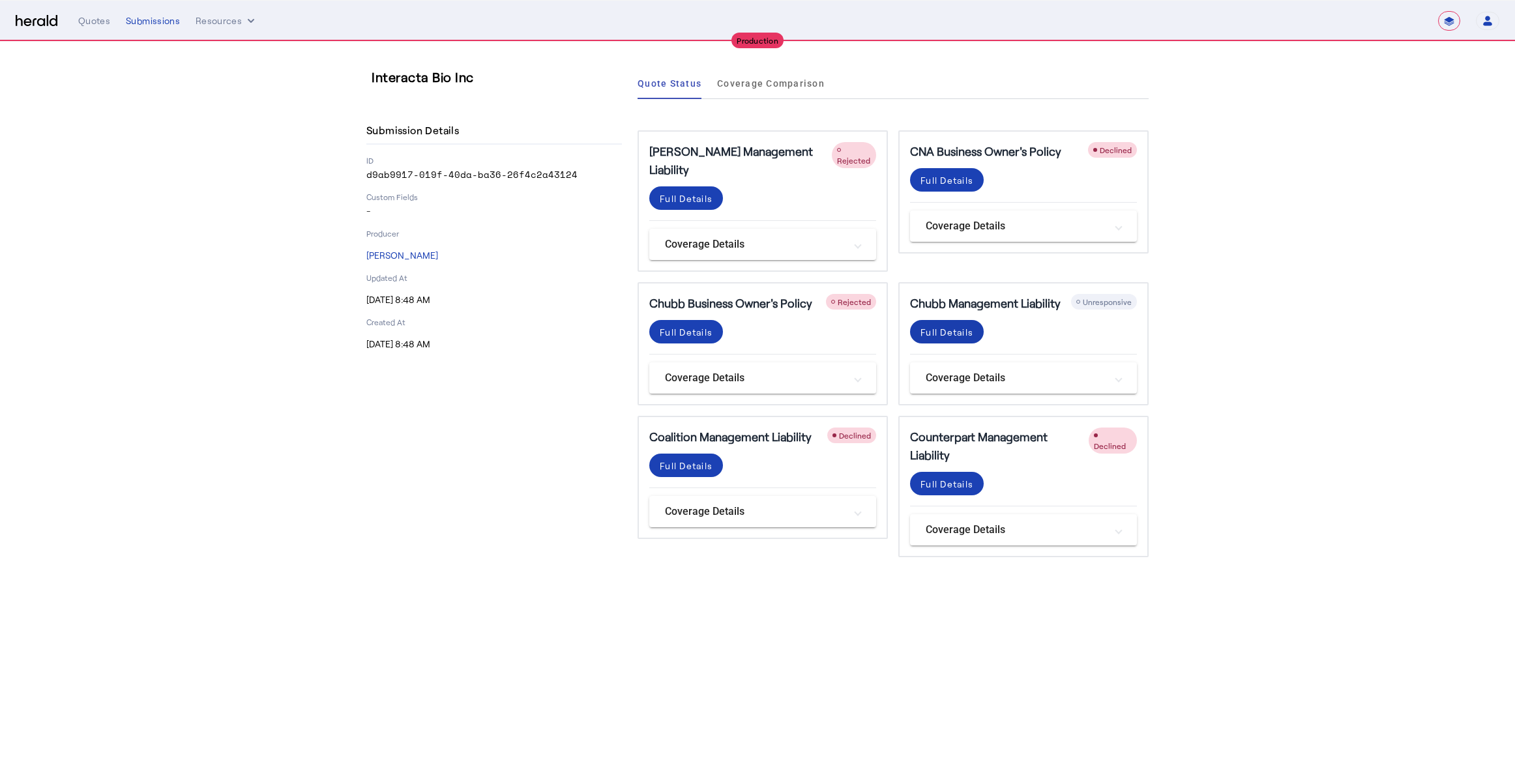
click at [976, 316] on span at bounding box center [946, 332] width 74 height 31
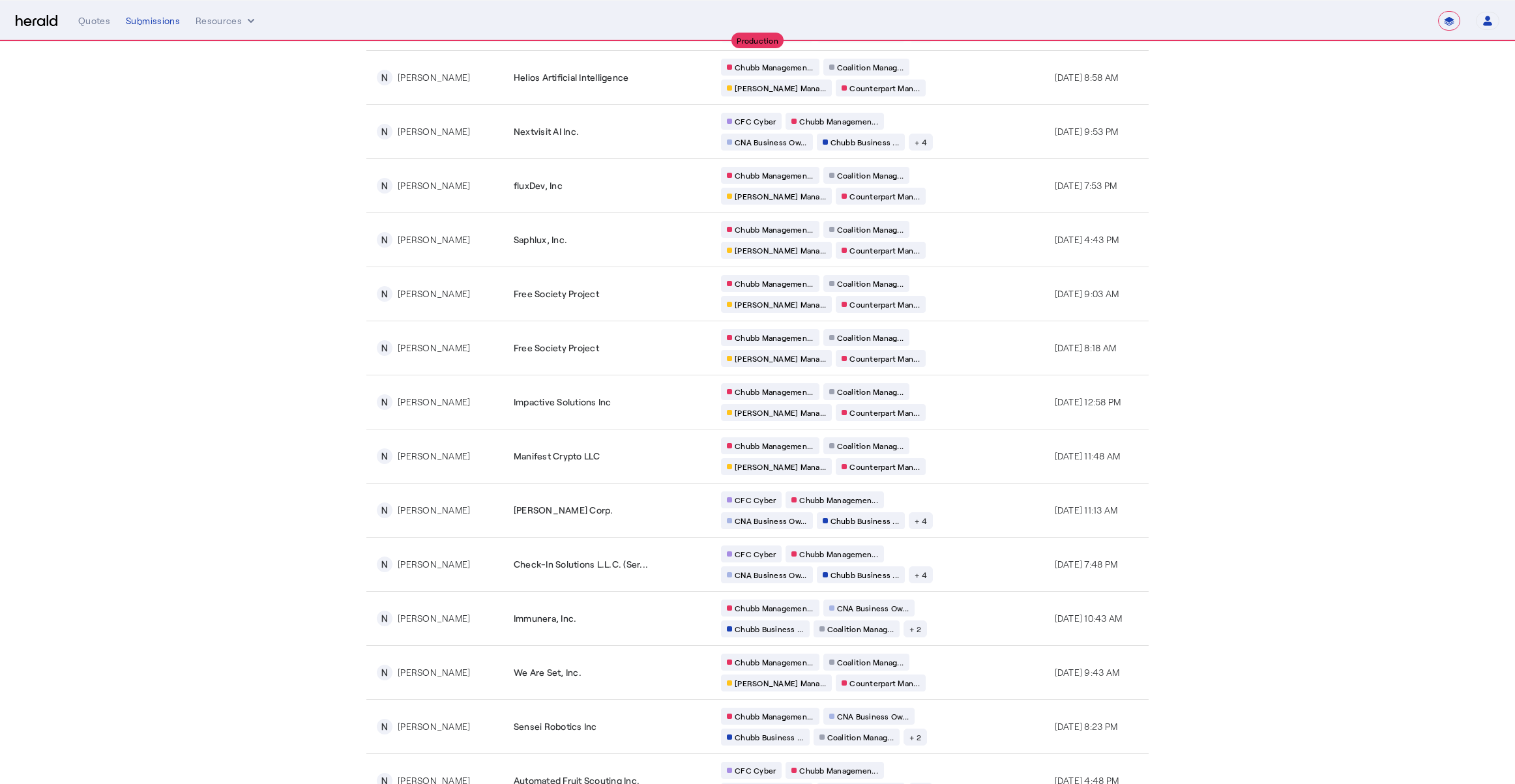
scroll to position [1948, 0]
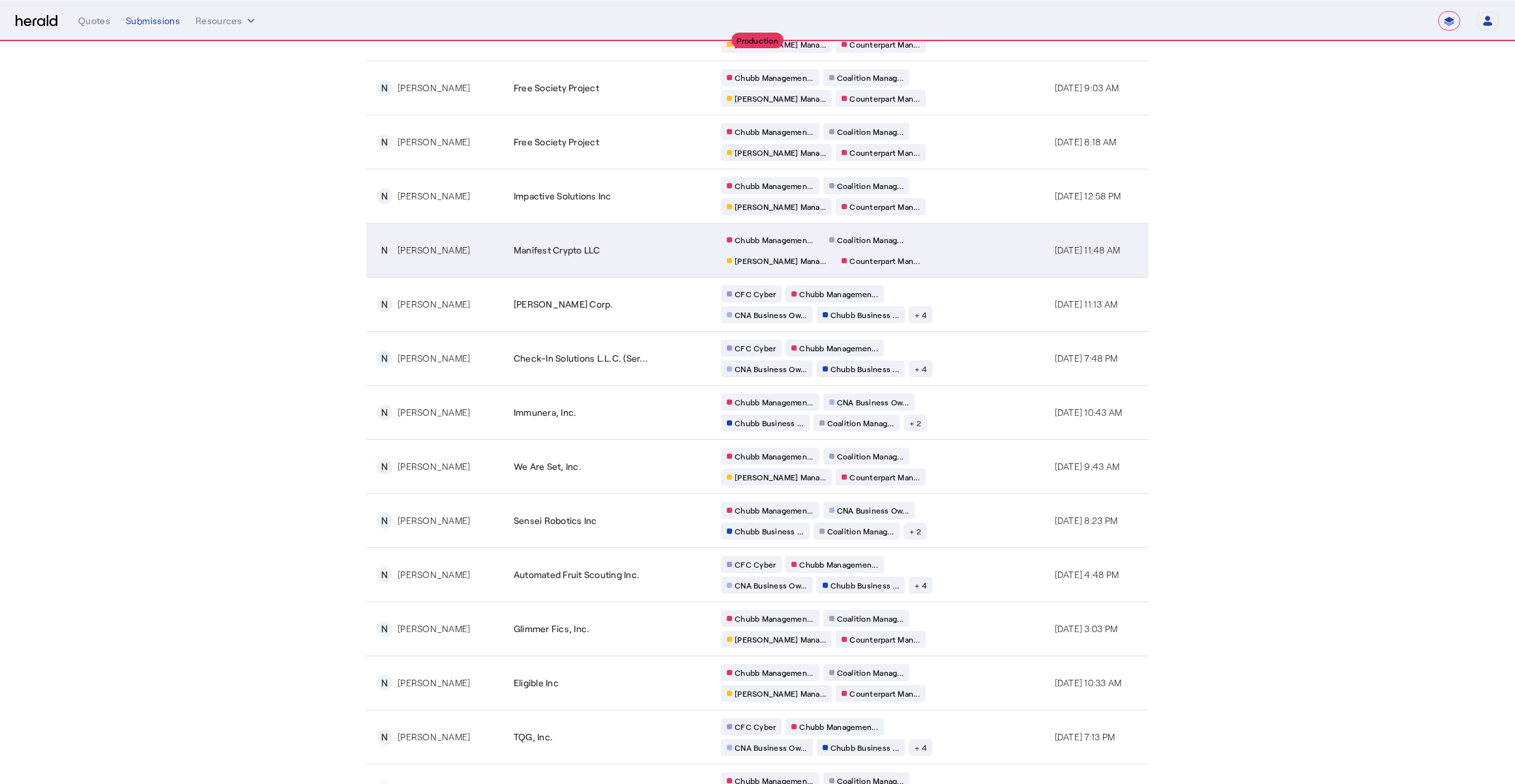
click at [997, 253] on td "Chubb Managemen... Coalition Manag... [PERSON_NAME] Mana... Counterpart Man..." at bounding box center [877, 250] width 334 height 54
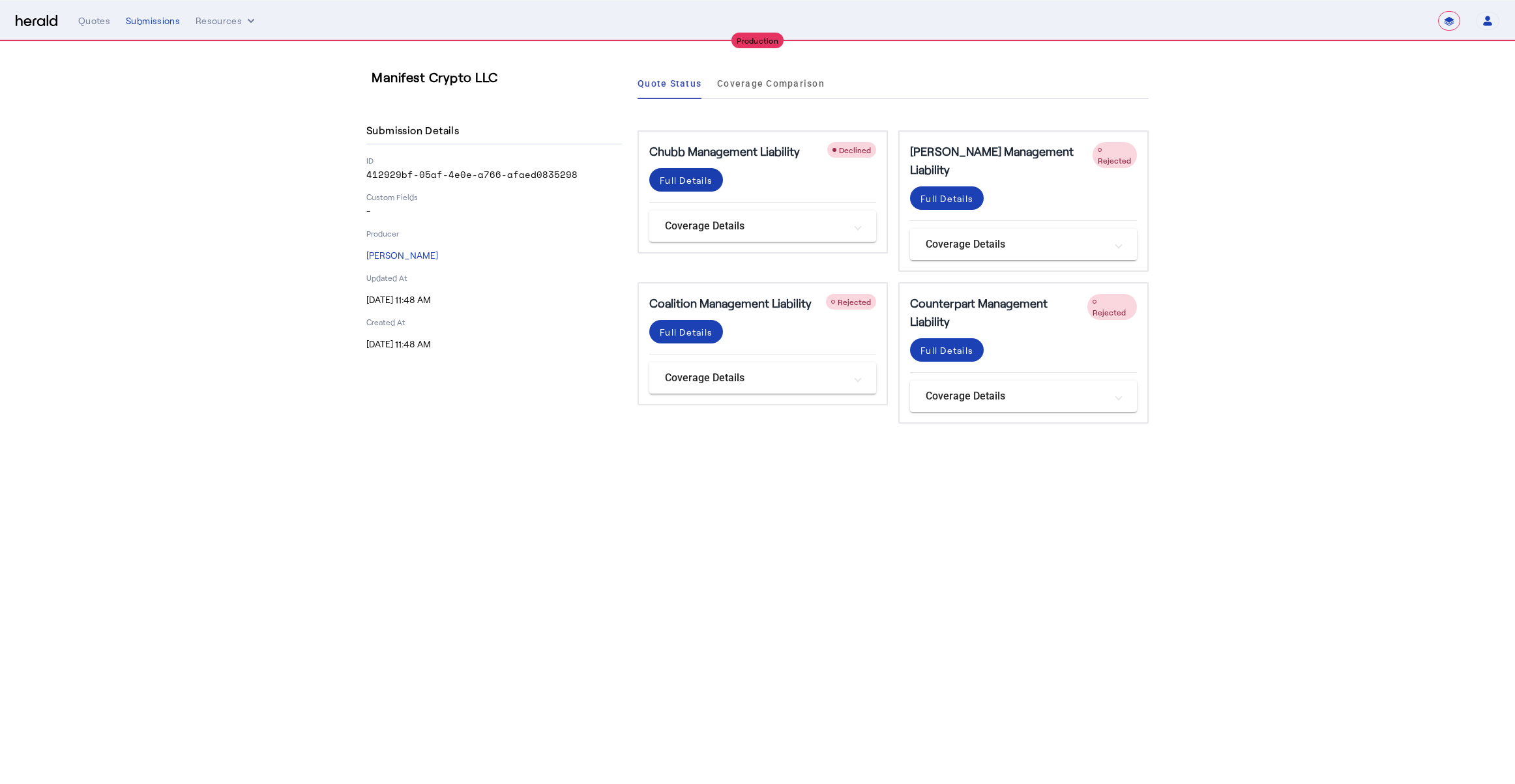
click at [695, 188] on span at bounding box center [686, 180] width 74 height 31
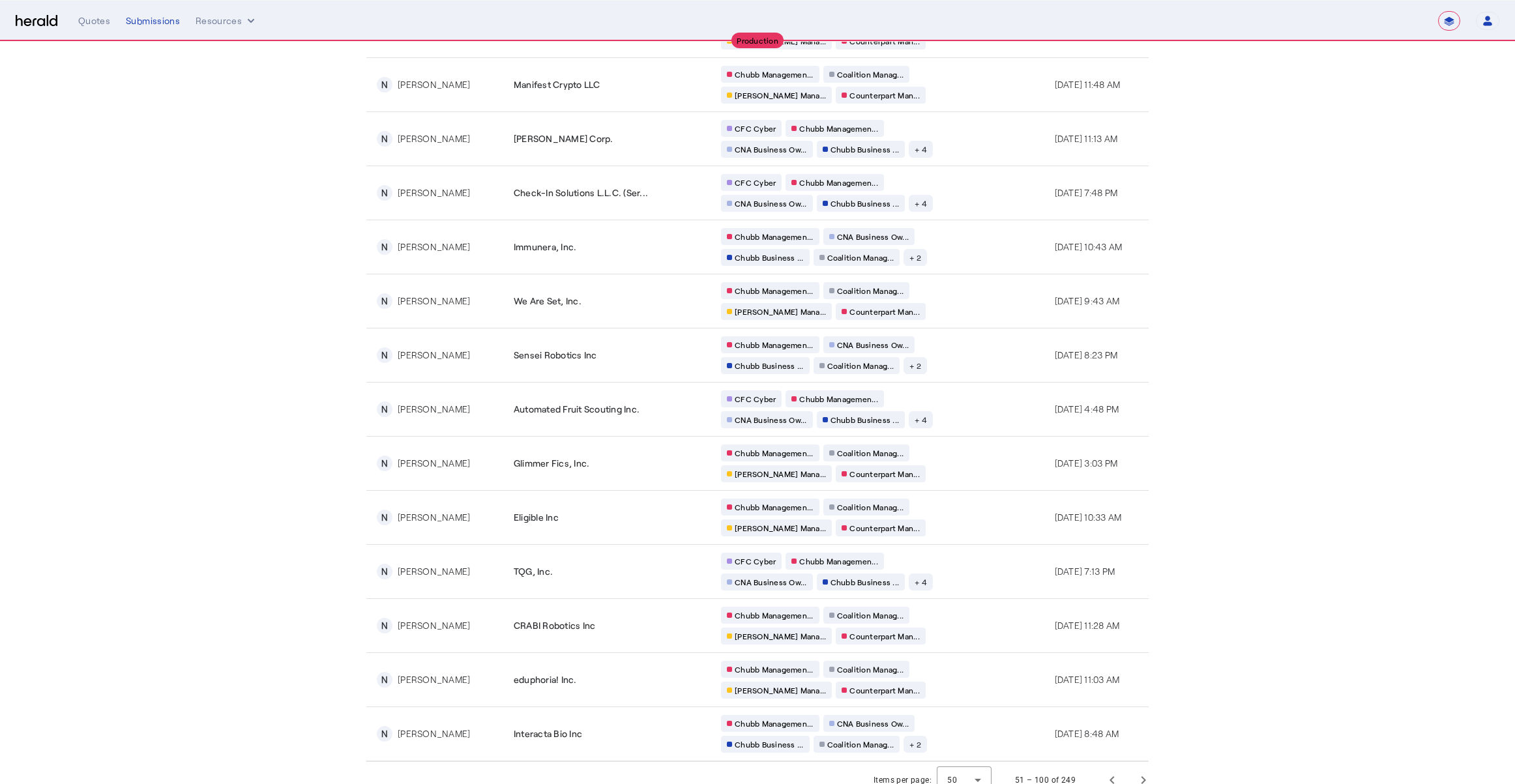
scroll to position [2128, 0]
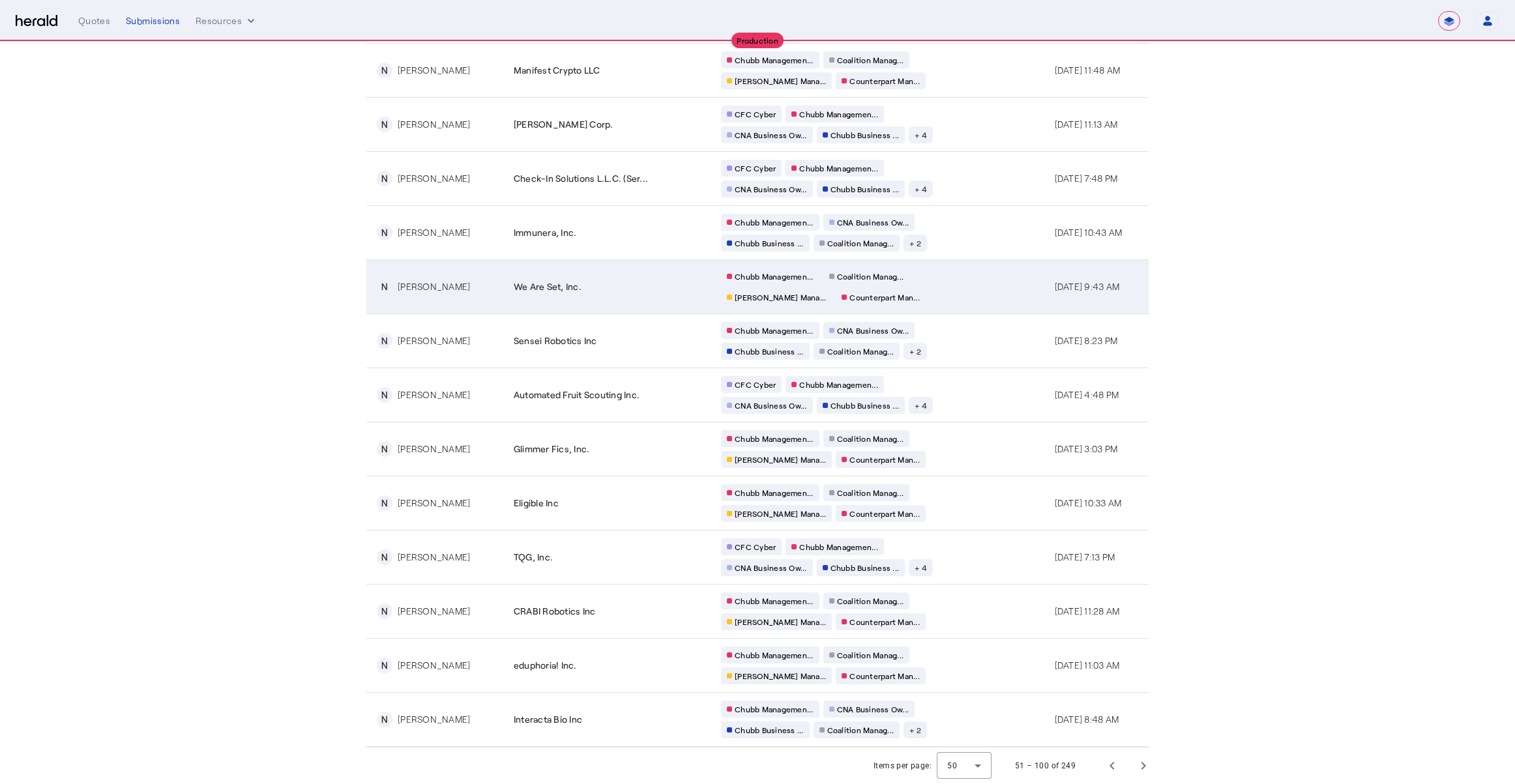
click at [544, 285] on span "We Are Set, Inc." at bounding box center [548, 287] width 68 height 13
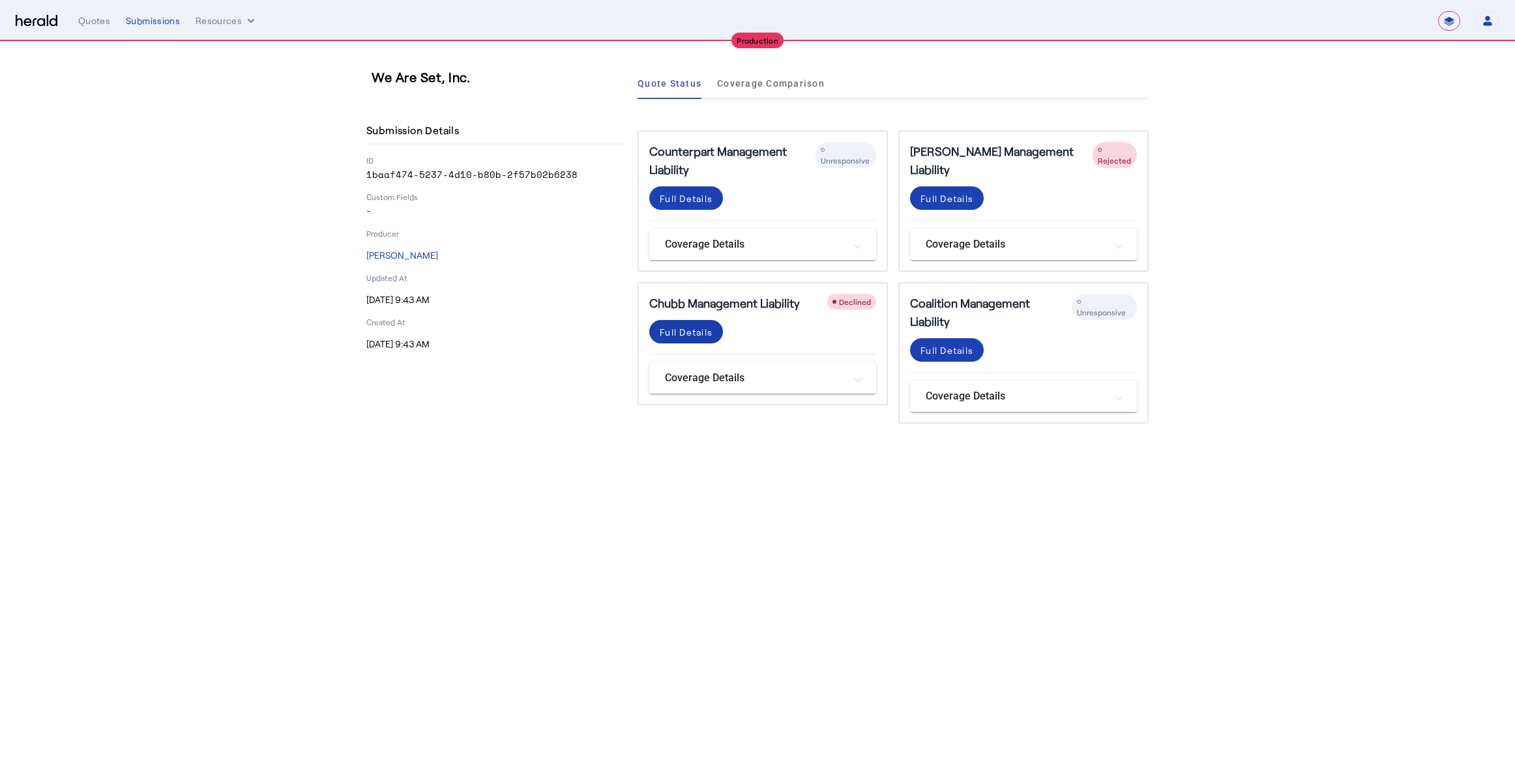
click at [698, 335] on div "Full Details" at bounding box center [686, 332] width 53 height 14
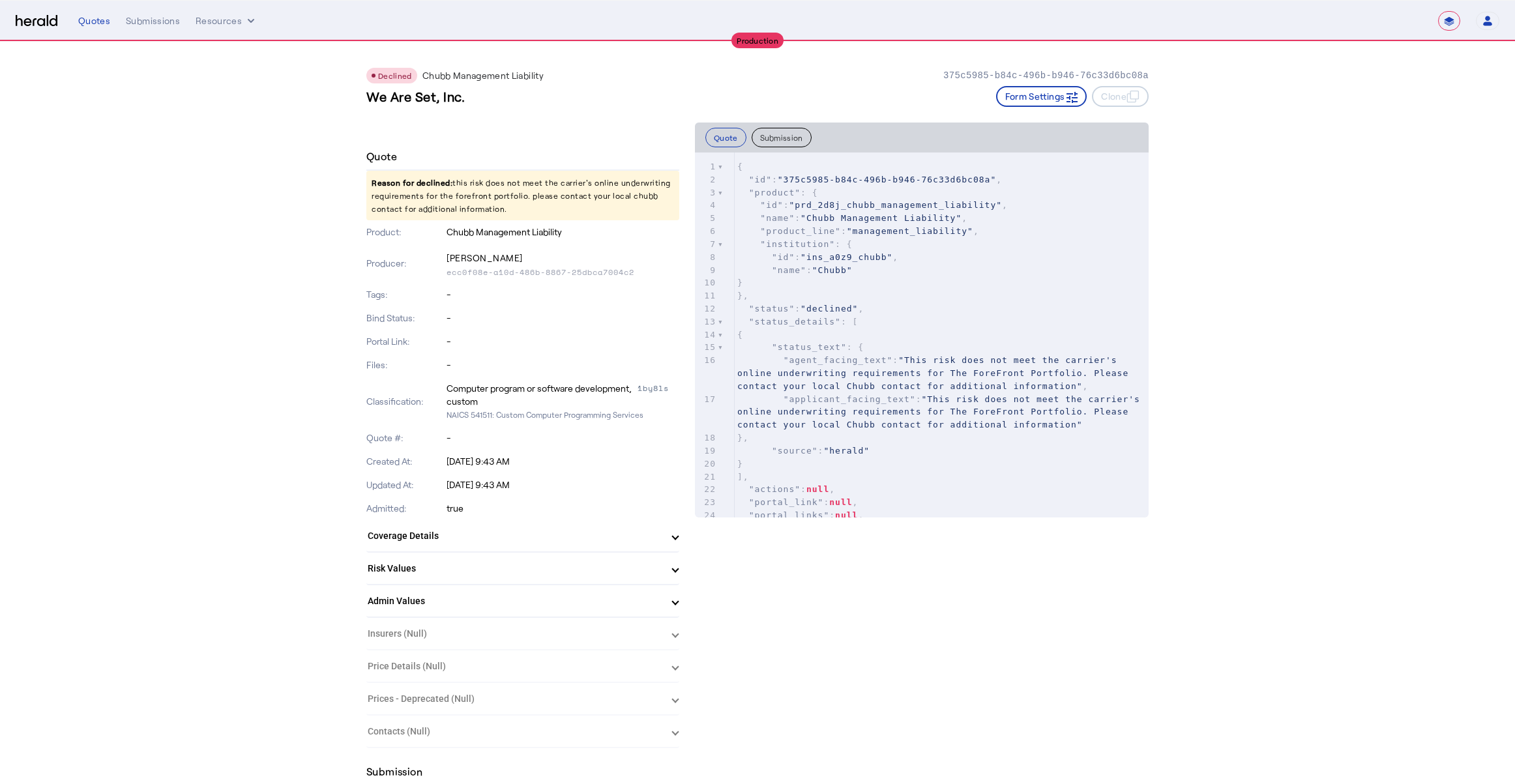
select select "**********"
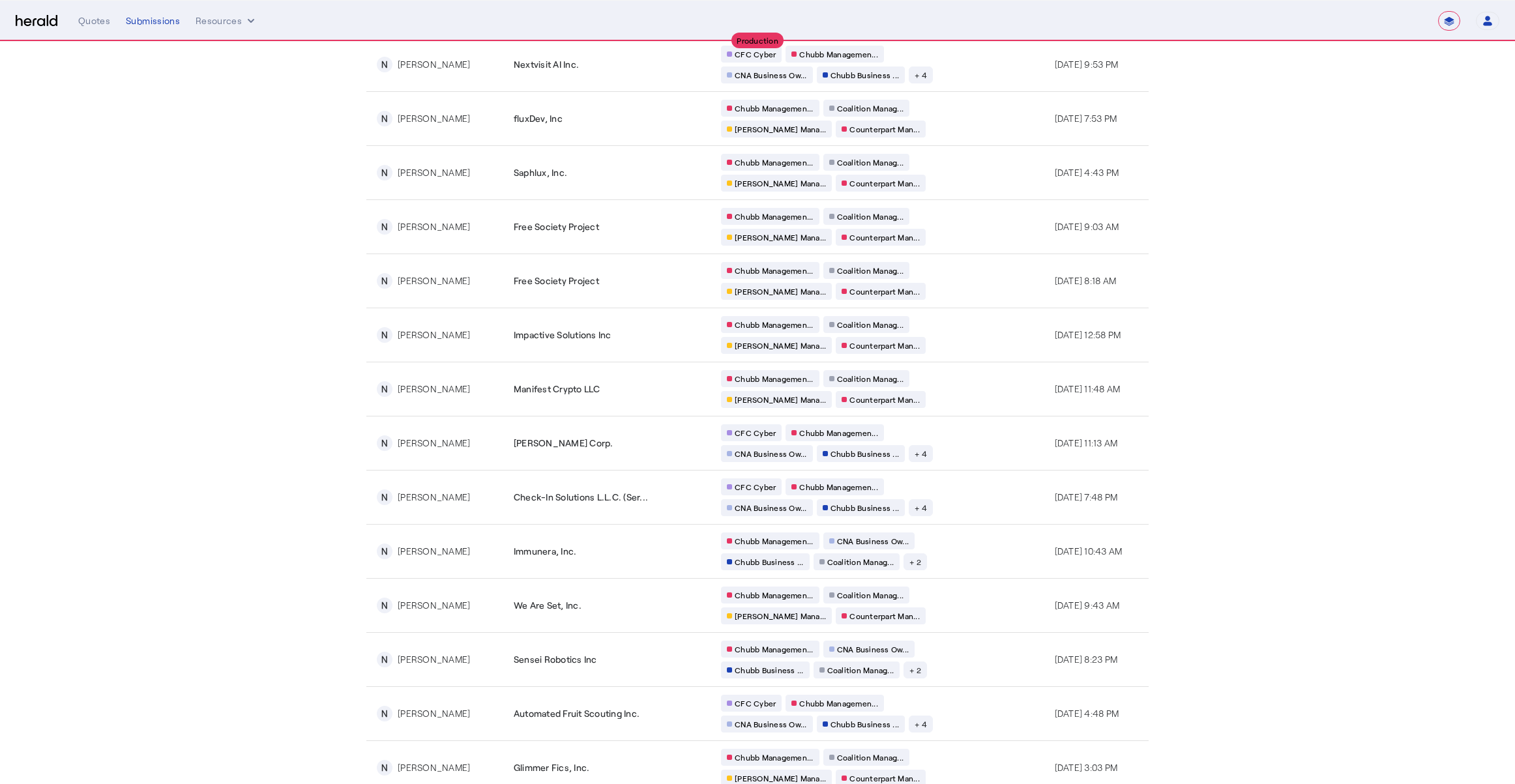
scroll to position [2128, 0]
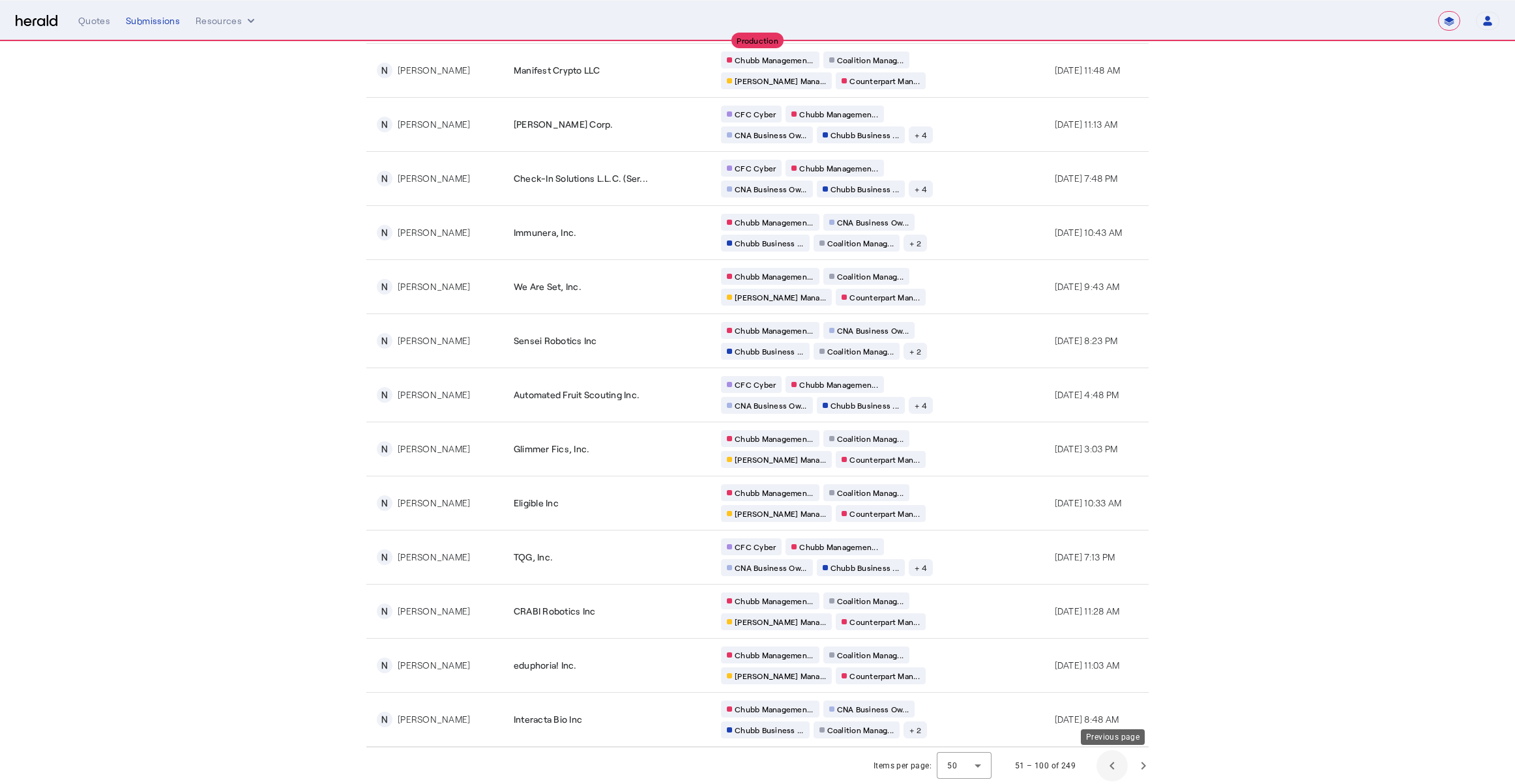
click at [1123, 766] on span "Previous page" at bounding box center [1112, 766] width 31 height 31
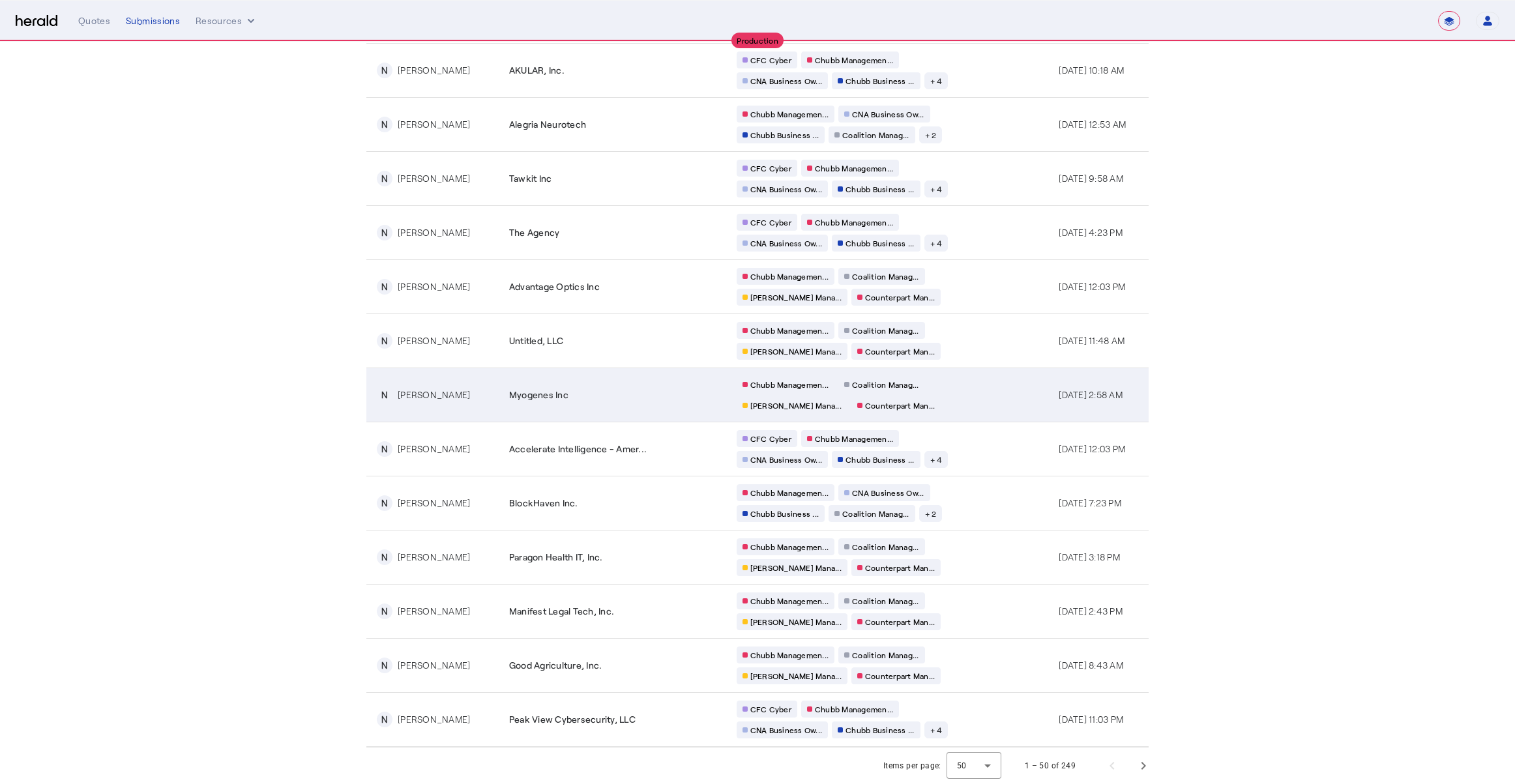
click at [896, 399] on div "Chubb Managemen... Coalition Manag... [PERSON_NAME] Mana... Counterpart Man..." at bounding box center [862, 395] width 250 height 38
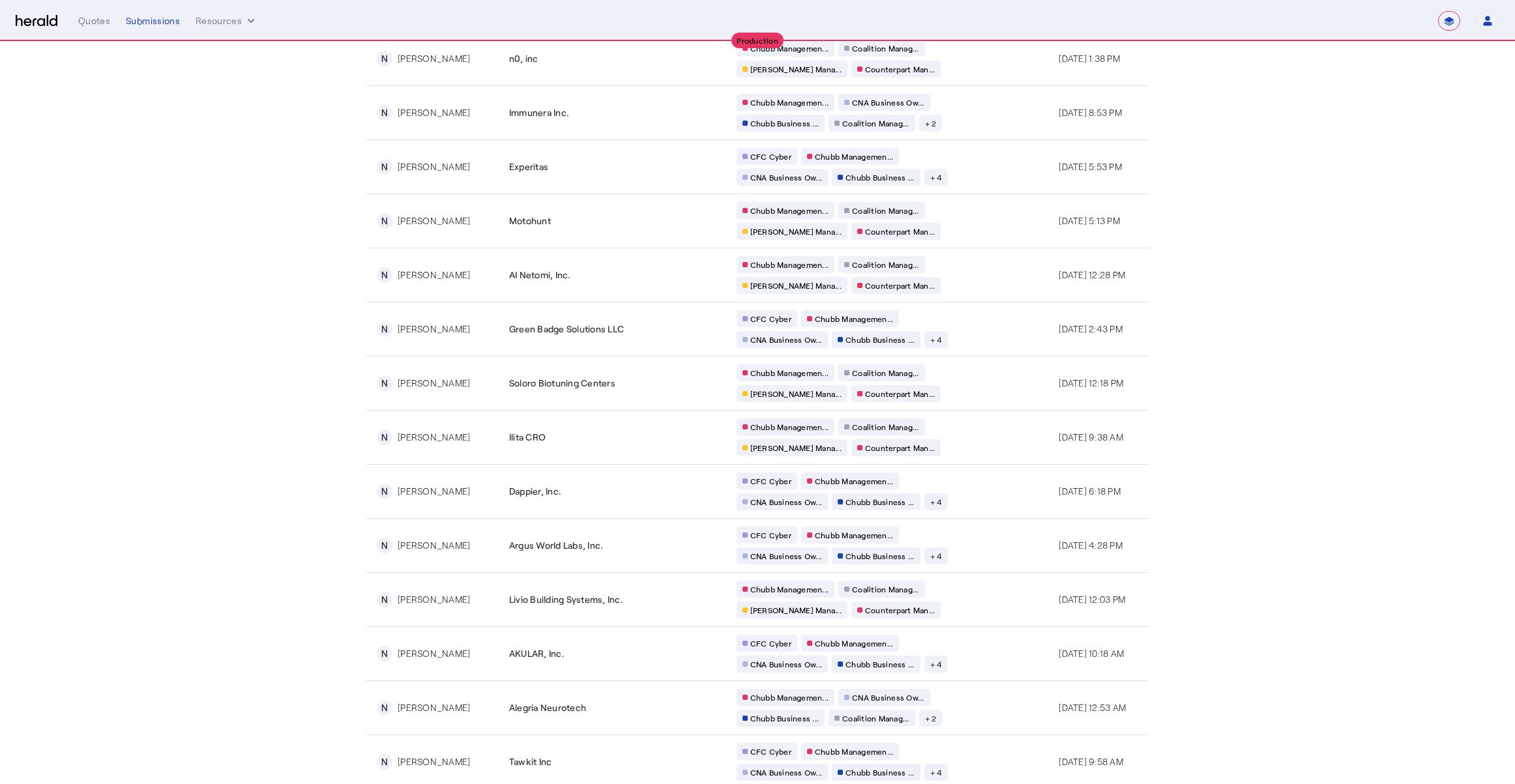
scroll to position [2128, 0]
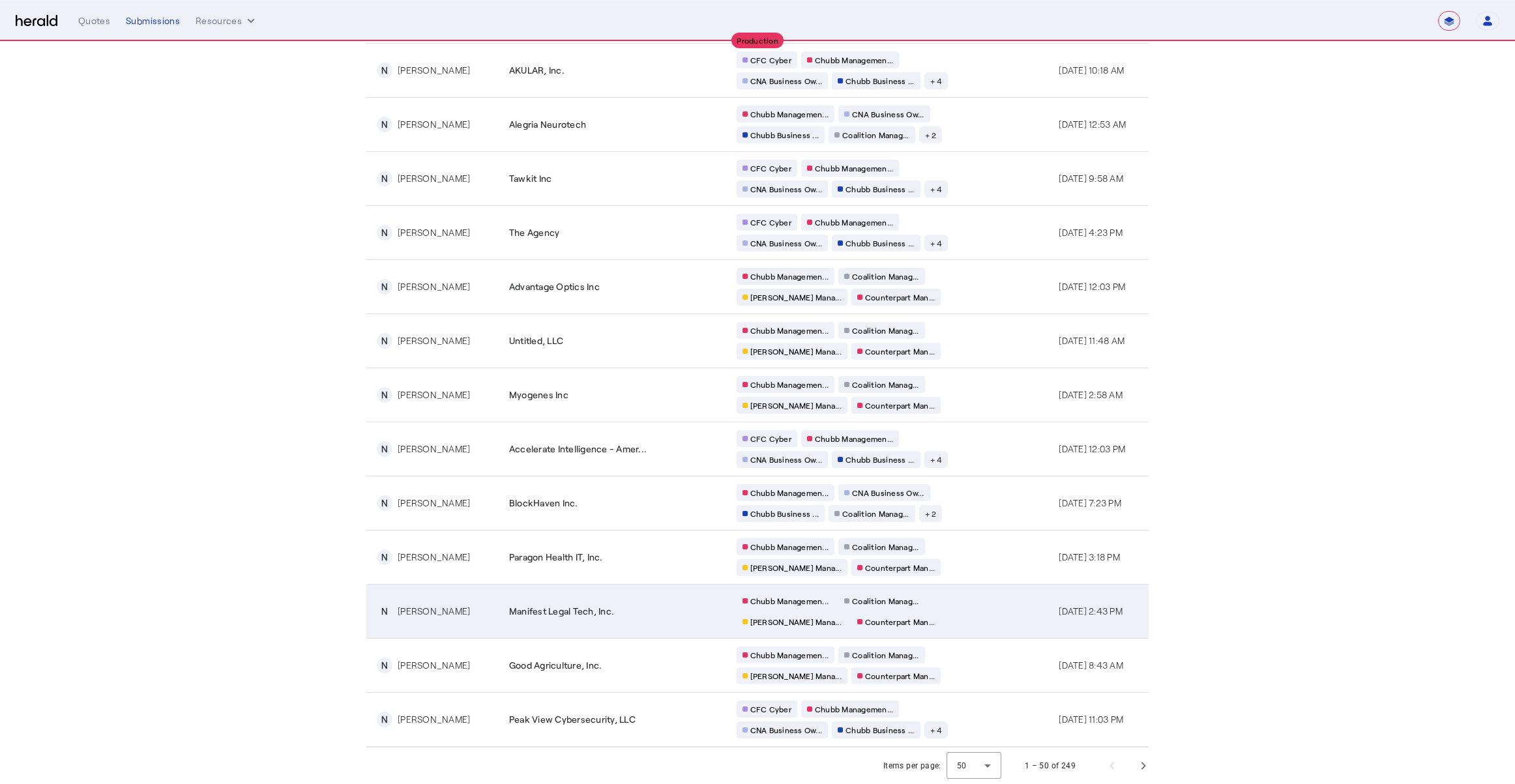
click at [585, 618] on td "Manifest Legal Tech, Inc." at bounding box center [612, 611] width 228 height 54
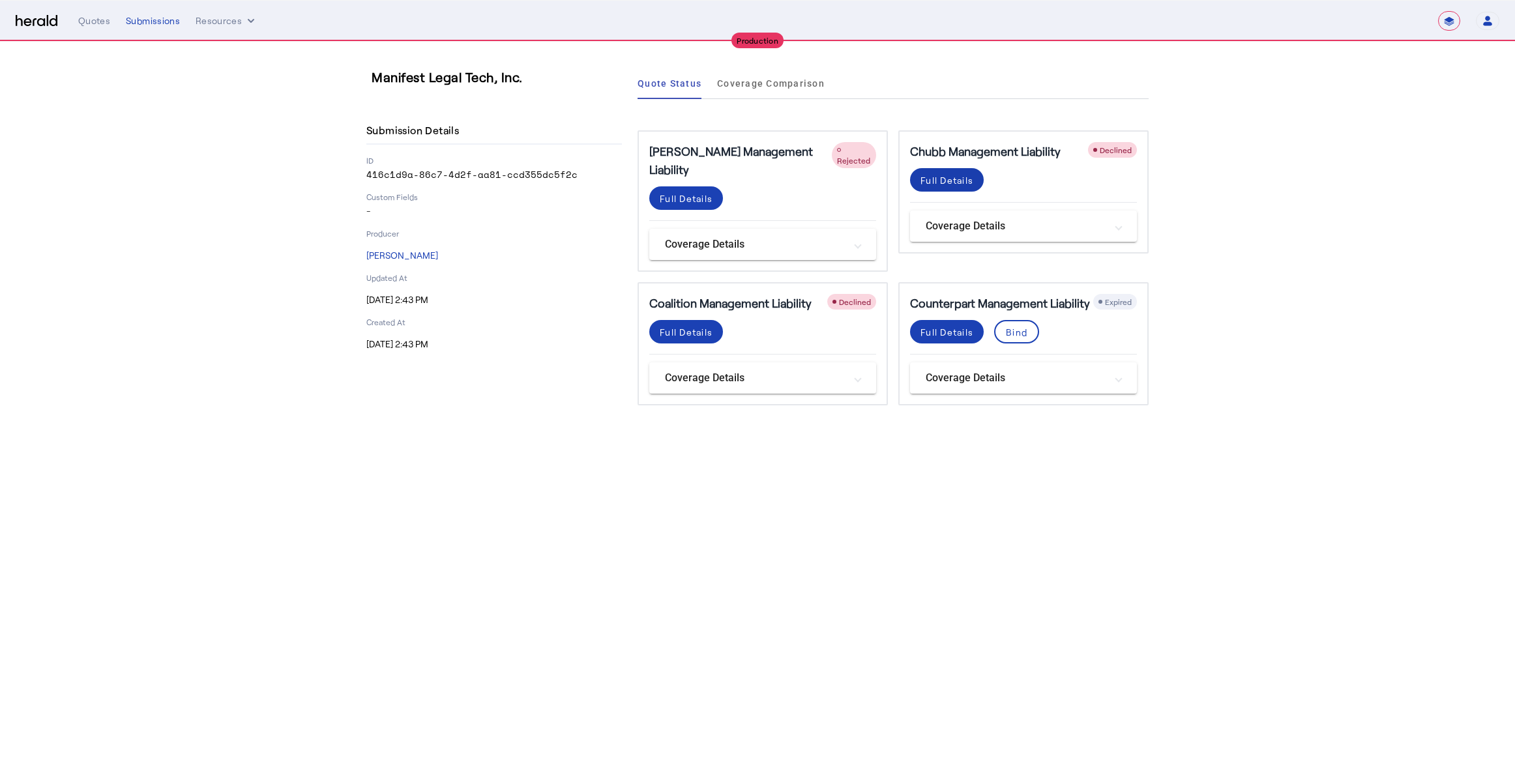
click at [942, 180] on div "Full Details" at bounding box center [947, 180] width 53 height 14
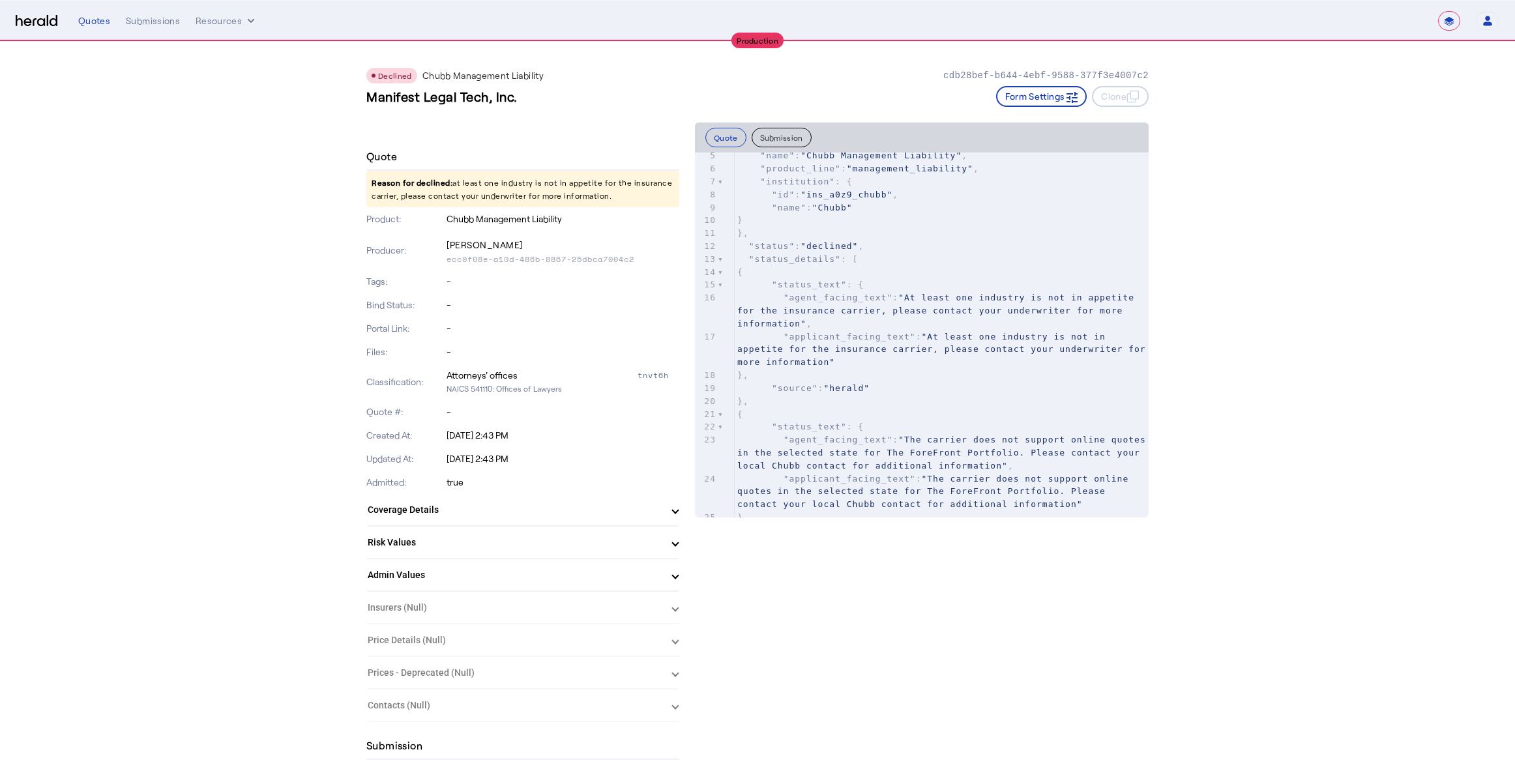
scroll to position [64, 0]
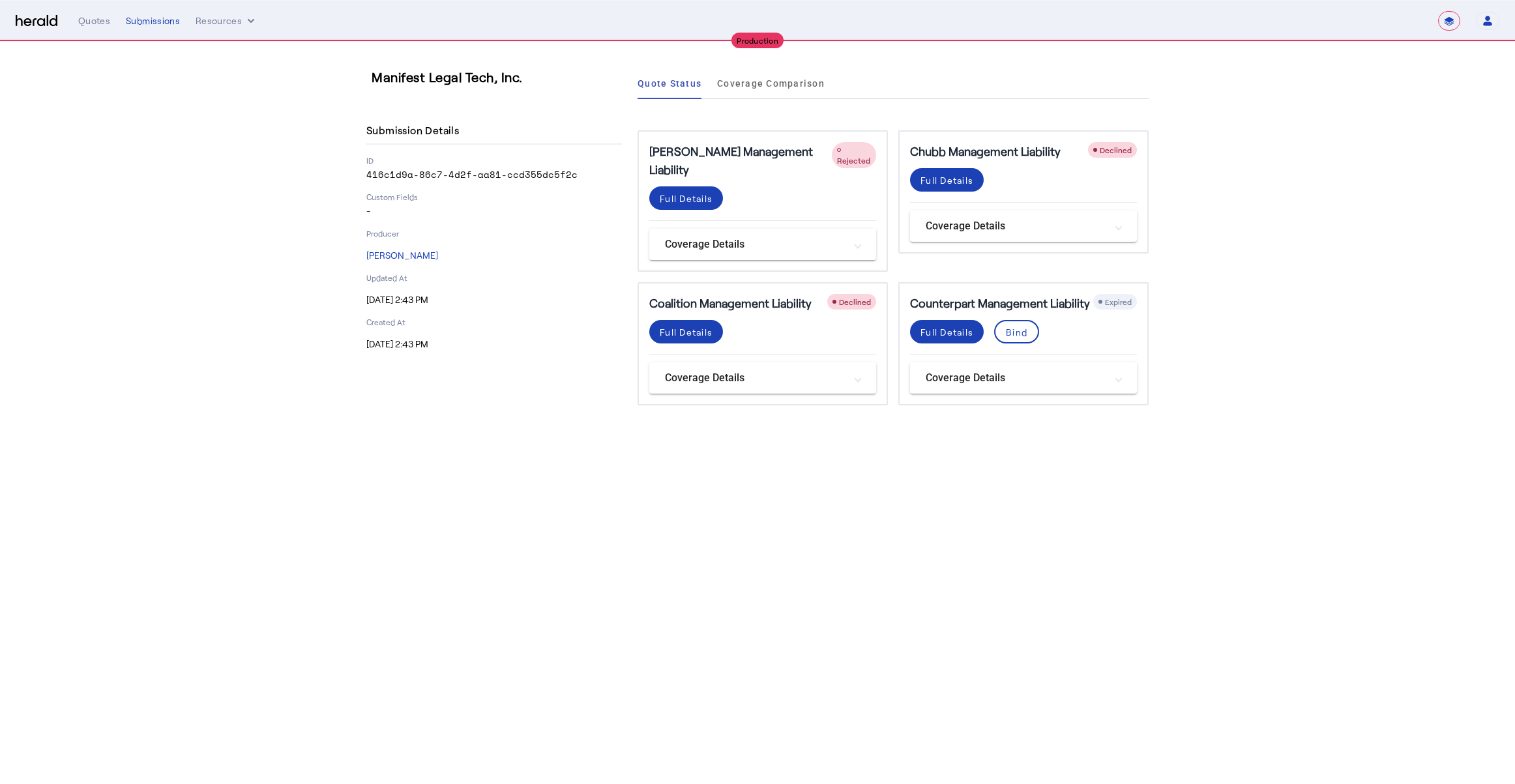
click at [1458, 22] on select "**********" at bounding box center [1449, 20] width 22 height 20
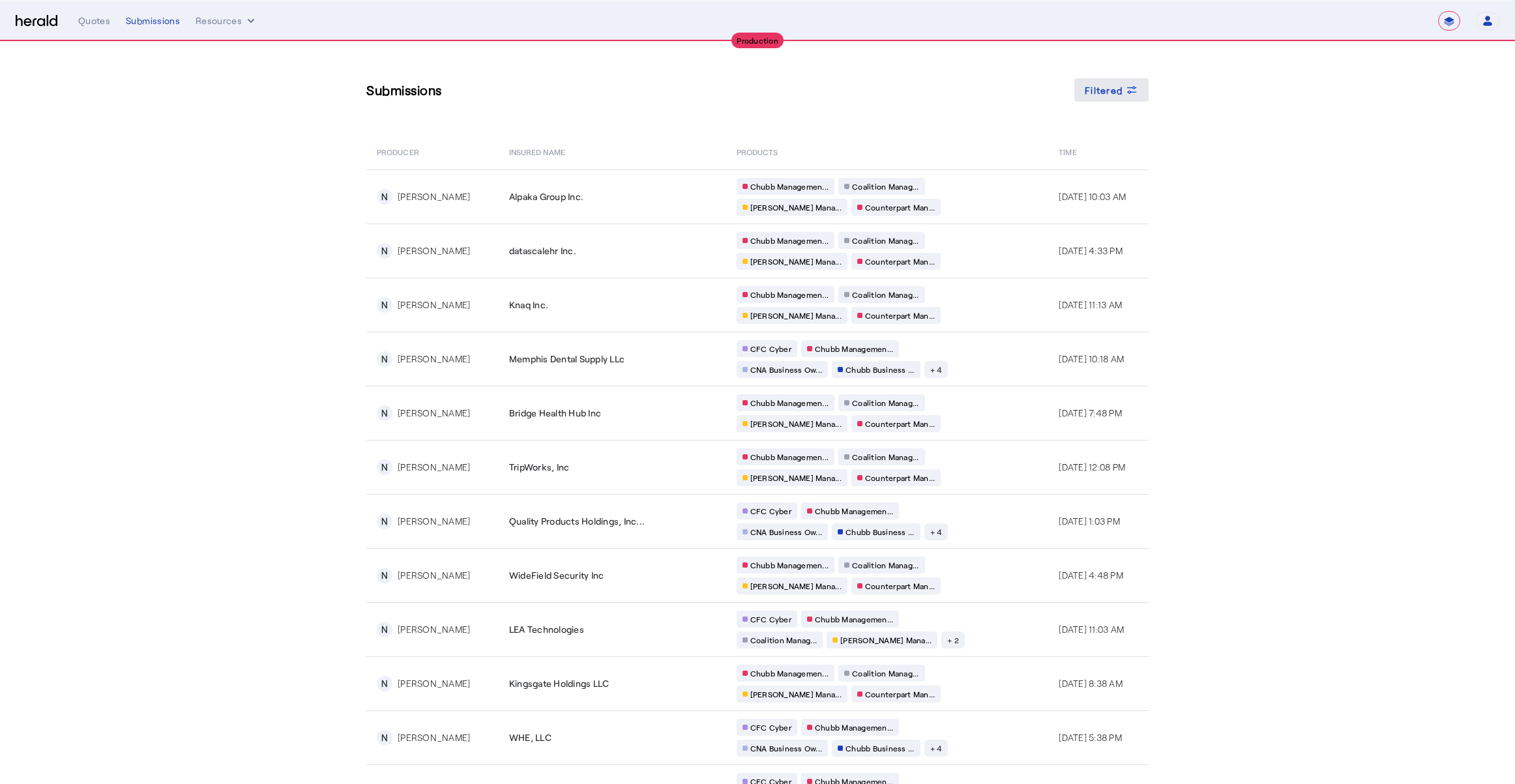
click at [1133, 87] on icon at bounding box center [1131, 89] width 13 height 13
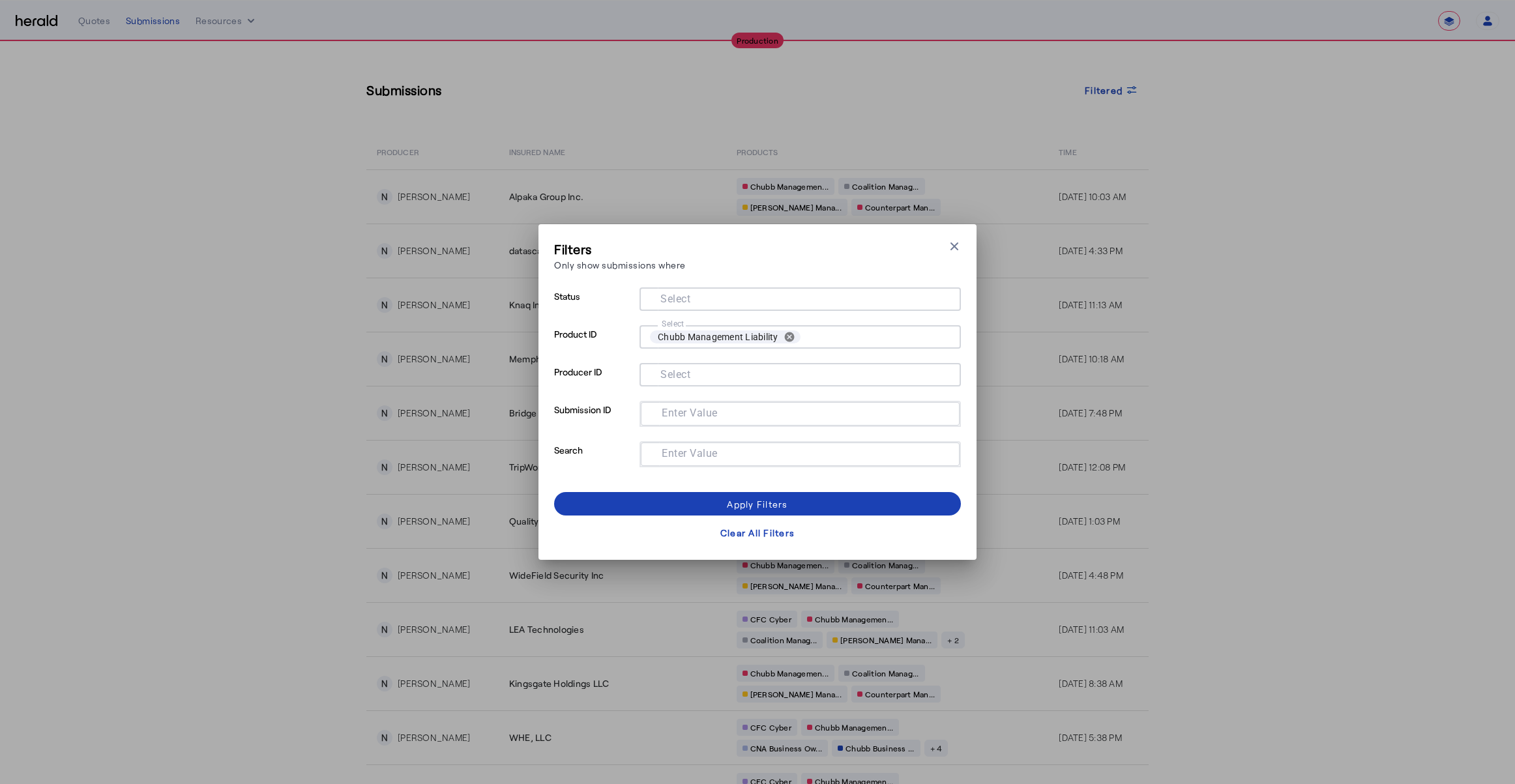
click at [693, 297] on input "Select" at bounding box center [797, 297] width 295 height 16
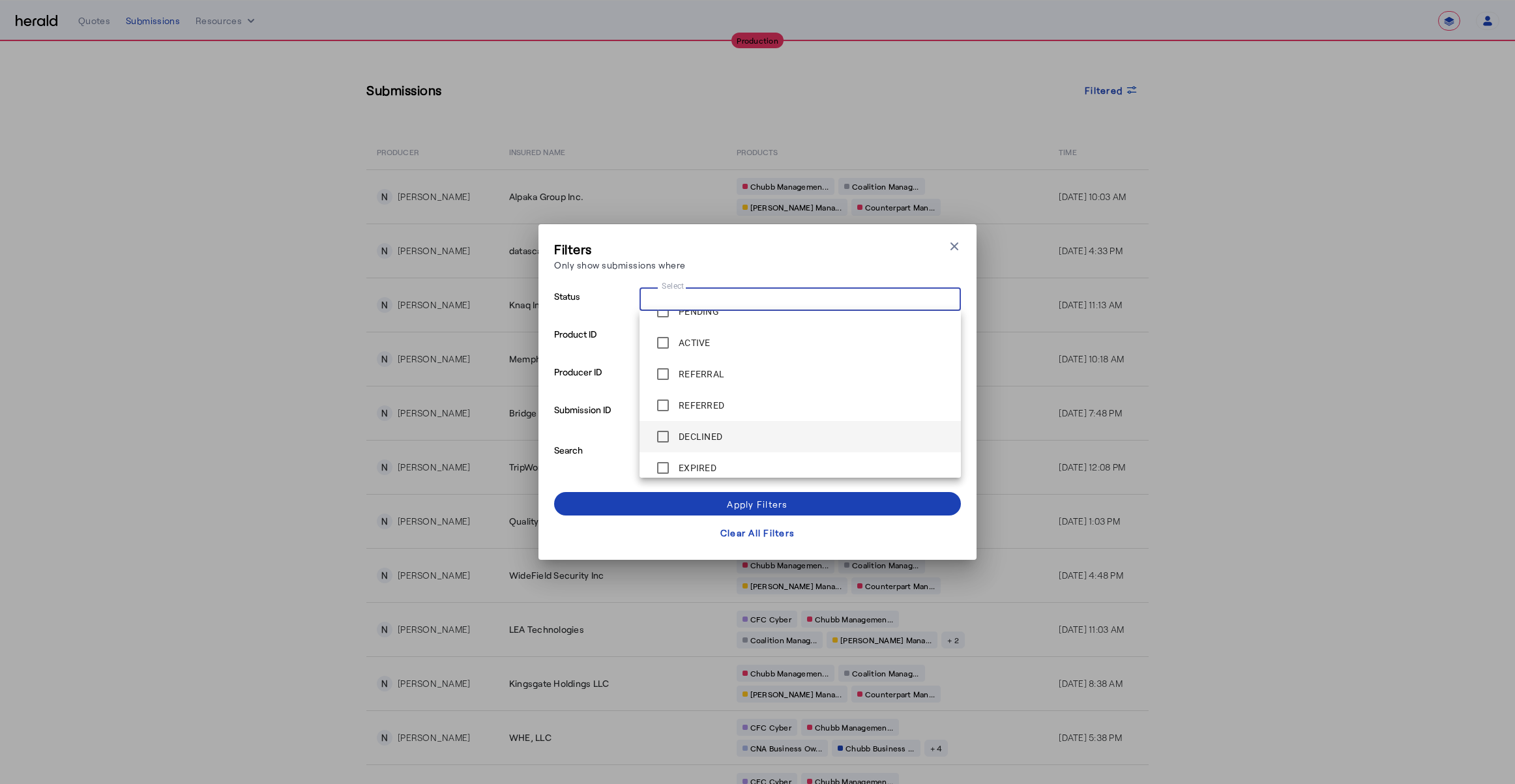
scroll to position [15, 0]
click at [686, 351] on label "ACTIVE" at bounding box center [693, 347] width 34 height 13
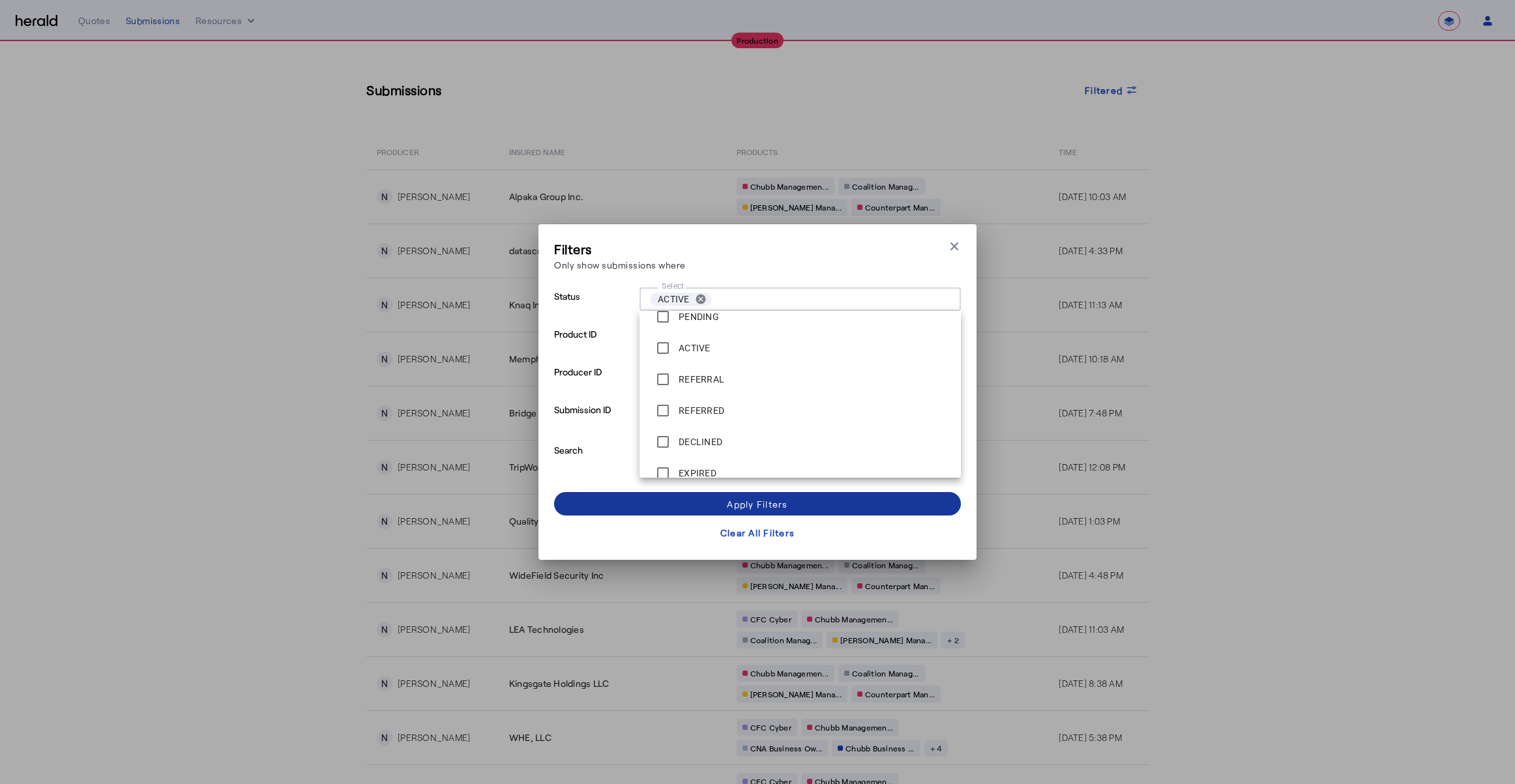
click at [745, 510] on span at bounding box center [758, 504] width 407 height 31
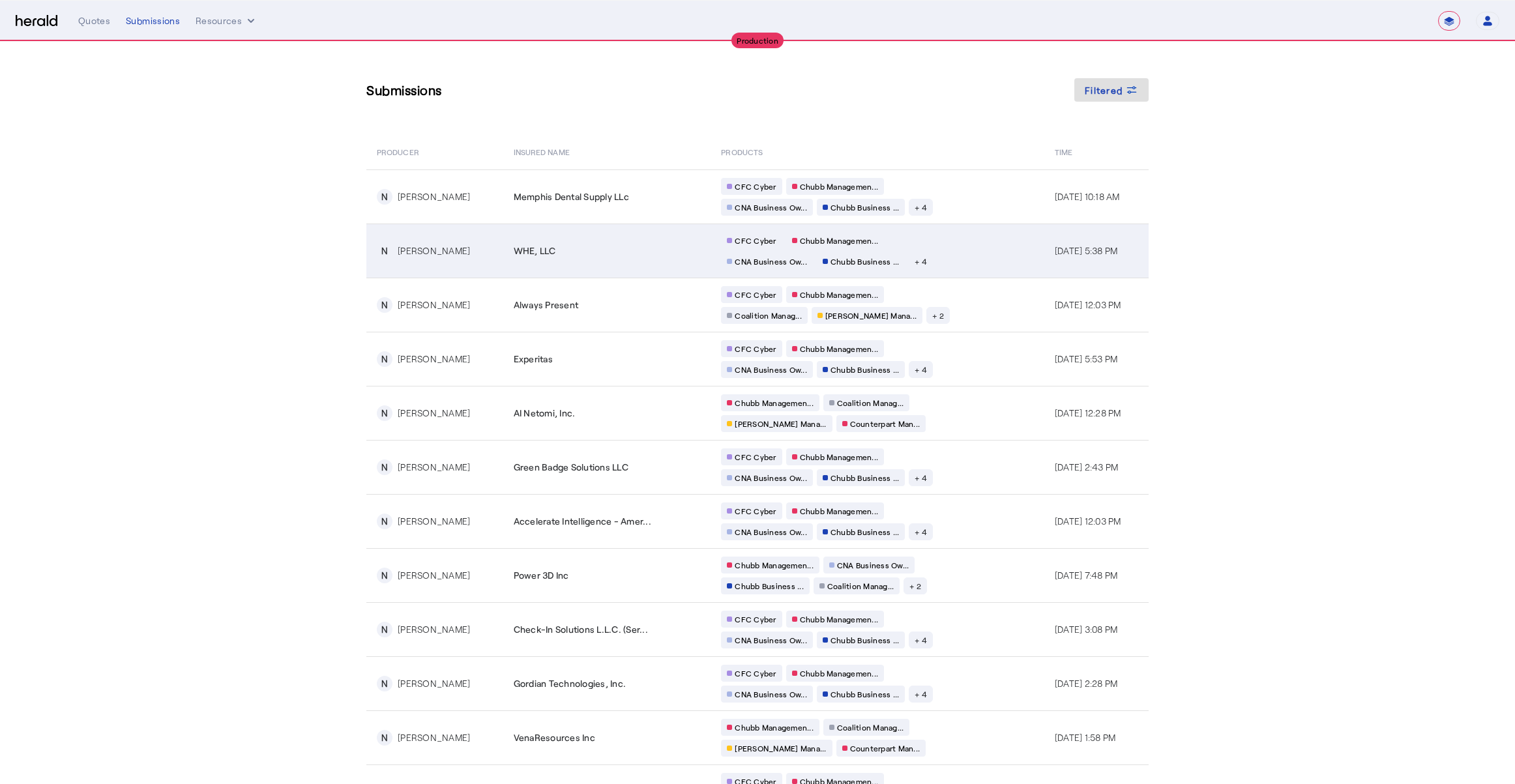
click at [953, 245] on div "CFC Cyber Chubb Managemen... CNA Business Ow... Chubb Business ... + 4" at bounding box center [846, 251] width 250 height 38
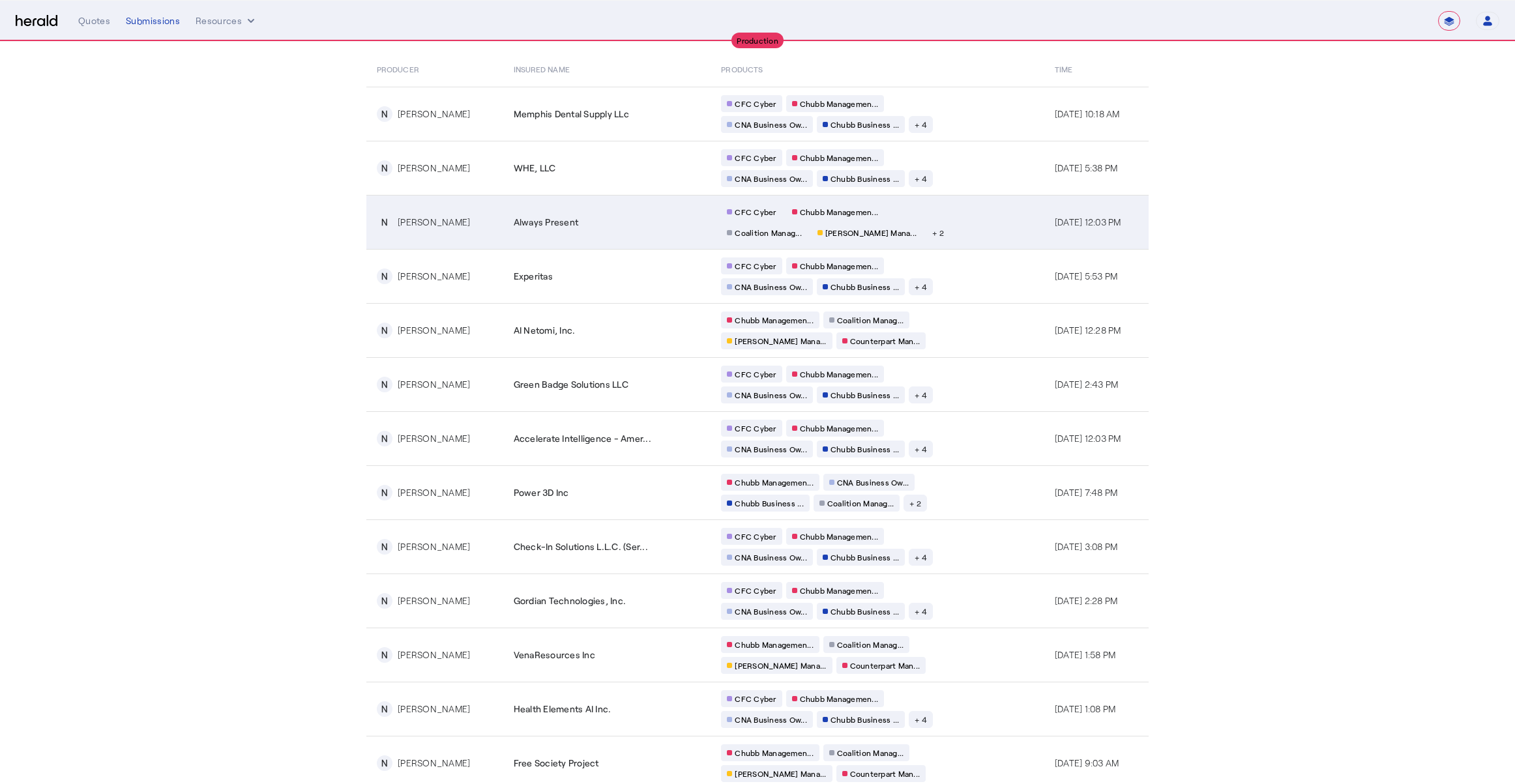
scroll to position [80, 0]
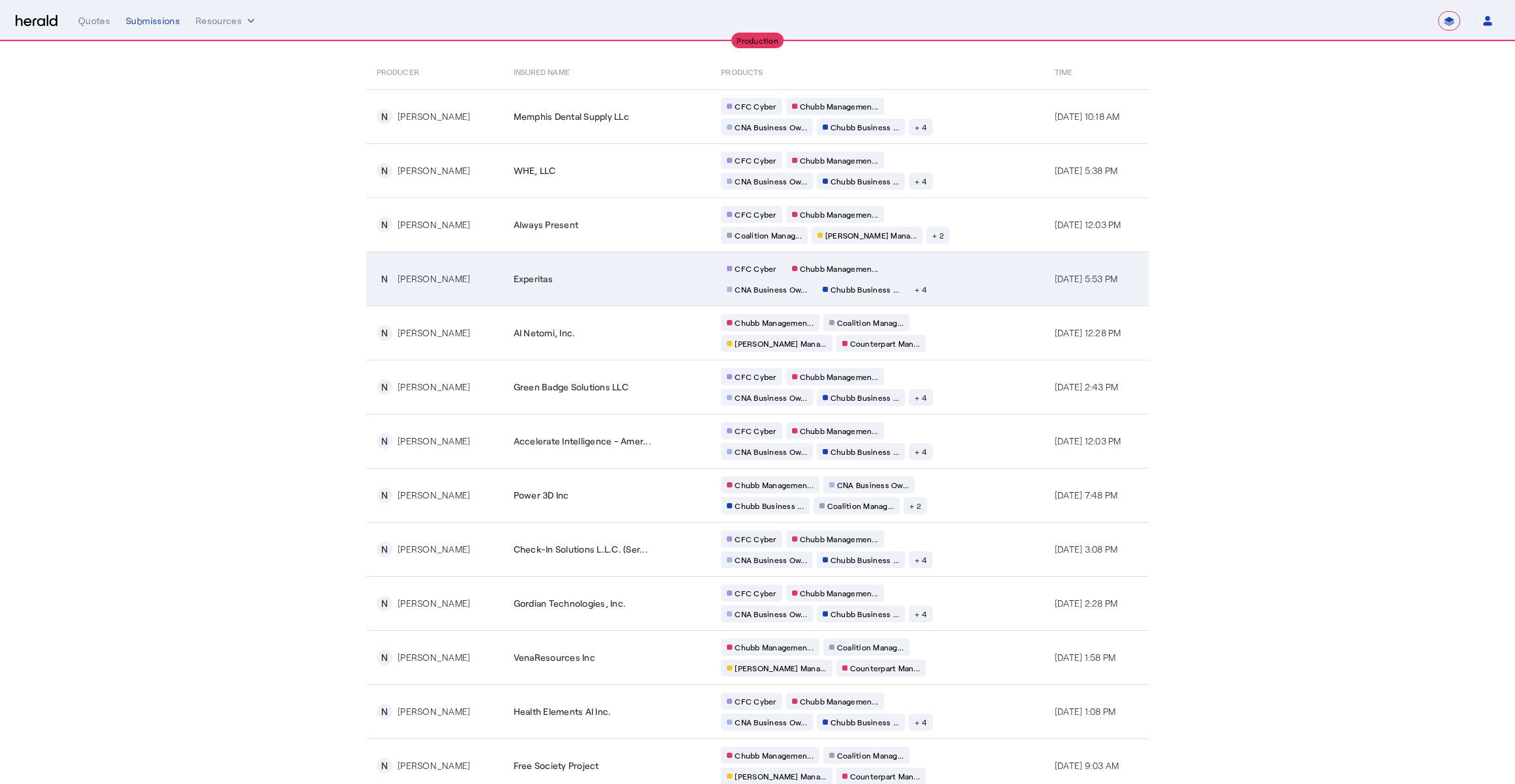
click at [959, 280] on td "CFC Cyber Chubb Managemen... CNA Business Ow... Chubb Business ... + 4" at bounding box center [877, 278] width 333 height 54
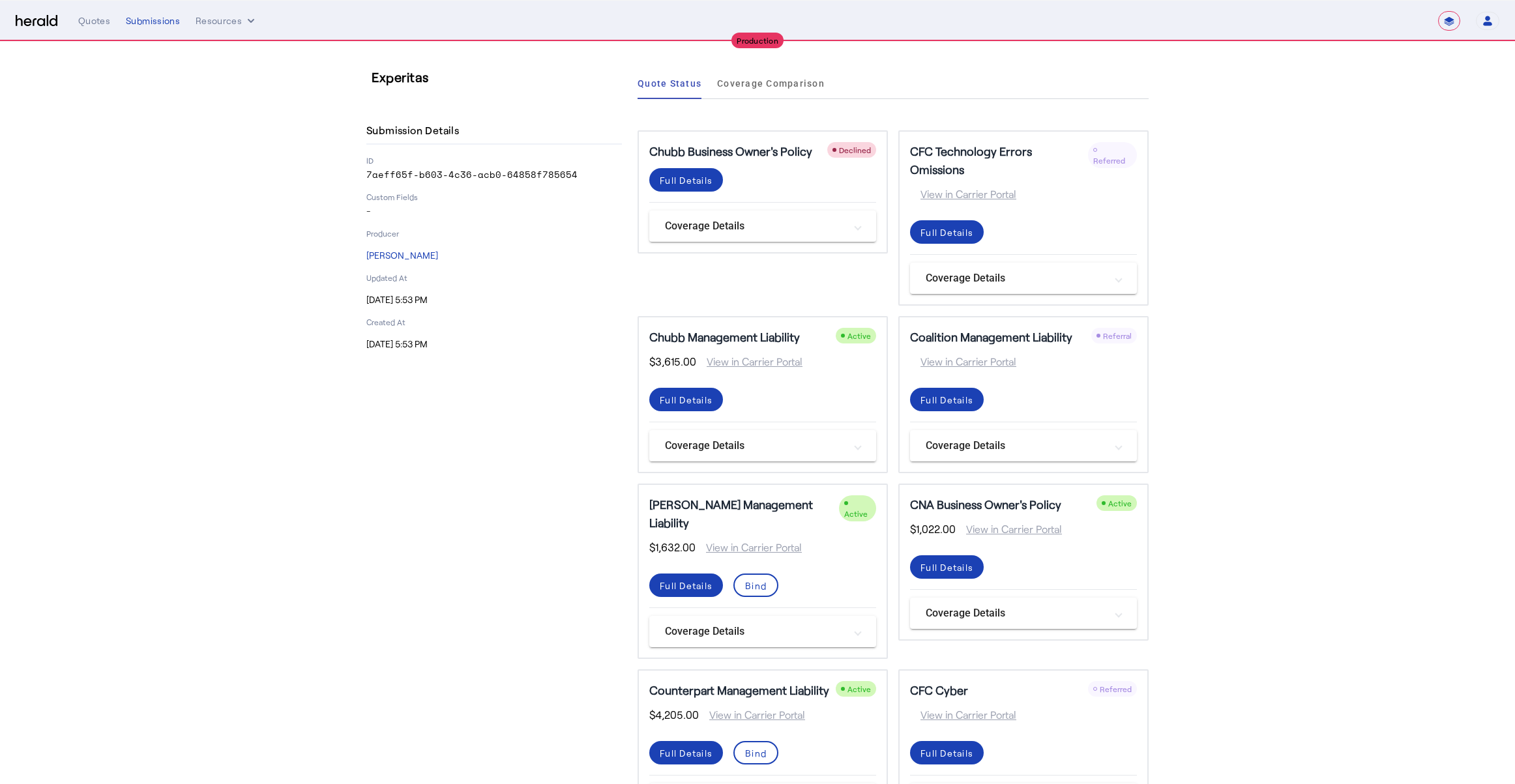
click at [619, 393] on div "Experitas Submission Details ID 7aeff65f-b603-4c36-acb0-64858f785654 Custom Fie…" at bounding box center [494, 447] width 256 height 758
click at [1328, 443] on section "Experitas Submission Details ID 7aeff65f-b603-4c36-acb0-64858f785654 Custom Fie…" at bounding box center [757, 447] width 1515 height 811
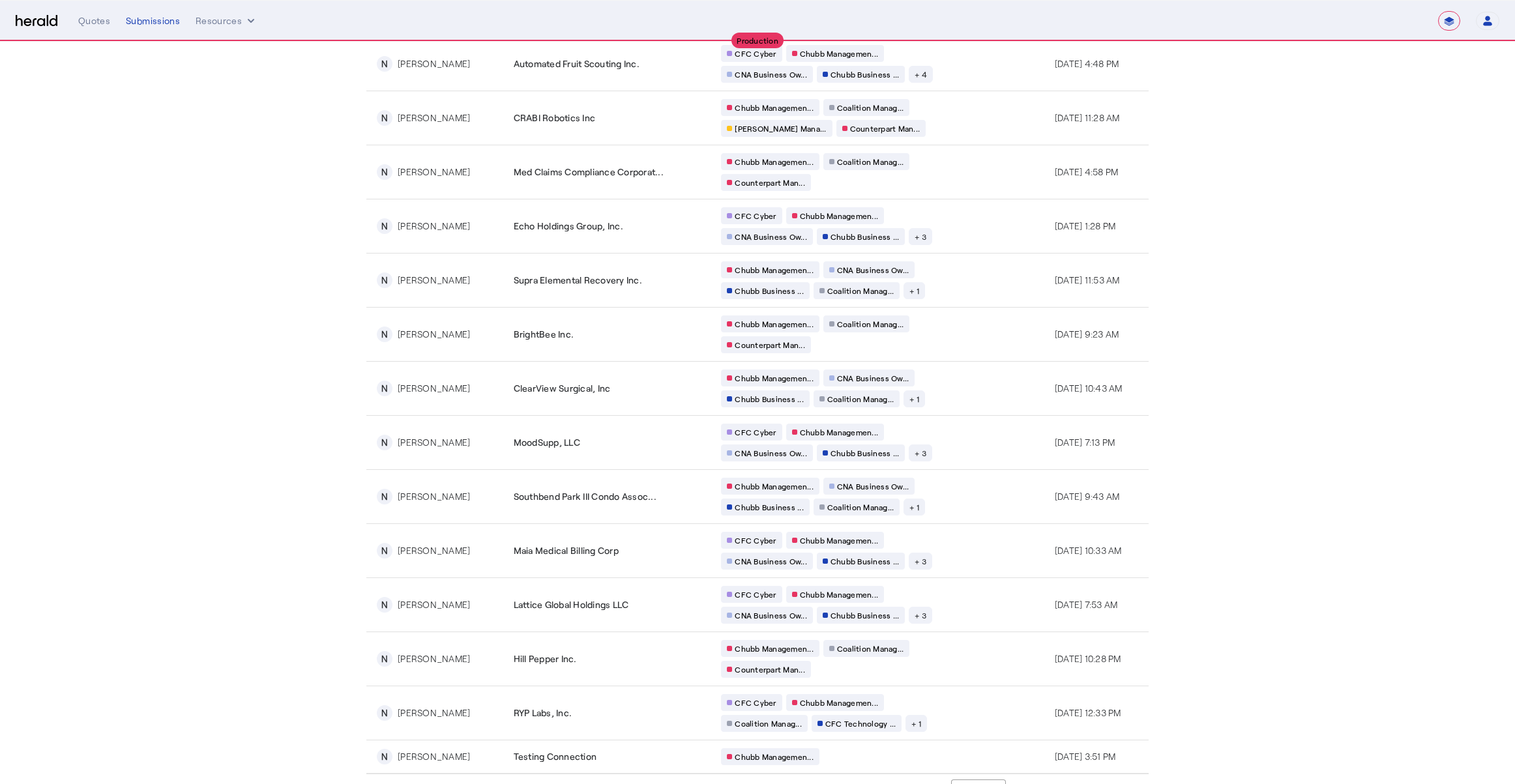
scroll to position [1010, 0]
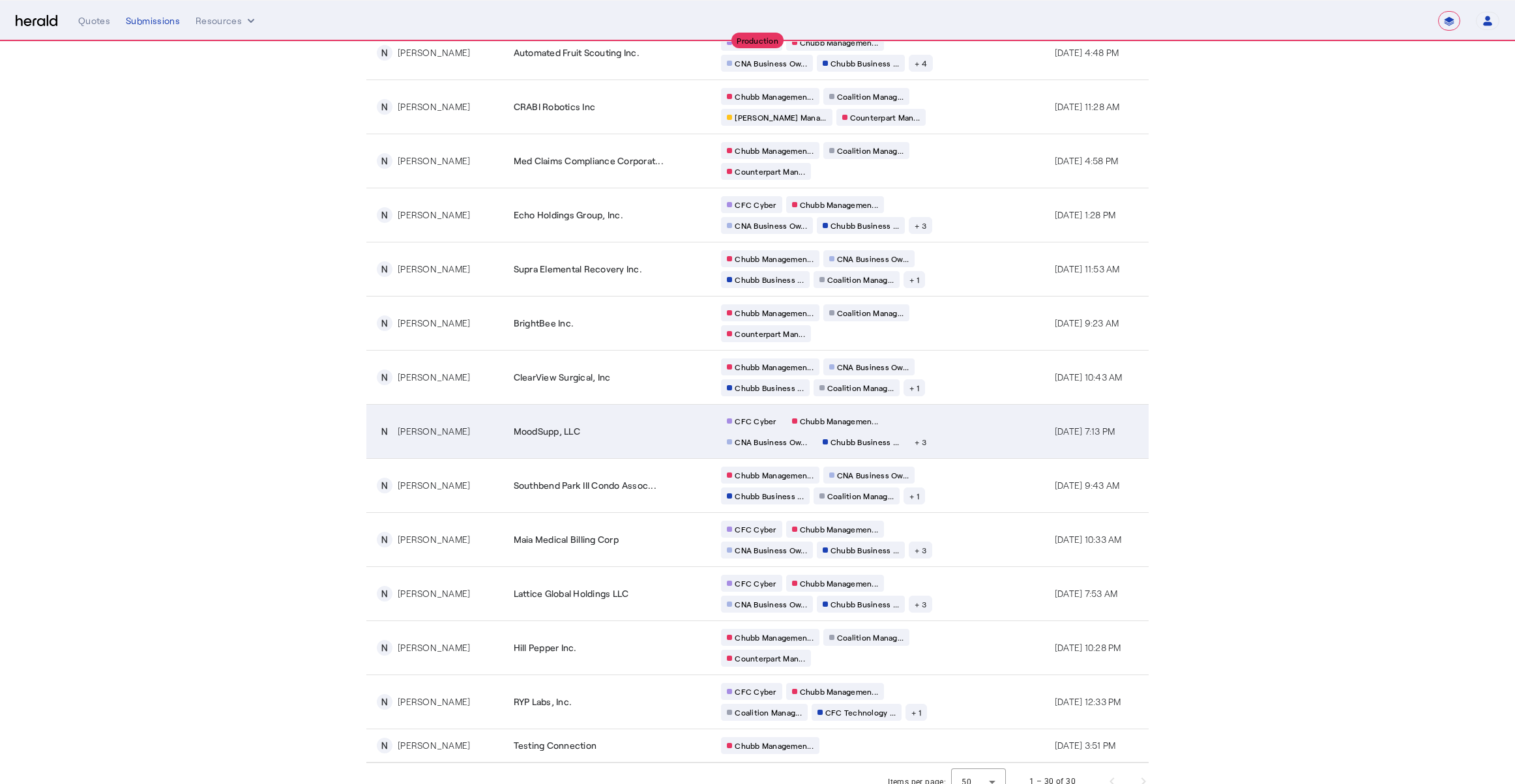
click at [920, 436] on div "CFC Cyber Chubb Managemen... CNA Business Ow... Chubb Business ... + 3" at bounding box center [846, 431] width 250 height 38
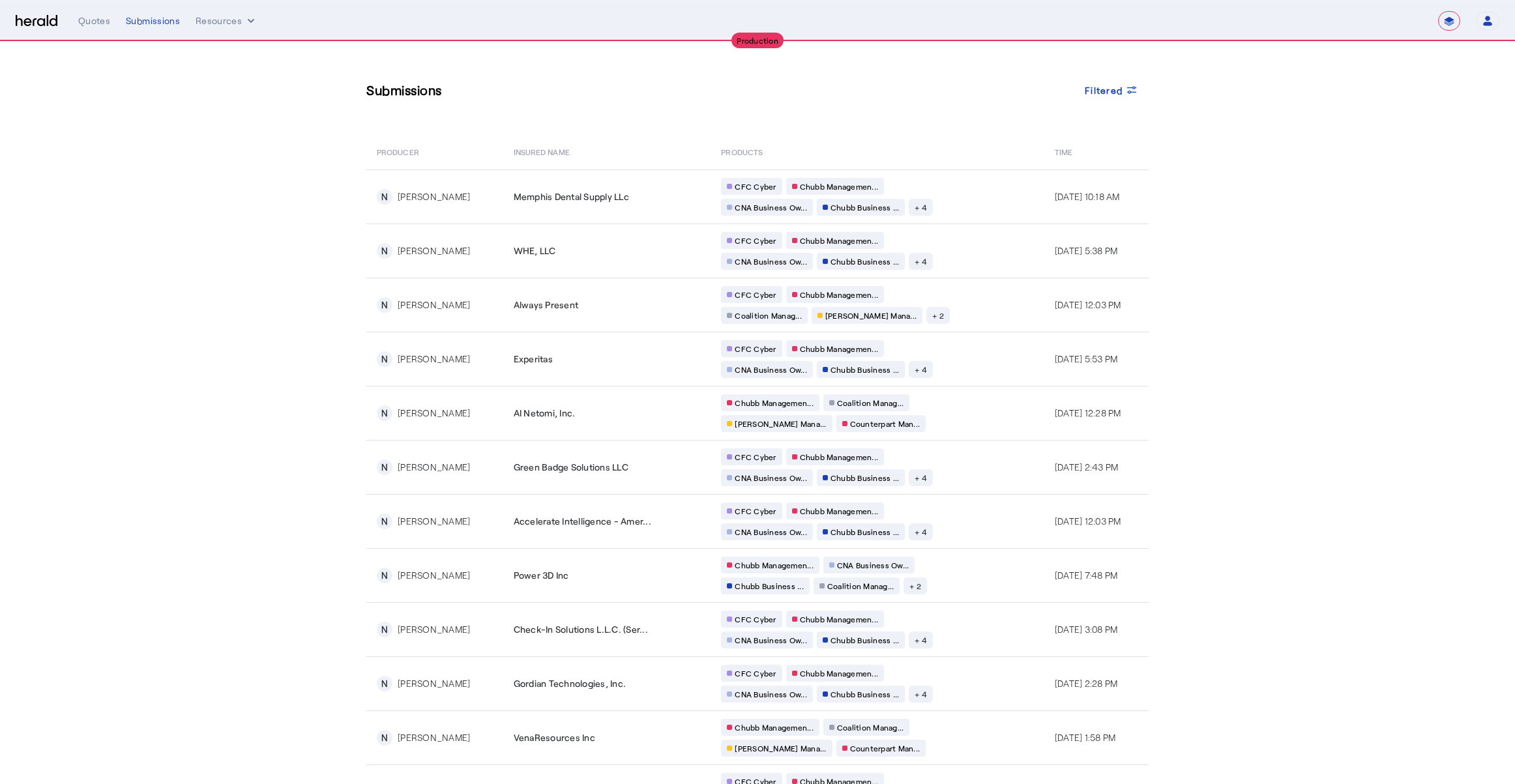
scroll to position [355, 0]
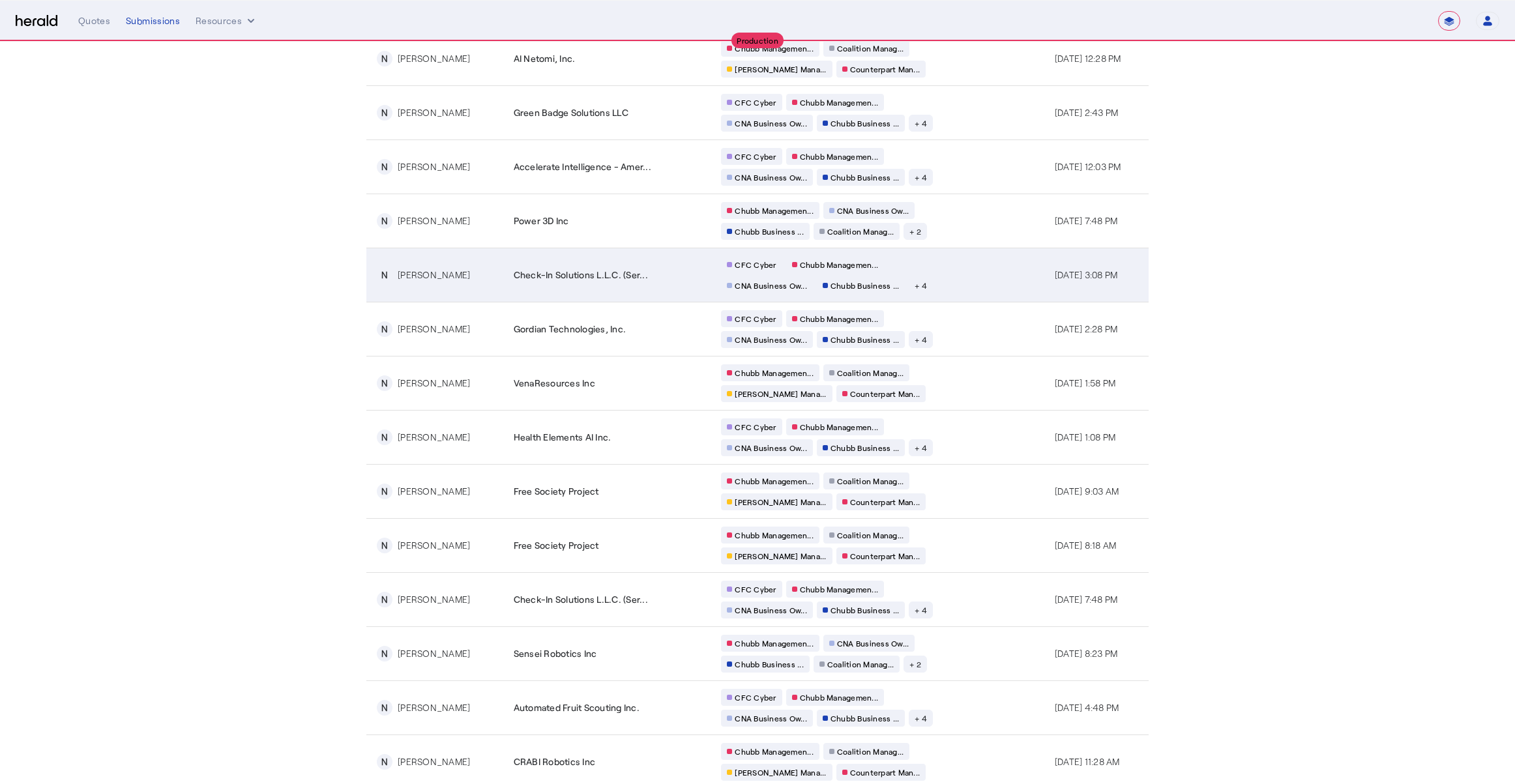
click at [957, 283] on td "CFC Cyber Chubb Managemen... CNA Business Ow... Chubb Business ... + 4" at bounding box center [877, 274] width 333 height 54
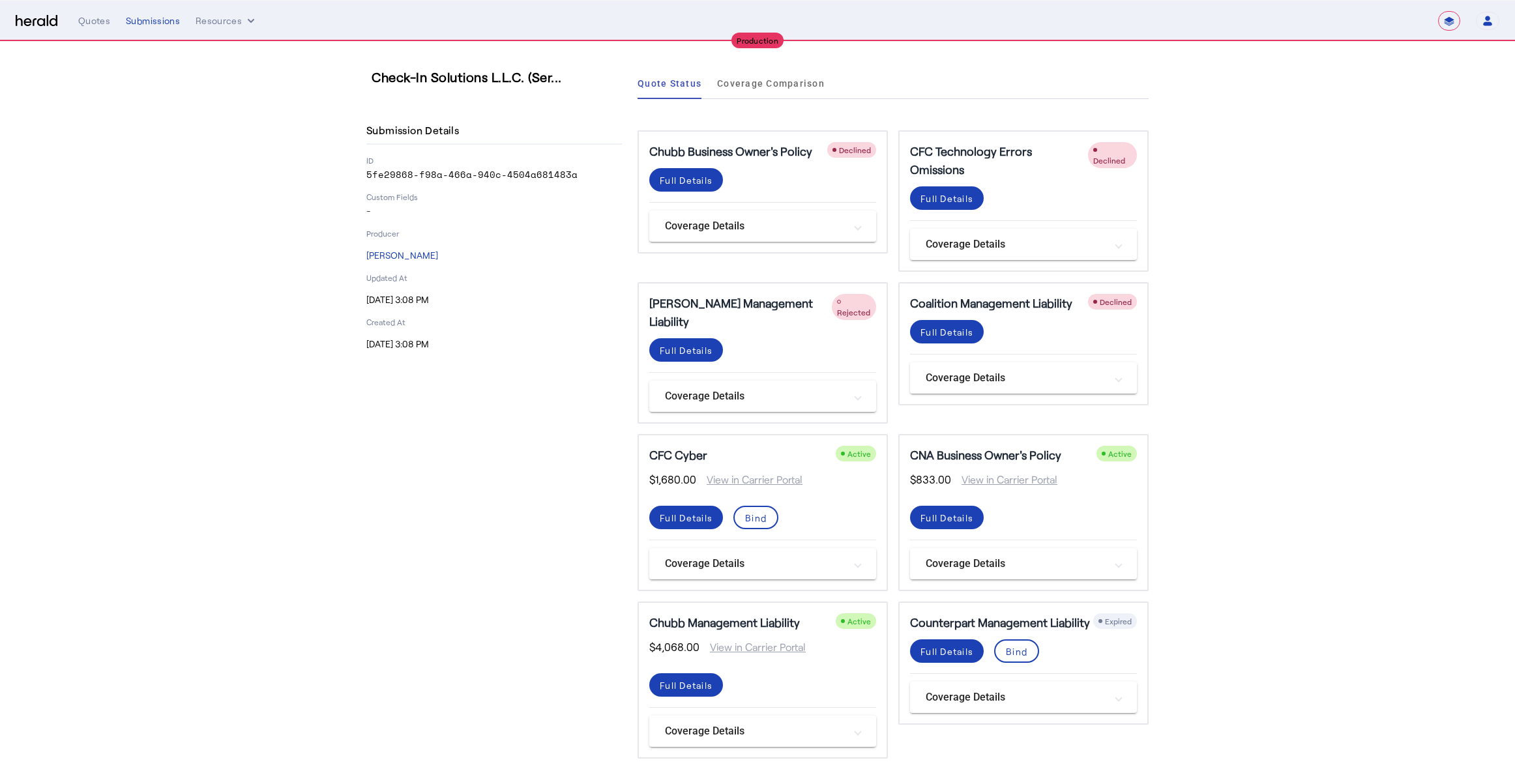
click at [549, 637] on div "Check-In Solutions L.L.C. (Ser... Submission Details ID 5fe29868-f98a-466a-940c…" at bounding box center [494, 413] width 256 height 691
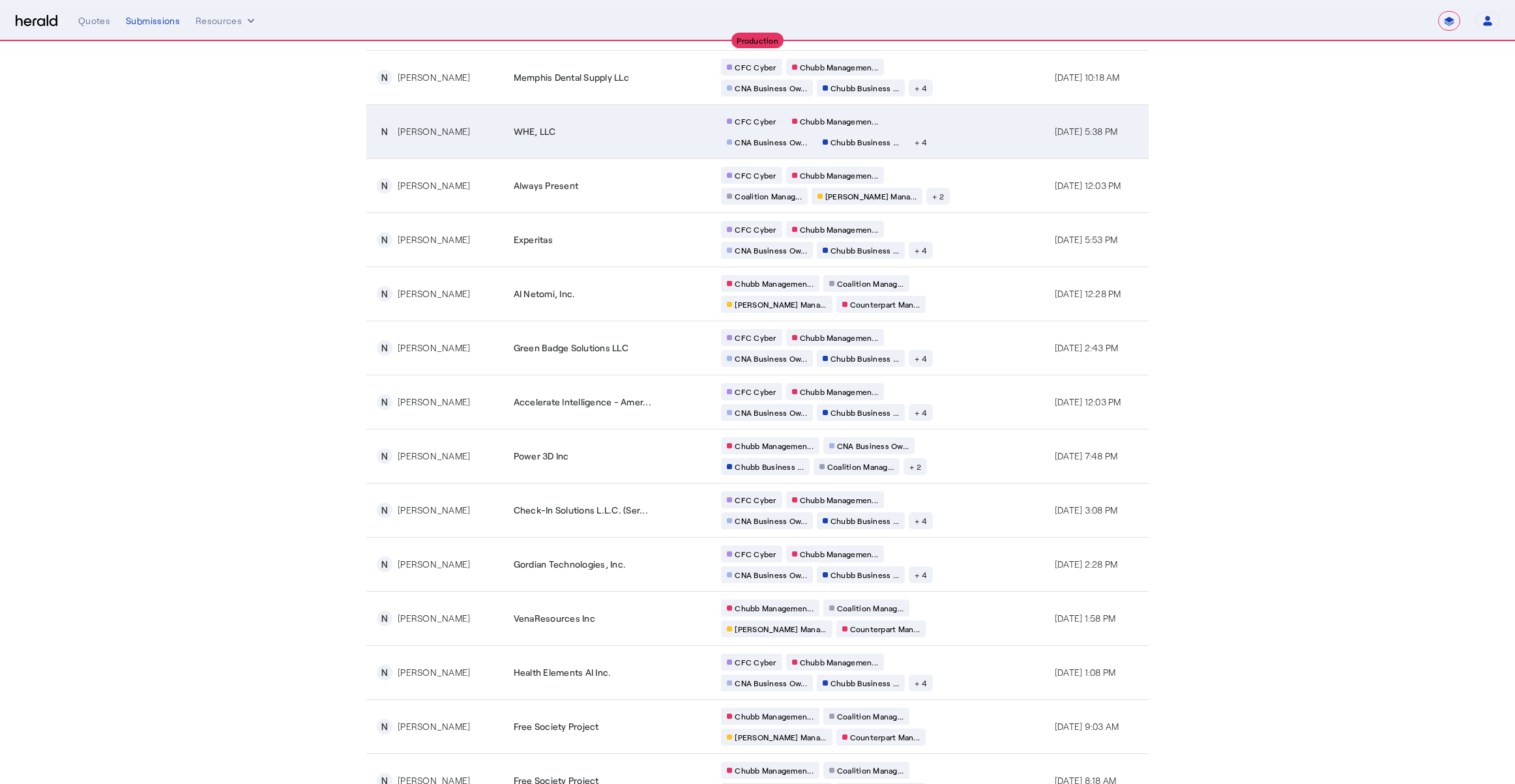
scroll to position [116, 0]
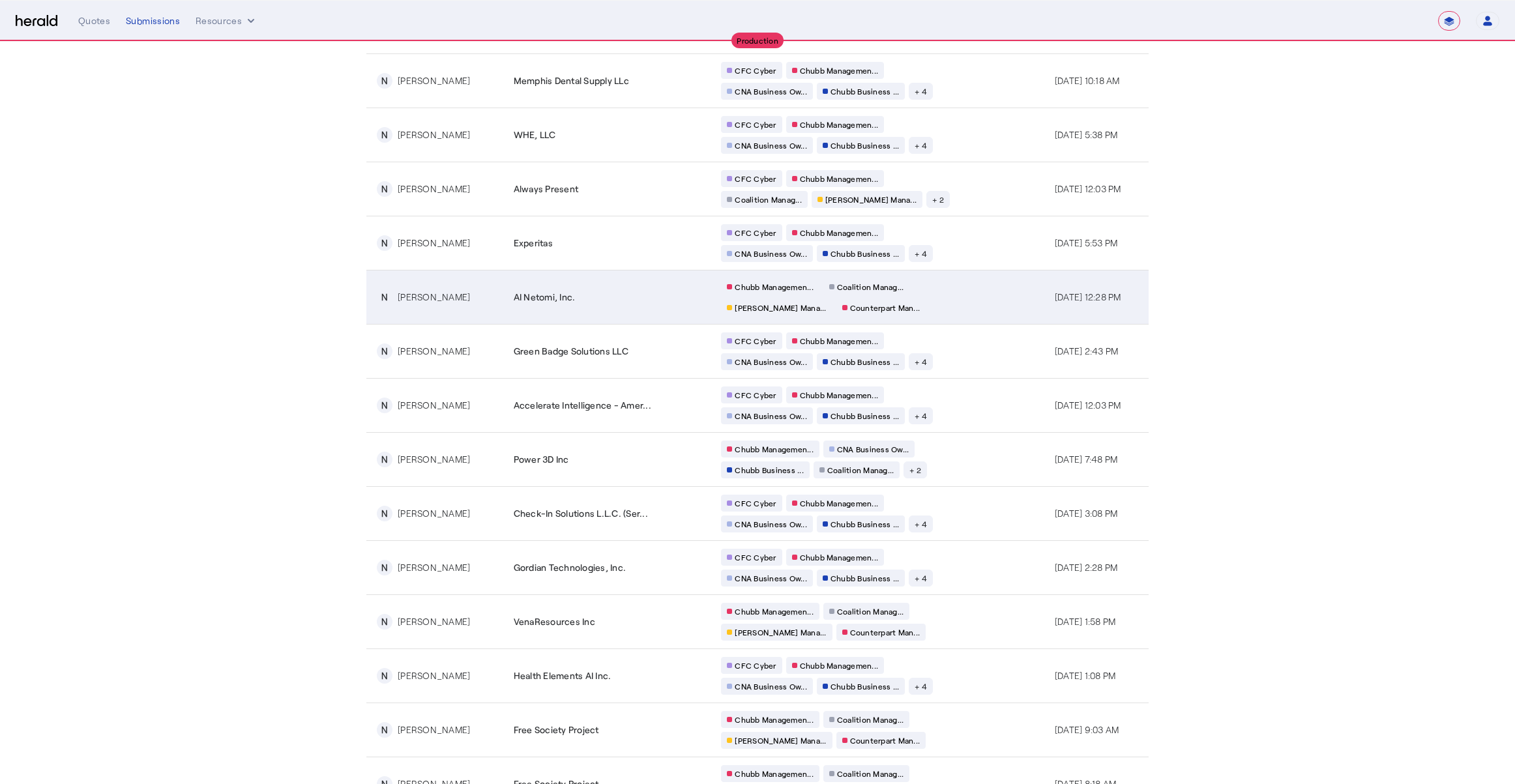
click at [909, 302] on div "Chubb Managemen... Coalition Manag... [PERSON_NAME] Mana... Counterpart Man..." at bounding box center [846, 297] width 250 height 38
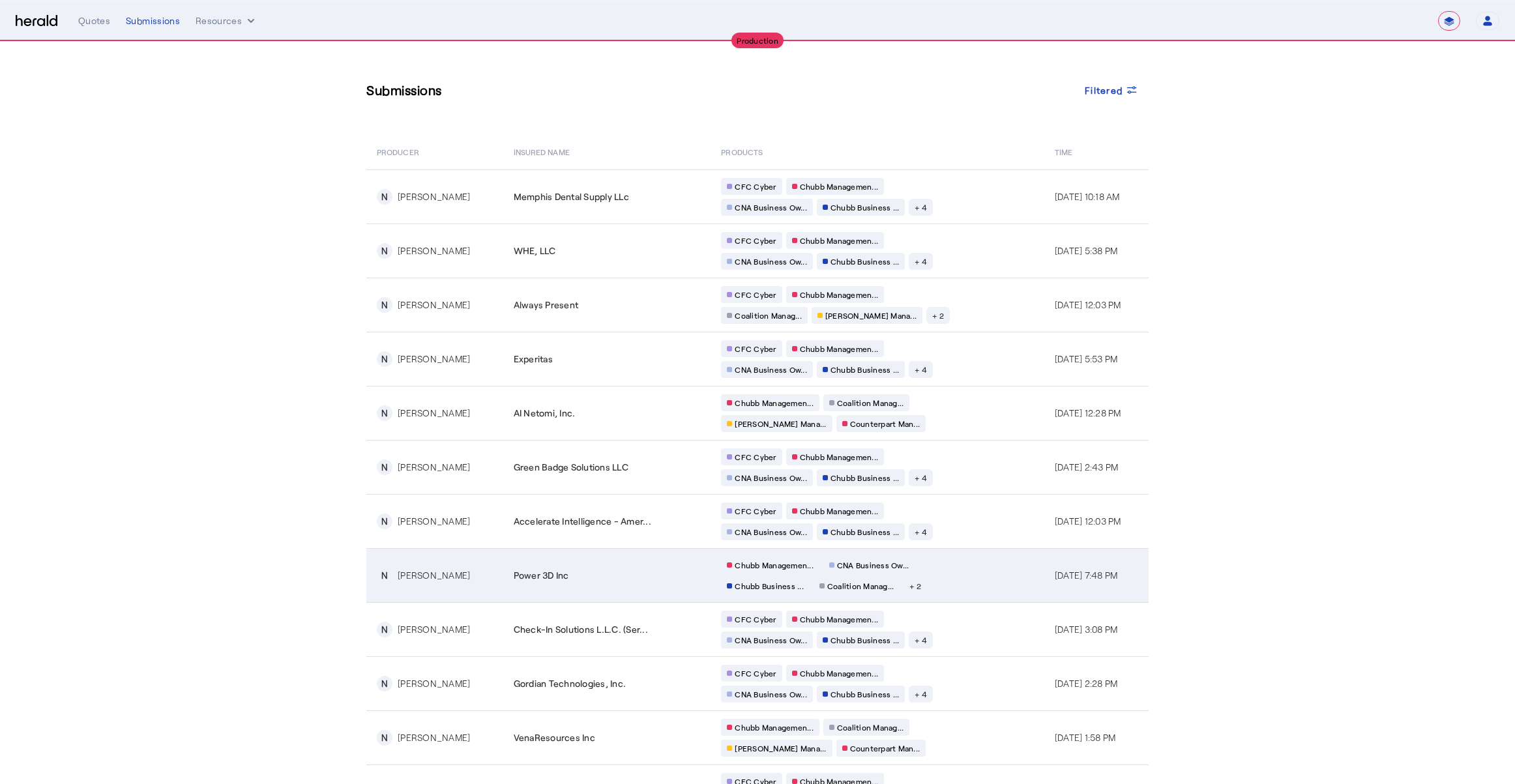
click at [932, 577] on div "Chubb Managemen... CNA Business Ow... Chubb Business ... Coalition Manag... + 2" at bounding box center [846, 576] width 250 height 38
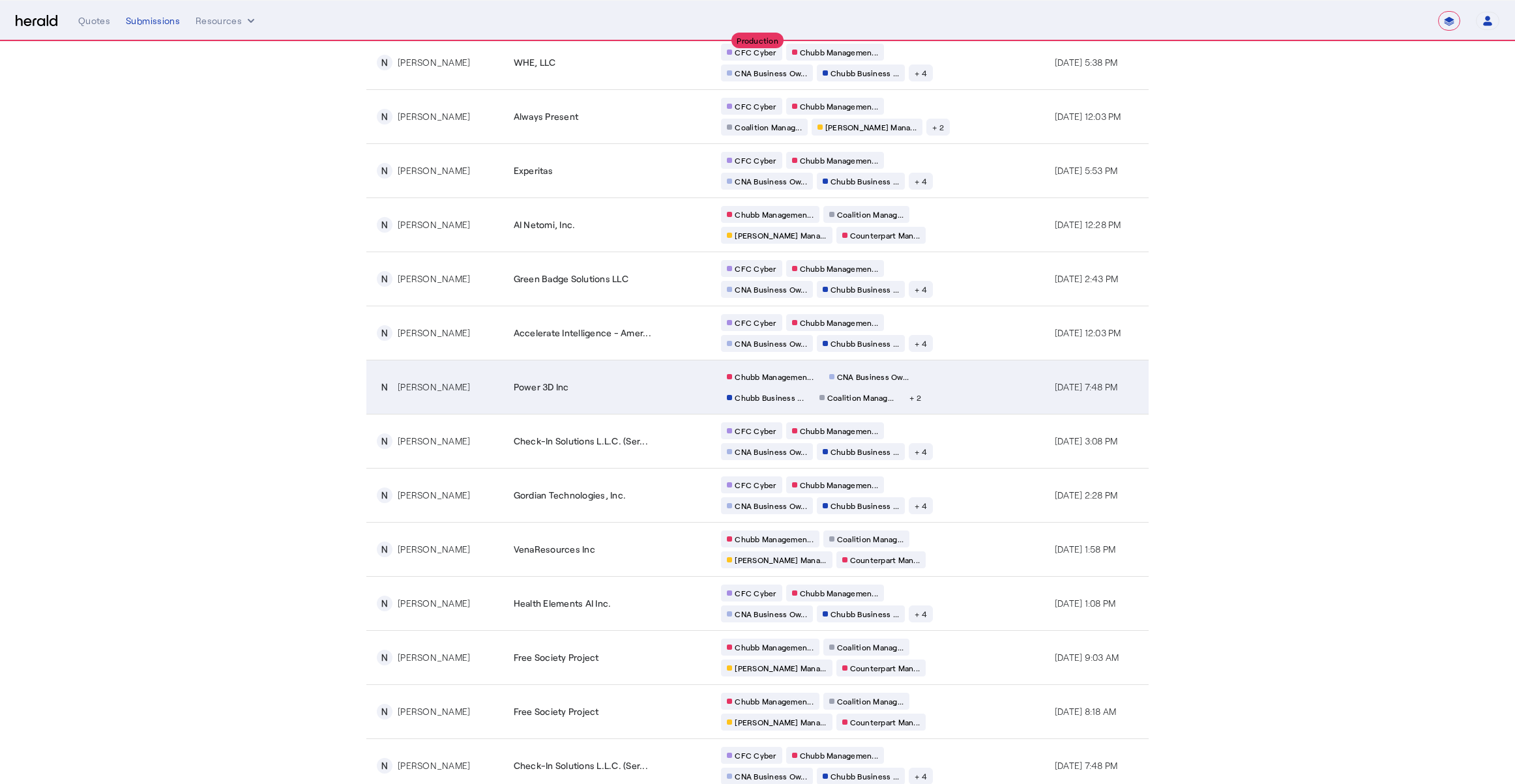
scroll to position [226, 0]
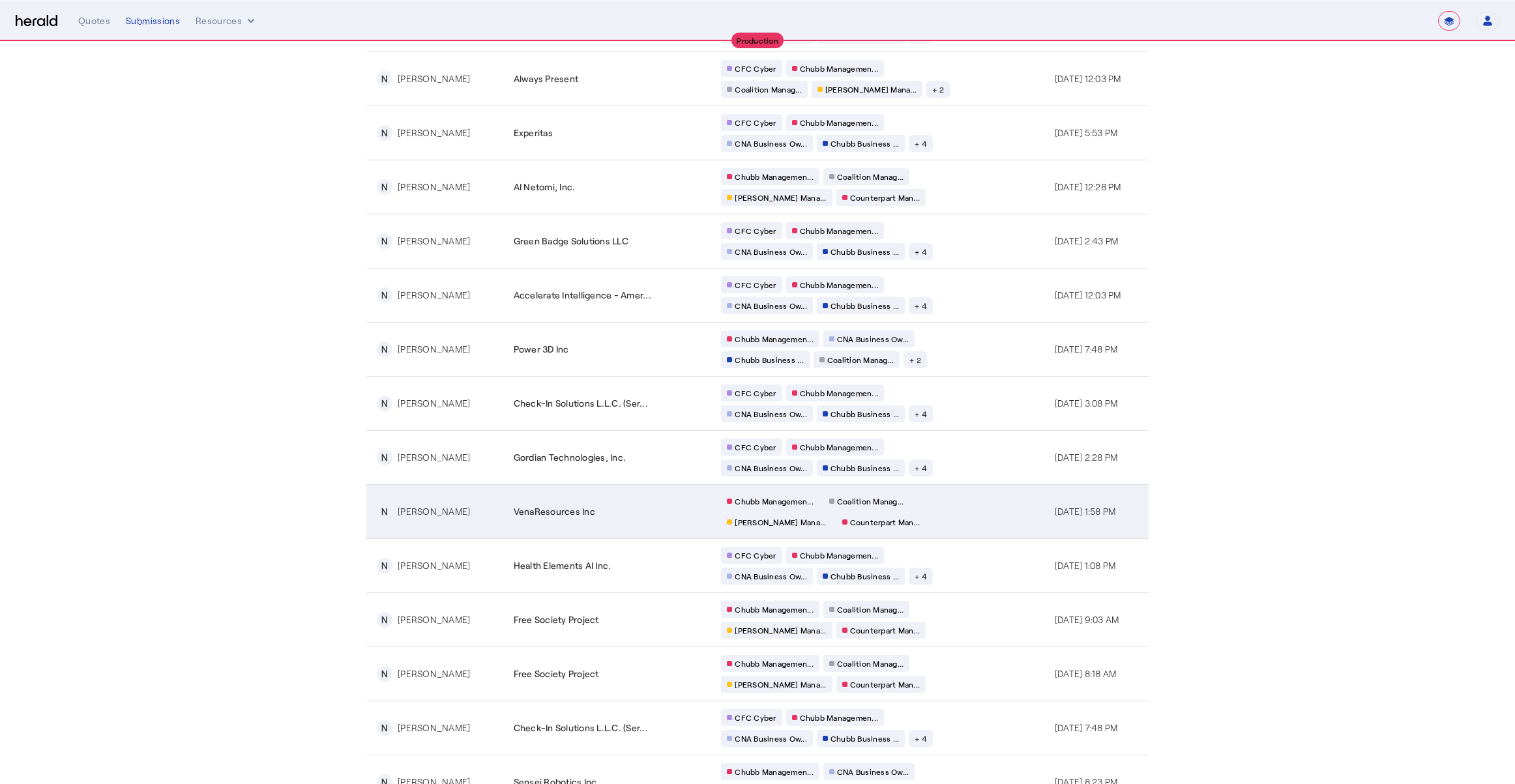
click at [945, 506] on div "Chubb Managemen... Coalition Manag... [PERSON_NAME] Mana... Counterpart Man..." at bounding box center [846, 512] width 250 height 38
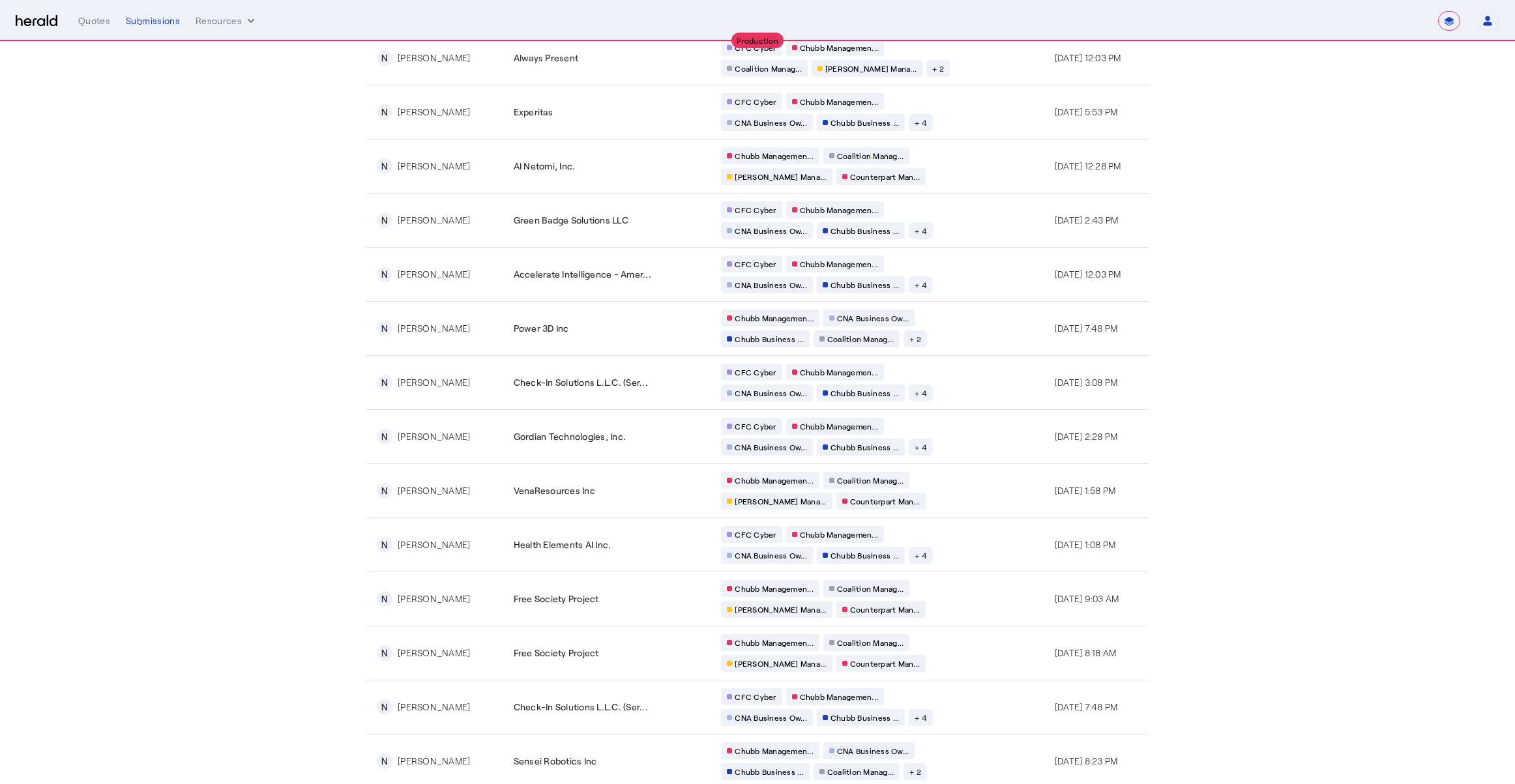
scroll to position [287, 0]
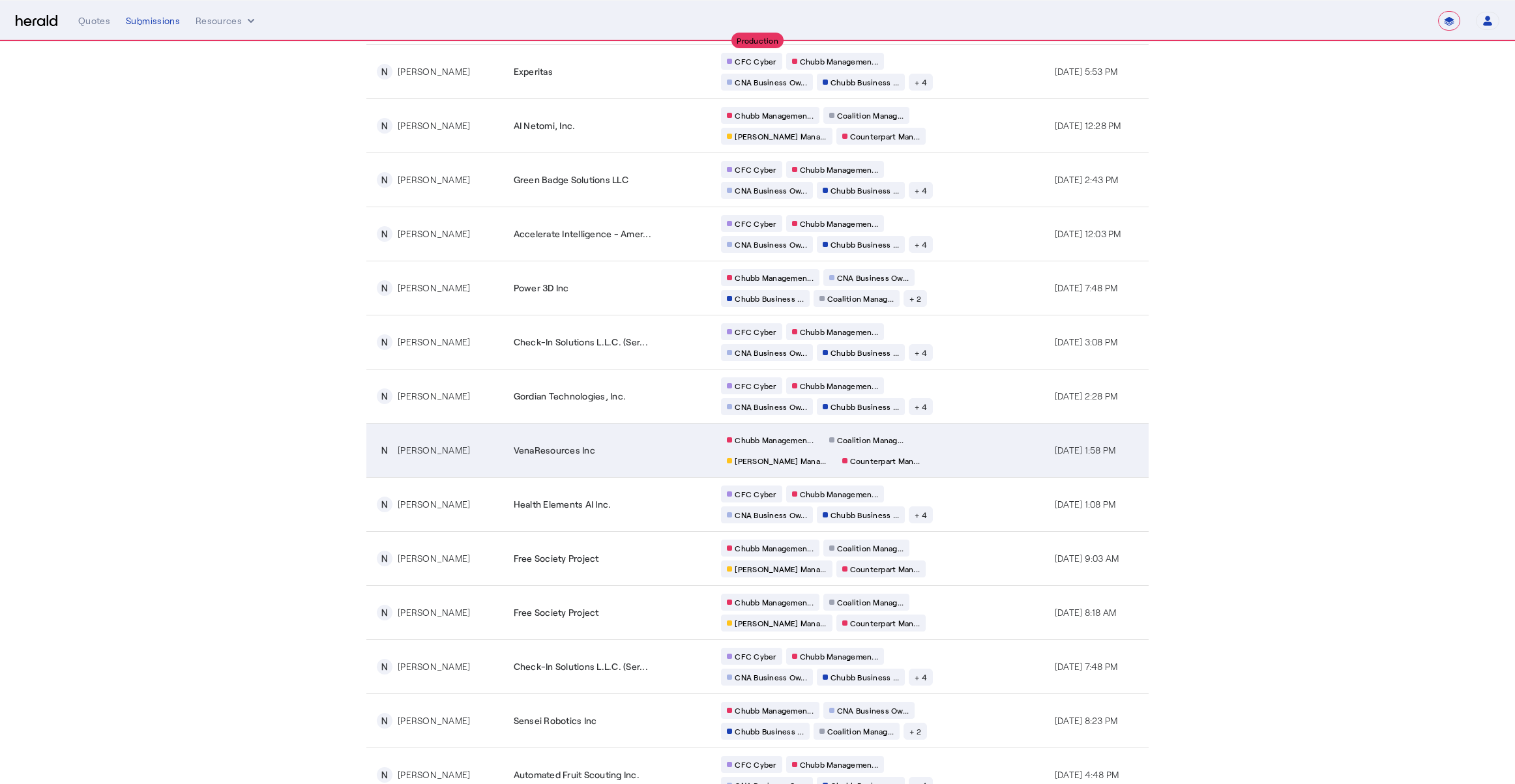
click at [941, 451] on div "Chubb Managemen... Coalition Manag... [PERSON_NAME] Mana... Counterpart Man..." at bounding box center [846, 450] width 250 height 38
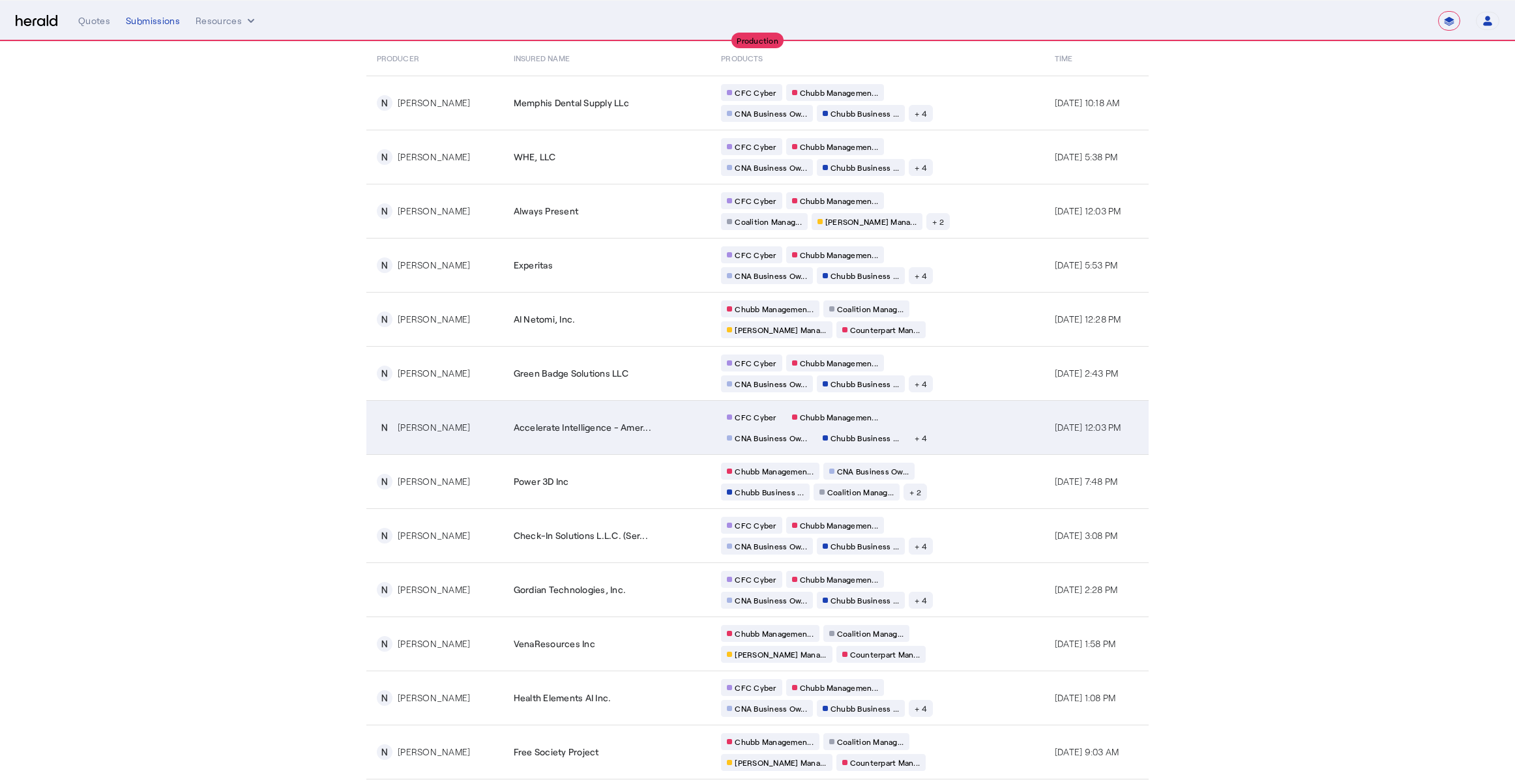
scroll to position [206, 0]
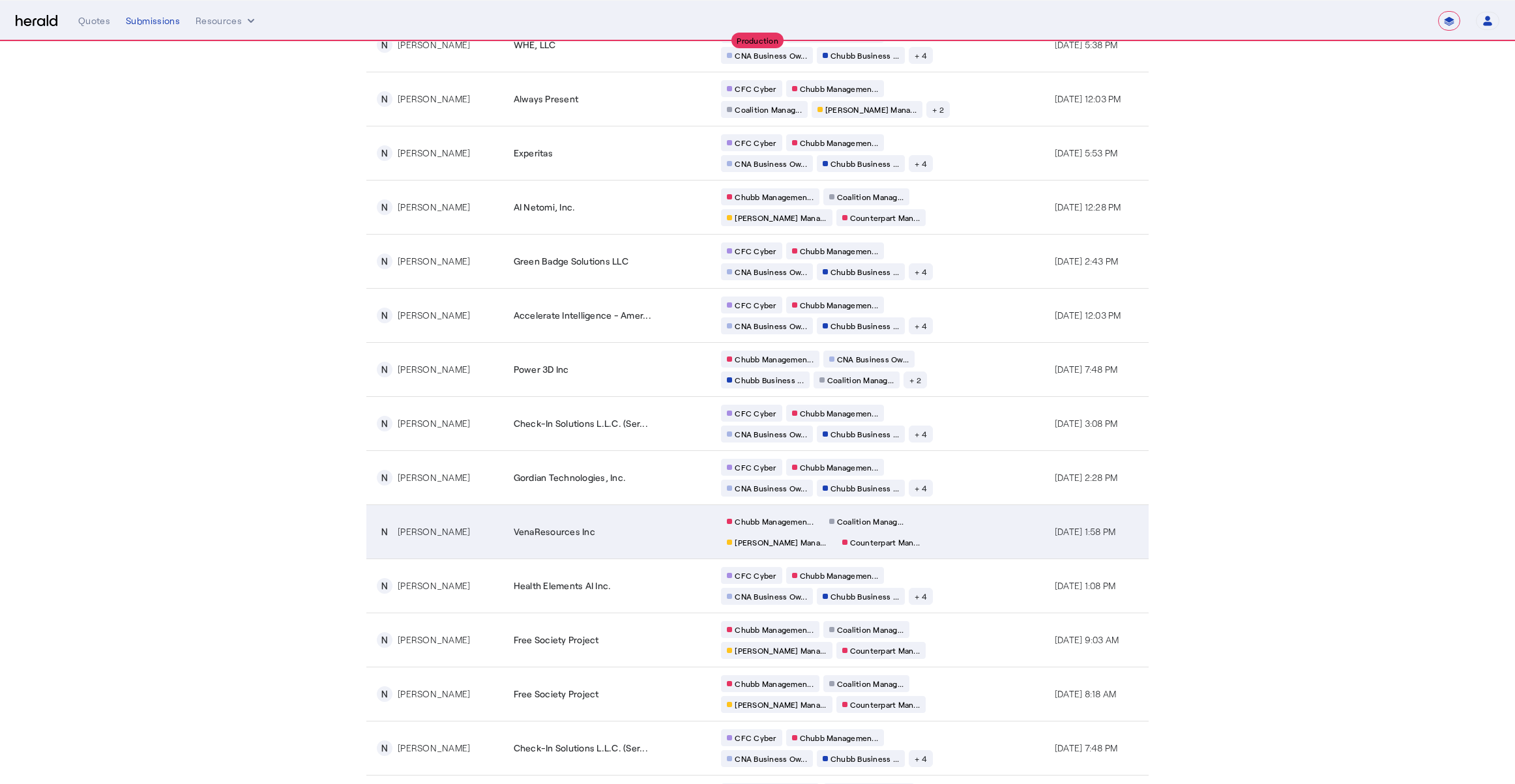
click at [935, 504] on td "Chubb Managemen... Coalition Manag... [PERSON_NAME] Mana... Counterpart Man..." at bounding box center [877, 531] width 333 height 54
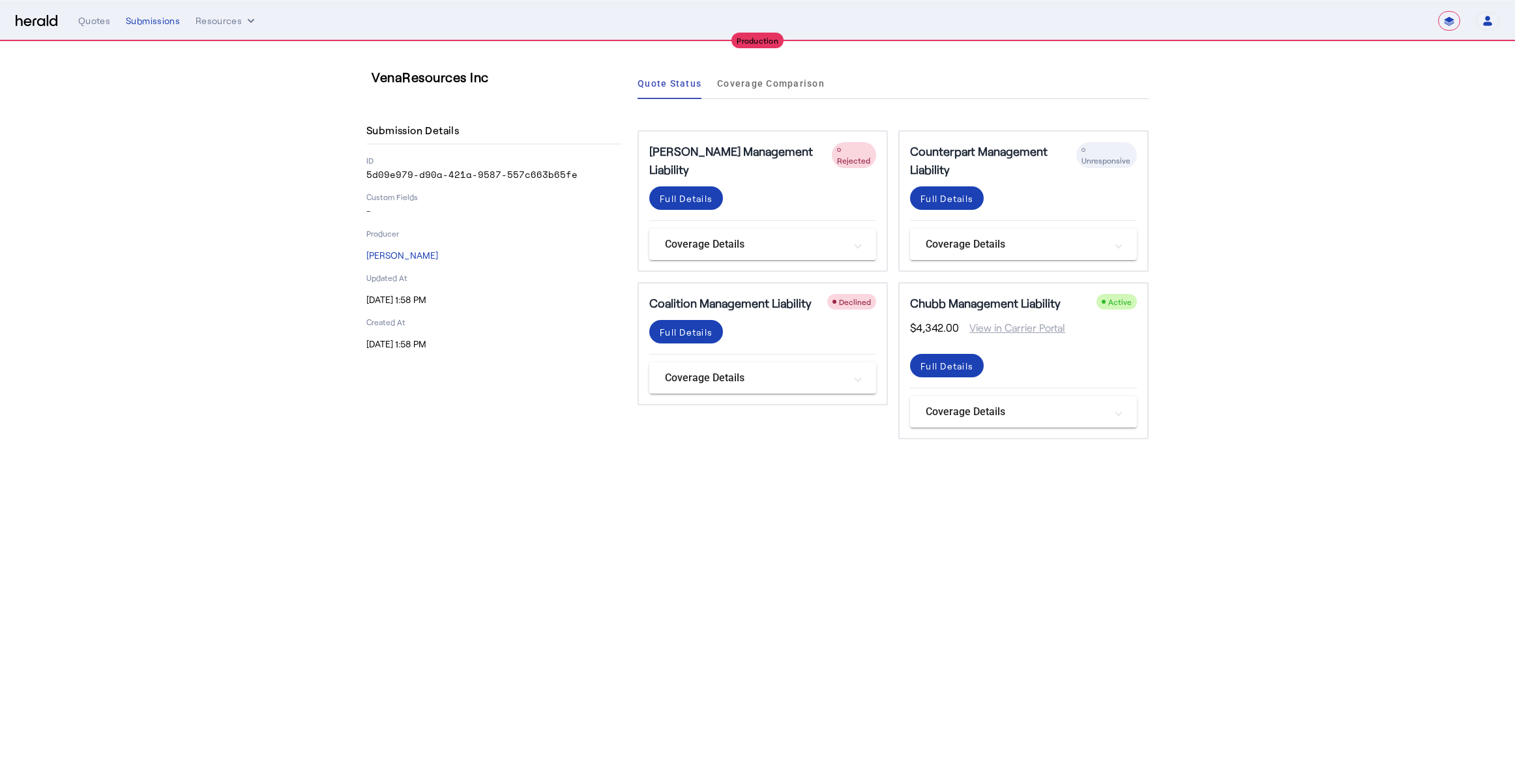
click at [1169, 481] on body "**********" at bounding box center [757, 392] width 1515 height 784
